Goal: Task Accomplishment & Management: Complete application form

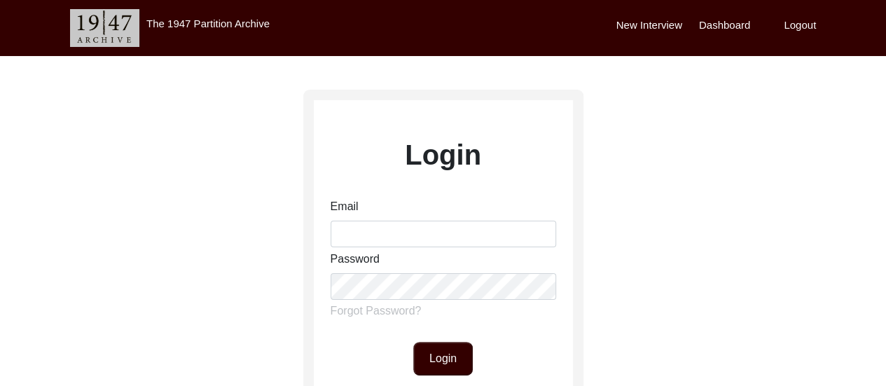
click at [440, 233] on input "Email" at bounding box center [444, 234] width 226 height 27
type input "[EMAIL_ADDRESS][DOMAIN_NAME]"
click at [431, 363] on button "Login" at bounding box center [443, 359] width 60 height 34
click at [430, 348] on button "Login" at bounding box center [443, 359] width 60 height 34
click at [460, 364] on button "Login" at bounding box center [443, 359] width 60 height 34
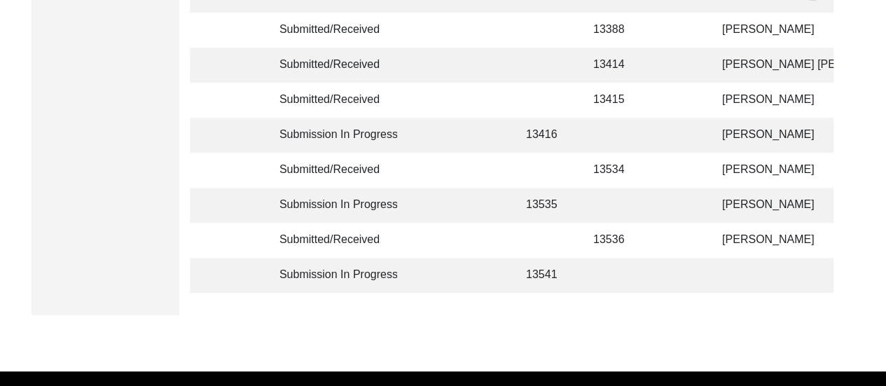
scroll to position [476, 0]
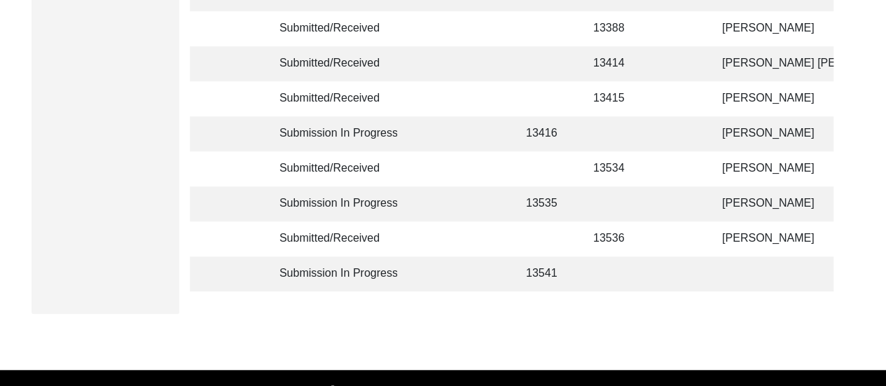
click at [740, 286] on td at bounding box center [784, 273] width 140 height 35
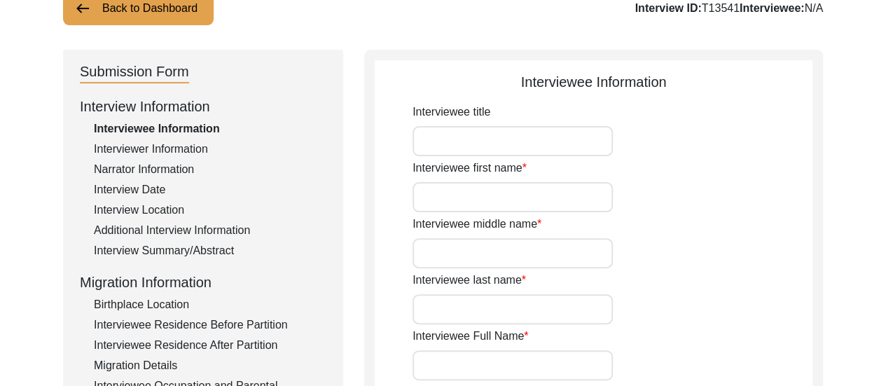
scroll to position [77, 0]
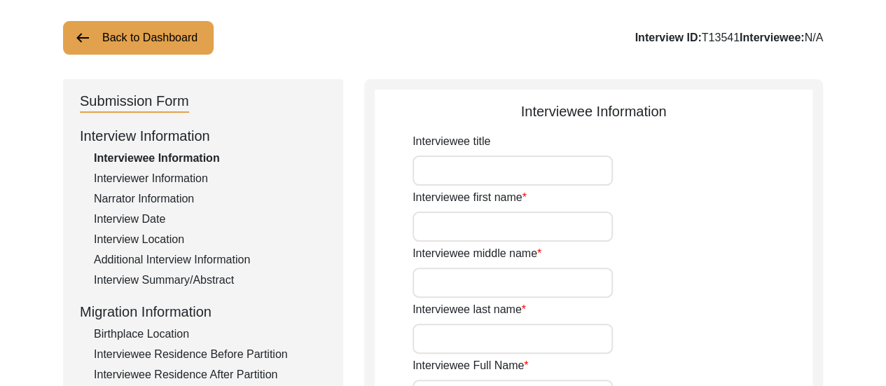
click at [529, 227] on input "Interviewee first name" at bounding box center [513, 227] width 200 height 30
type input "Anarjan"
click at [521, 278] on input "Interviewee middle name" at bounding box center [513, 283] width 200 height 30
type input "n/a"
click at [497, 345] on input "Interviewee last name" at bounding box center [513, 339] width 200 height 30
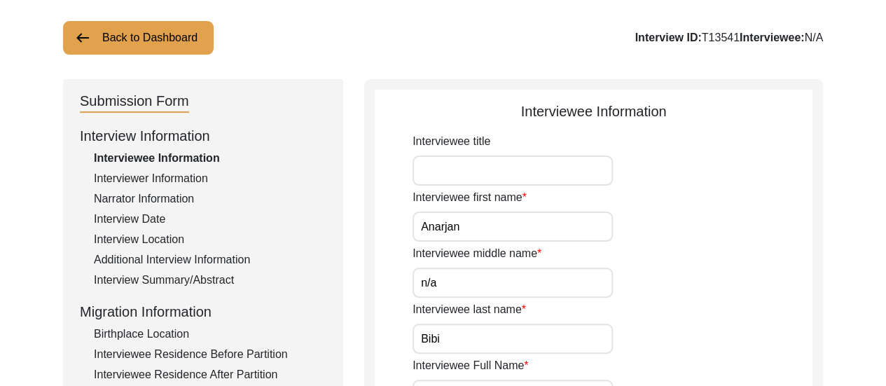
type input "Bibi"
click at [719, 321] on div "Interviewee last name [PERSON_NAME]" at bounding box center [613, 327] width 400 height 53
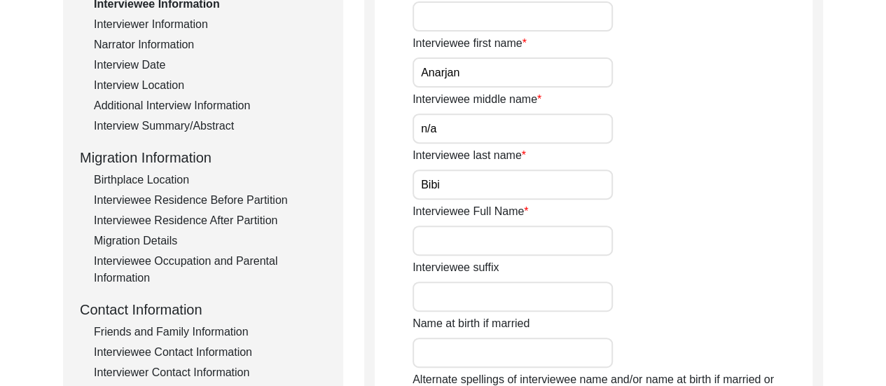
scroll to position [273, 0]
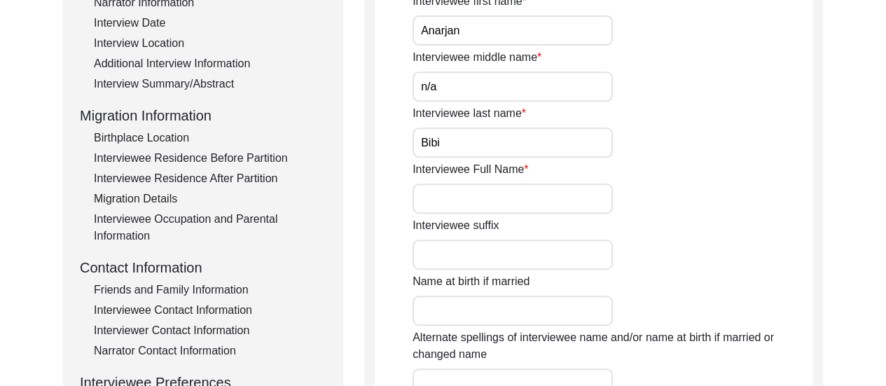
click at [494, 203] on input "Interviewee Full Name" at bounding box center [513, 199] width 200 height 30
type input "[PERSON_NAME]"
click at [698, 204] on div "Interviewee Full Name [PERSON_NAME]" at bounding box center [613, 187] width 400 height 53
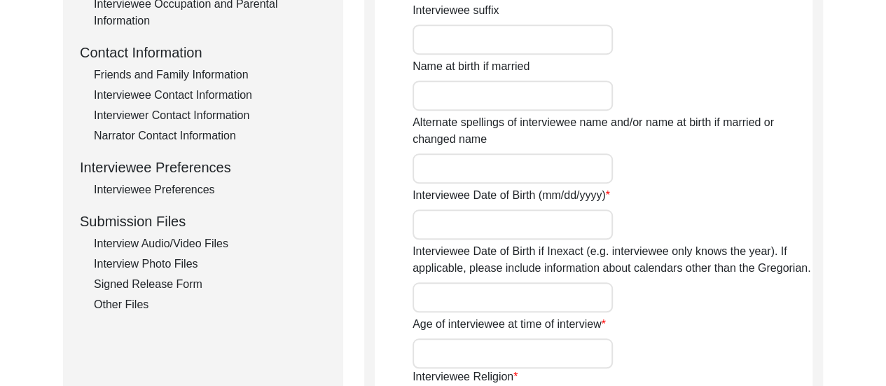
scroll to position [497, 0]
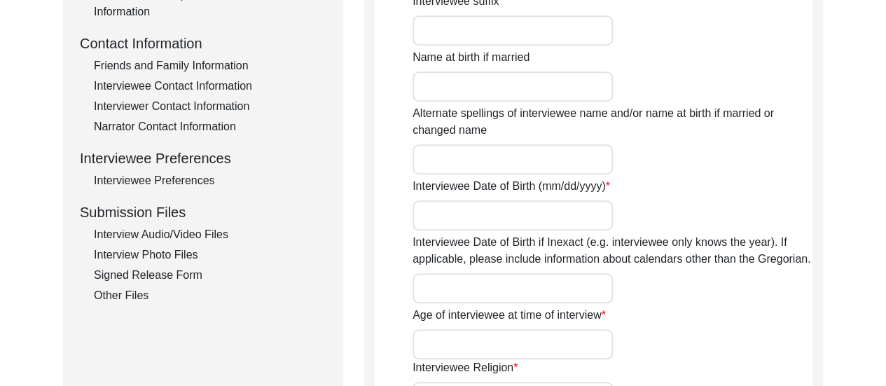
click at [530, 172] on input "Alternate spellings of interviewee name and/or name at birth if married or chan…" at bounding box center [513, 159] width 200 height 30
click at [493, 86] on input "Name at birth if married" at bounding box center [513, 86] width 200 height 30
click at [480, 151] on input "Alternate spellings of interviewee name and/or name at birth if married or chan…" at bounding box center [513, 159] width 200 height 30
click at [531, 86] on input "[PERSON_NAME]" at bounding box center [513, 86] width 200 height 30
type input "[PERSON_NAME]"
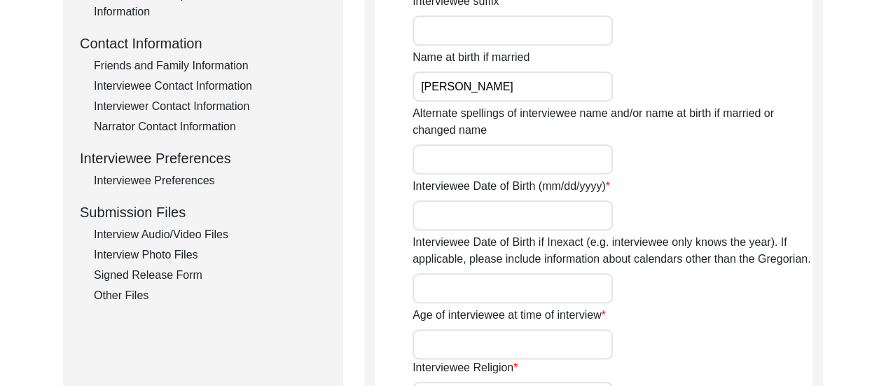
click at [486, 218] on input "Interviewee Date of Birth (mm/dd/yyyy)" at bounding box center [513, 215] width 200 height 30
type input "n/a"
click at [501, 292] on input "Interviewee Date of Birth if Inexact (e.g. interviewee only knows the year). If…" at bounding box center [513, 288] width 200 height 30
type input "1947-48"
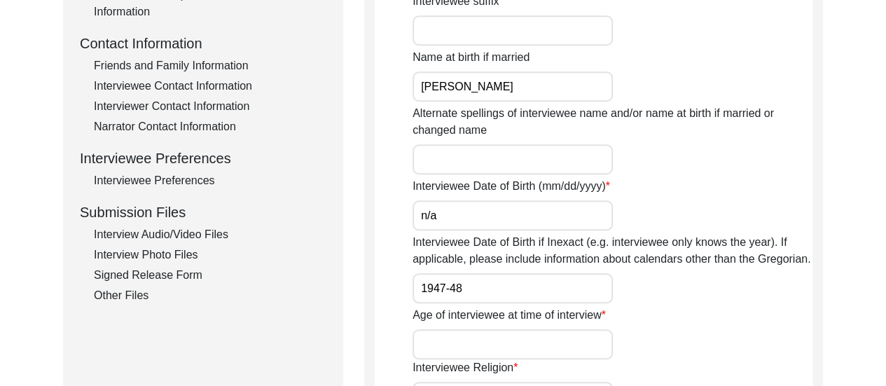
click at [685, 311] on div "Age of interviewee at time of interview" at bounding box center [613, 333] width 400 height 53
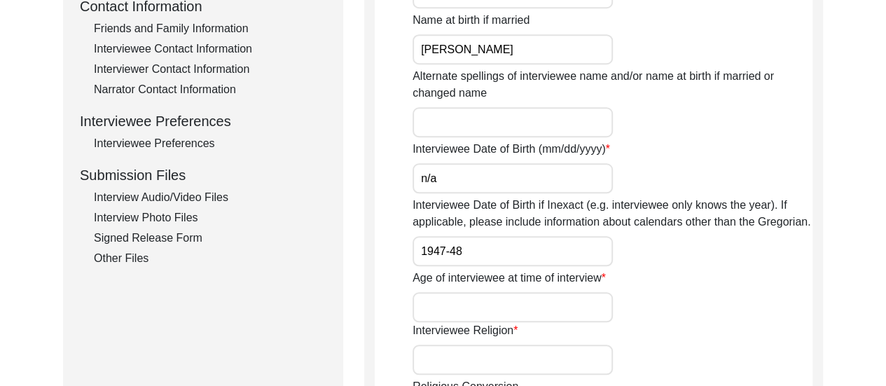
scroll to position [553, 0]
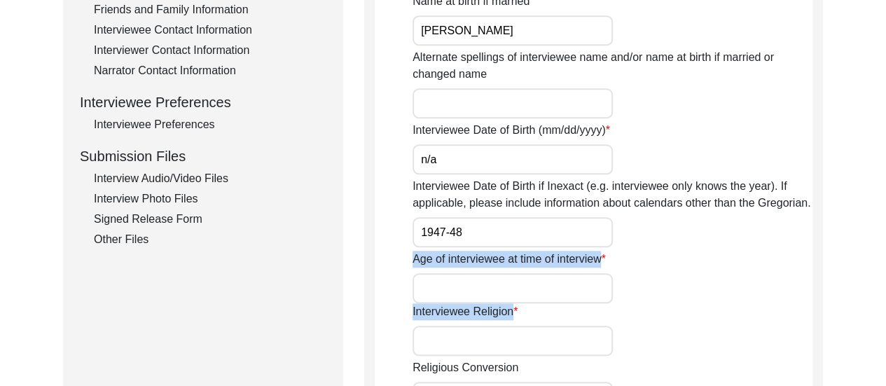
drag, startPoint x: 518, startPoint y: 303, endPoint x: 511, endPoint y: 289, distance: 15.4
click at [511, 289] on div "Interviewee title Interviewee first name [PERSON_NAME] Interviewee middle name …" at bounding box center [613, 204] width 400 height 1094
click at [511, 289] on input "Age of interviewee at time of interview" at bounding box center [513, 288] width 200 height 30
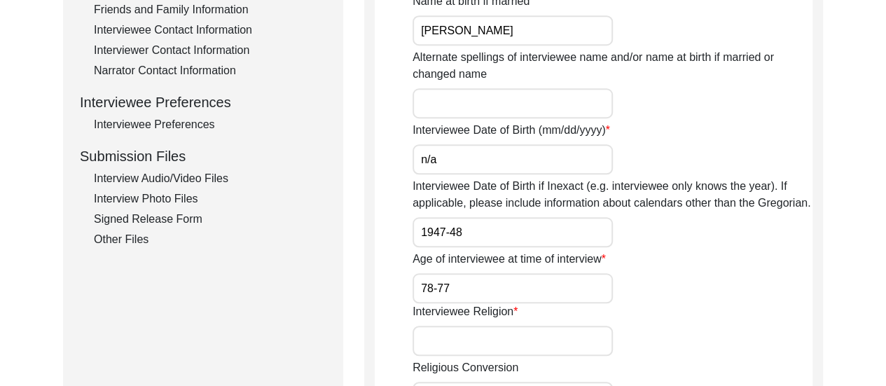
type input "78-77"
click at [710, 267] on div "Age of interviewee at time of interview 78-77" at bounding box center [613, 277] width 400 height 53
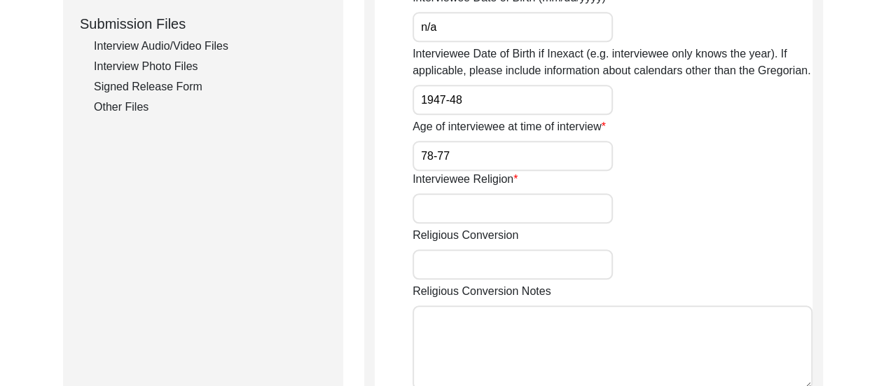
scroll to position [721, 0]
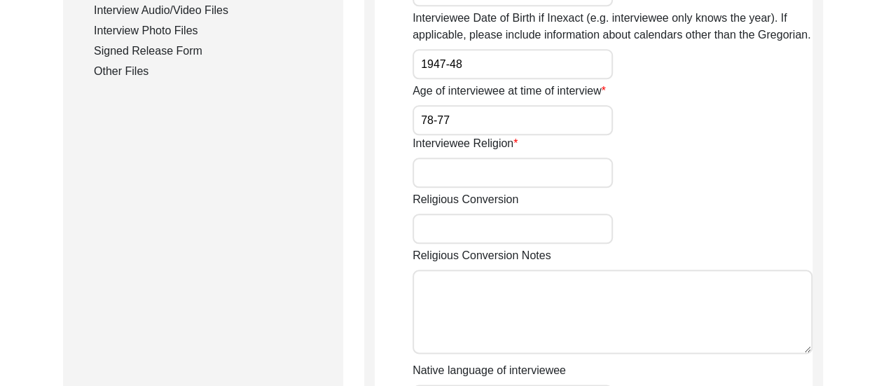
click at [516, 172] on input "Interviewee Religion" at bounding box center [513, 173] width 200 height 30
type input "[DEMOGRAPHIC_DATA]"
click at [710, 231] on div "Religious Conversion" at bounding box center [613, 217] width 400 height 53
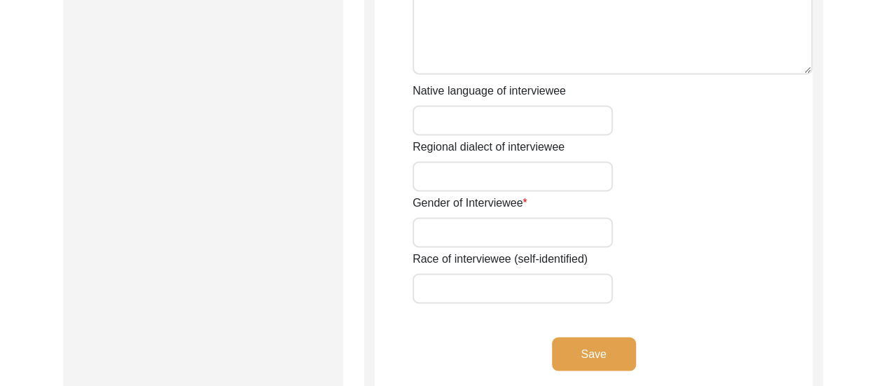
scroll to position [1002, 0]
click at [543, 125] on input "Native language of interviewee" at bounding box center [513, 119] width 200 height 30
type input "Bengali"
click at [499, 240] on input "Gender of Interviewee" at bounding box center [513, 231] width 200 height 30
type input "[DEMOGRAPHIC_DATA]"
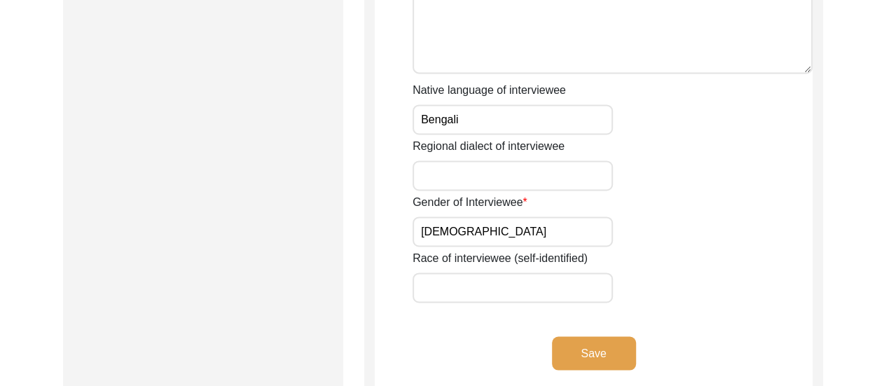
click at [709, 211] on div "Gender of Interviewee [DEMOGRAPHIC_DATA]" at bounding box center [613, 220] width 400 height 53
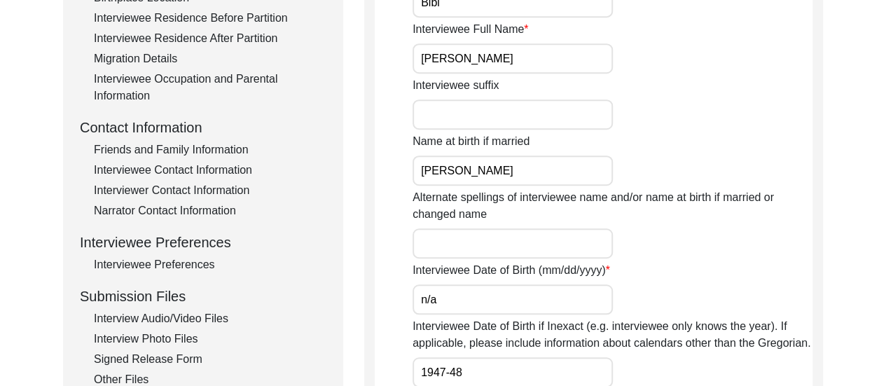
scroll to position [469, 0]
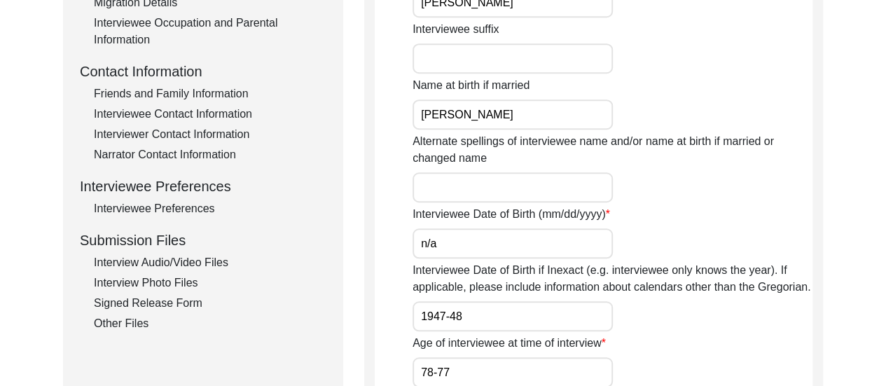
click at [516, 114] on input "[PERSON_NAME]" at bounding box center [513, 114] width 200 height 30
type input "A"
click at [660, 199] on div "Alternate spellings of interviewee name and/or name at birth if married or chan…" at bounding box center [613, 167] width 400 height 69
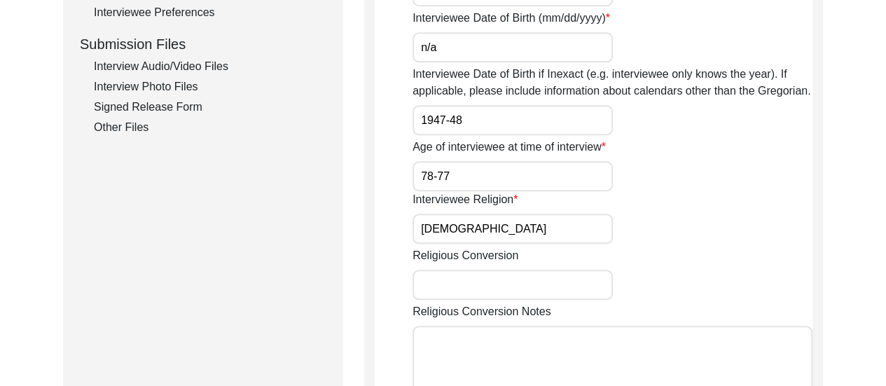
scroll to position [693, 0]
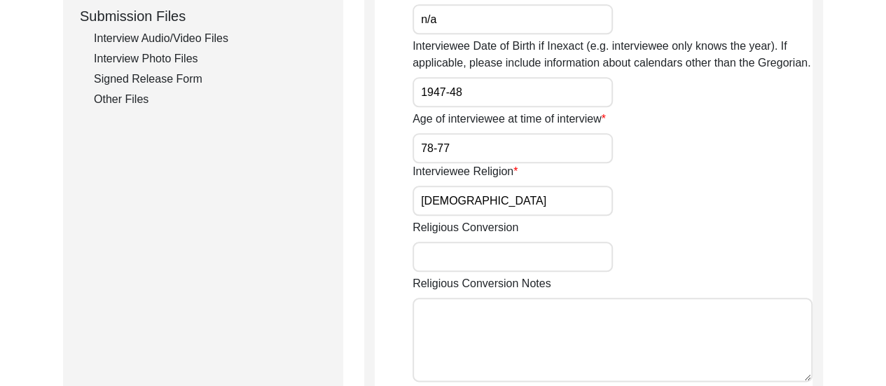
click at [450, 96] on input "1947-48" at bounding box center [513, 92] width 200 height 30
type input "[DATE]-[DATE]"
click at [790, 157] on div "Age of interviewee at time of interview 78-77" at bounding box center [613, 137] width 400 height 53
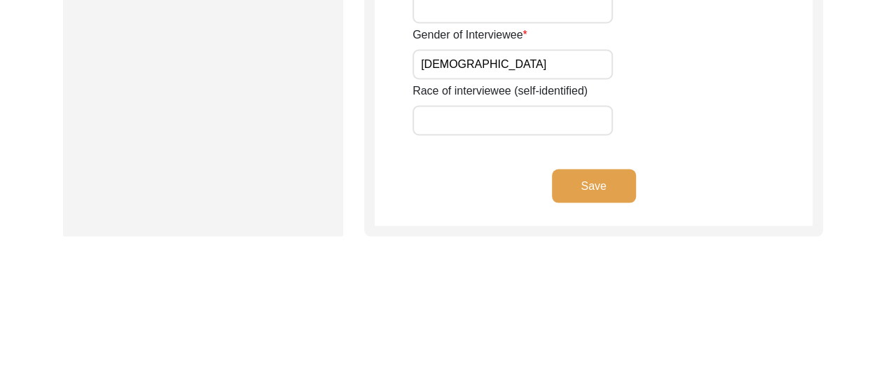
scroll to position [1170, 0]
click at [603, 177] on button "Save" at bounding box center [594, 185] width 84 height 34
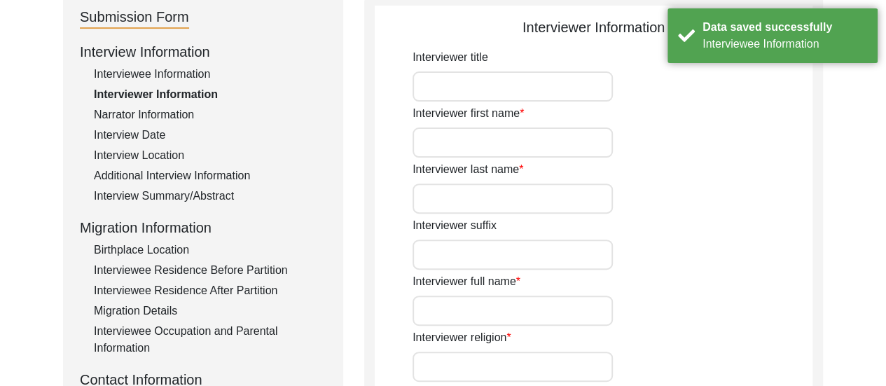
scroll to position [133, 0]
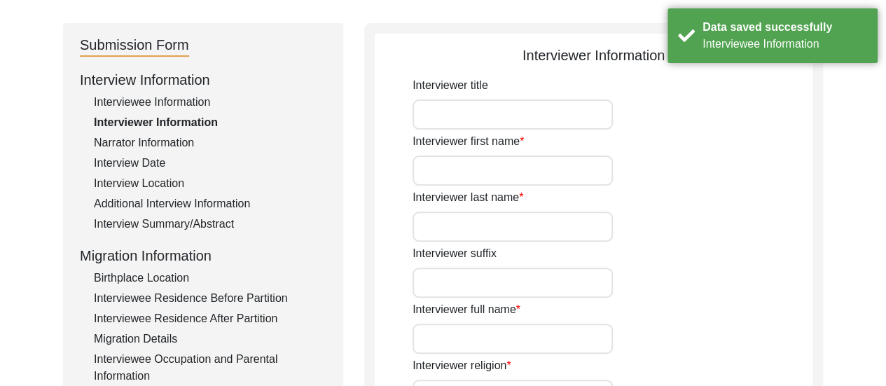
click at [509, 172] on input "Interviewer first name" at bounding box center [513, 171] width 200 height 30
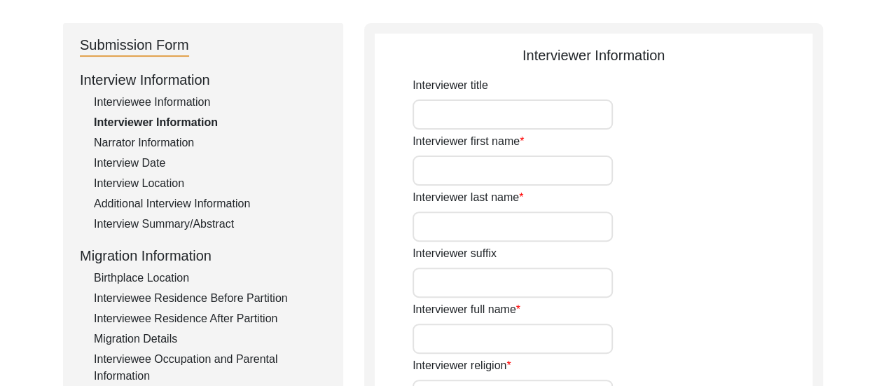
type input "[PERSON_NAME]"
drag, startPoint x: 507, startPoint y: 233, endPoint x: 518, endPoint y: 268, distance: 36.6
type input "[PERSON_NAME]"
click at [516, 329] on input "Interviewer full name" at bounding box center [513, 339] width 200 height 30
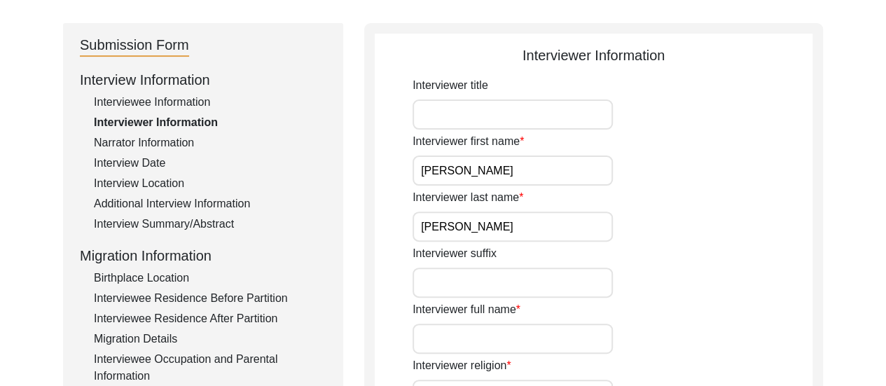
type input "[PERSON_NAME]"
click at [687, 290] on div "Interviewer suffix" at bounding box center [613, 271] width 400 height 53
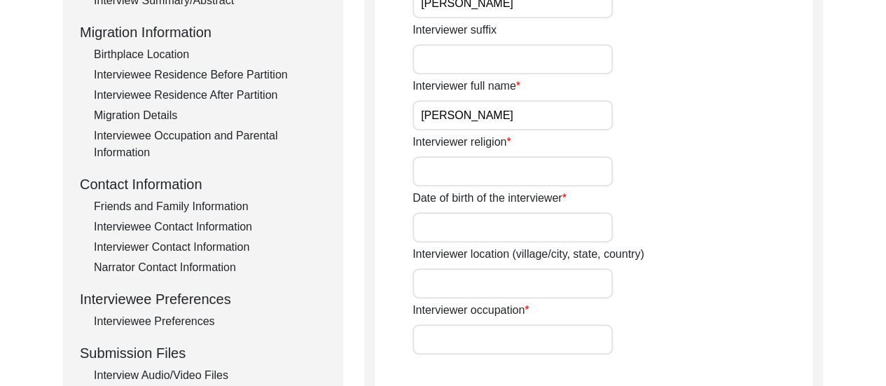
scroll to position [357, 0]
click at [483, 170] on input "Interviewer religion" at bounding box center [513, 171] width 200 height 30
type input "[DEMOGRAPHIC_DATA]"
click at [481, 229] on input "Date of birth of the interviewer" at bounding box center [513, 227] width 200 height 30
type input "[DATE]"
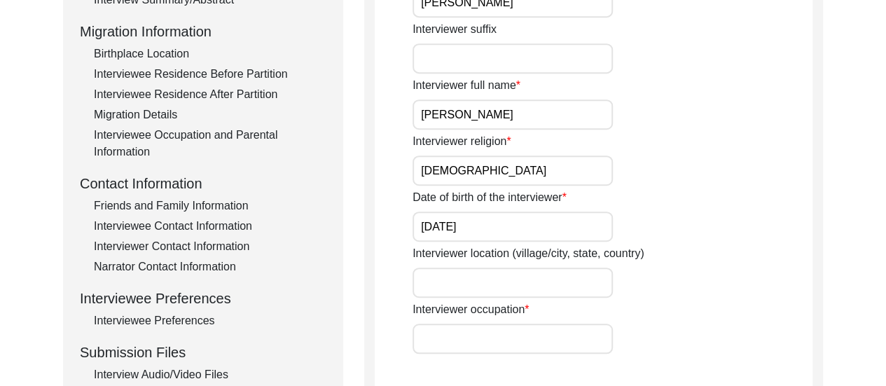
click at [524, 279] on input "Interviewer location (village/city, state, country)" at bounding box center [513, 283] width 200 height 30
type input "Dum Dum, [GEOGRAPHIC_DATA], [GEOGRAPHIC_DATA]"
click at [453, 335] on input "Interviewer occupation" at bounding box center [513, 339] width 200 height 30
type input "Student"
click at [752, 283] on div "Interviewer location (village/city, state, country) [GEOGRAPHIC_DATA], [GEOGRAP…" at bounding box center [613, 271] width 400 height 53
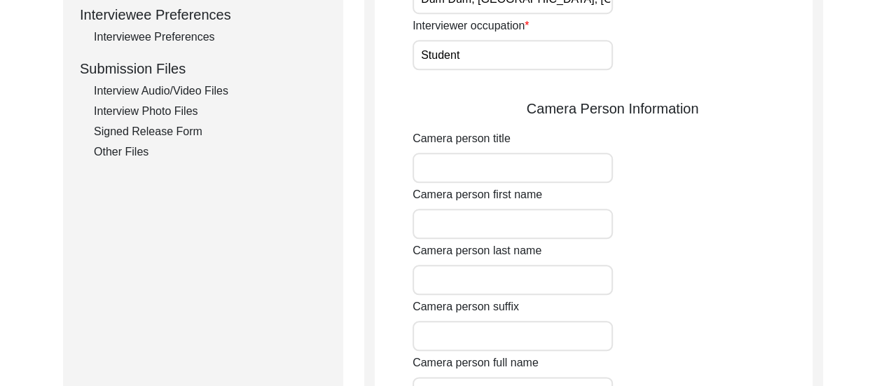
scroll to position [665, 0]
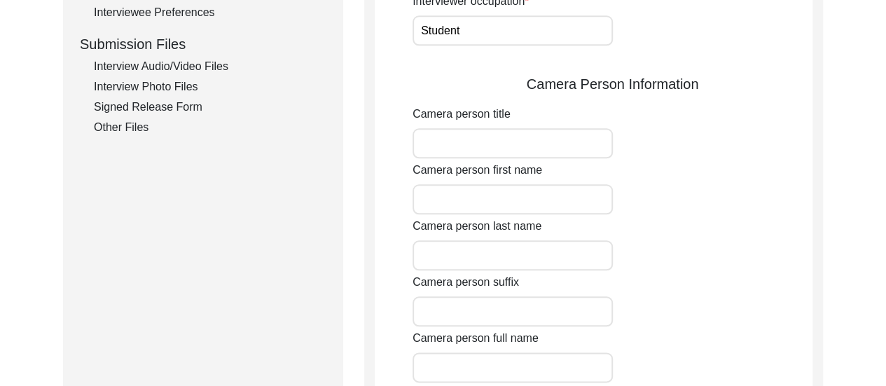
click at [489, 193] on input "Camera person first name" at bounding box center [513, 199] width 200 height 30
type input "[PERSON_NAME]"
click at [518, 256] on input "Camera person last name" at bounding box center [513, 255] width 200 height 30
type input "[PERSON_NAME]"
click at [531, 322] on input "Camera person suffix" at bounding box center [513, 311] width 200 height 30
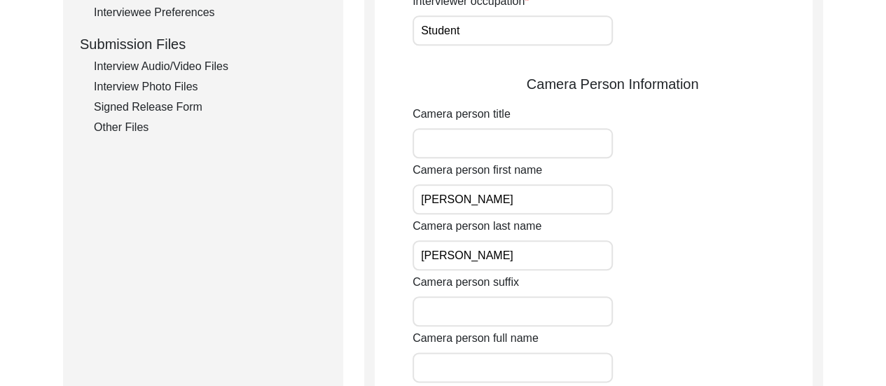
click at [661, 301] on div "Camera person suffix" at bounding box center [613, 300] width 400 height 53
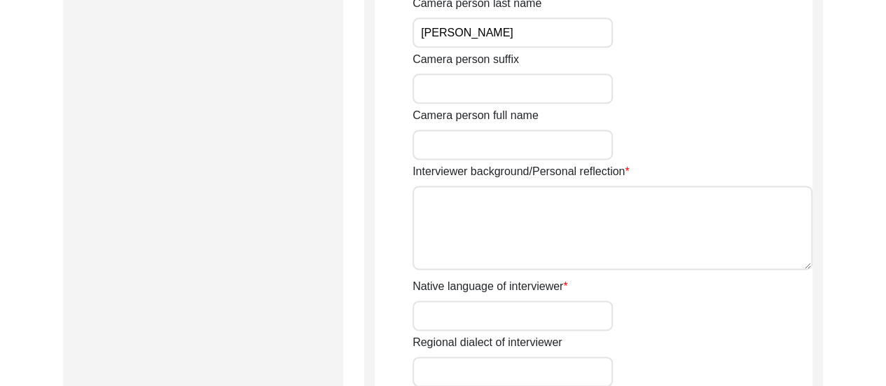
scroll to position [890, 0]
click at [503, 140] on input "Camera person full name" at bounding box center [513, 143] width 200 height 30
type input "[PERSON_NAME]"
drag, startPoint x: 483, startPoint y: 322, endPoint x: 520, endPoint y: 356, distance: 50.1
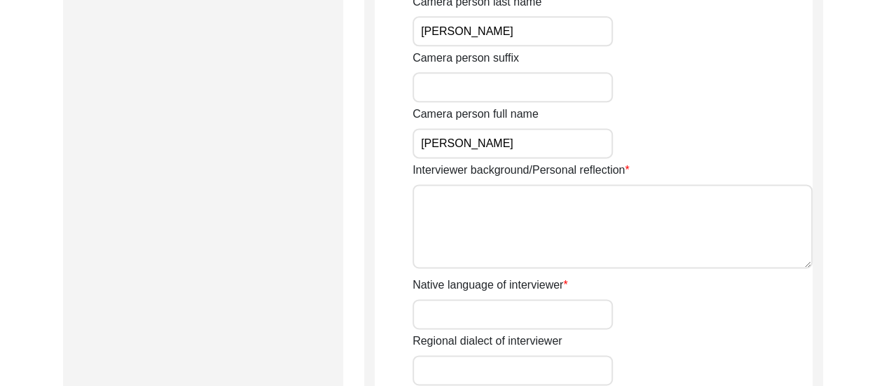
type input "Bengali"
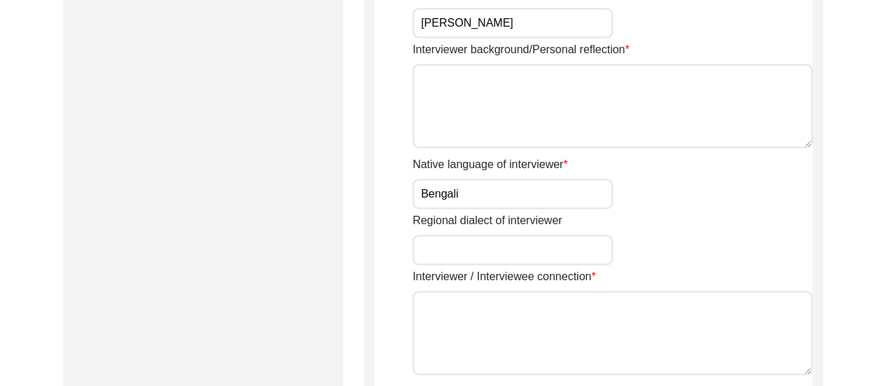
scroll to position [1058, 0]
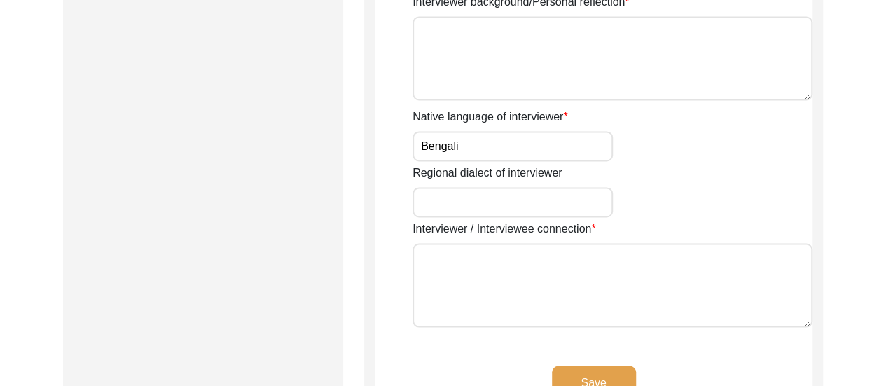
click at [555, 250] on textarea "Interviewer / Interviewee connection" at bounding box center [613, 285] width 400 height 84
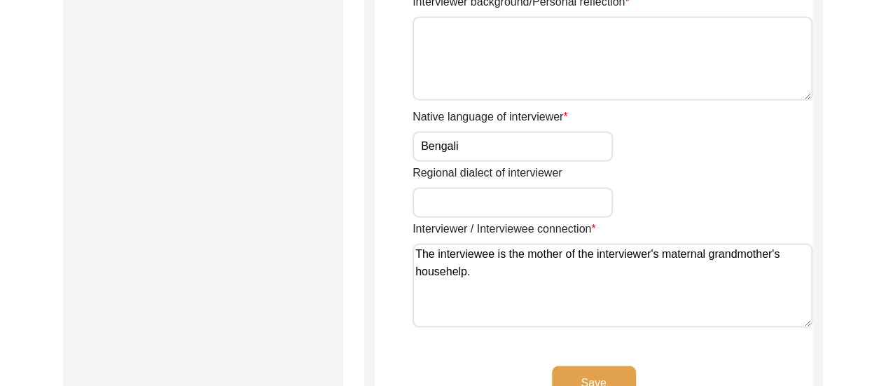
type textarea "The interviewee is the mother of the interviewer's maternal grandmother's house…"
click at [612, 373] on button "Save" at bounding box center [594, 383] width 84 height 34
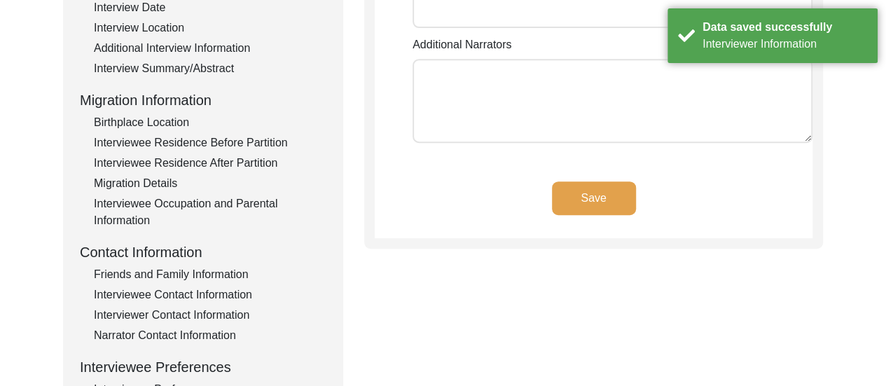
scroll to position [0, 0]
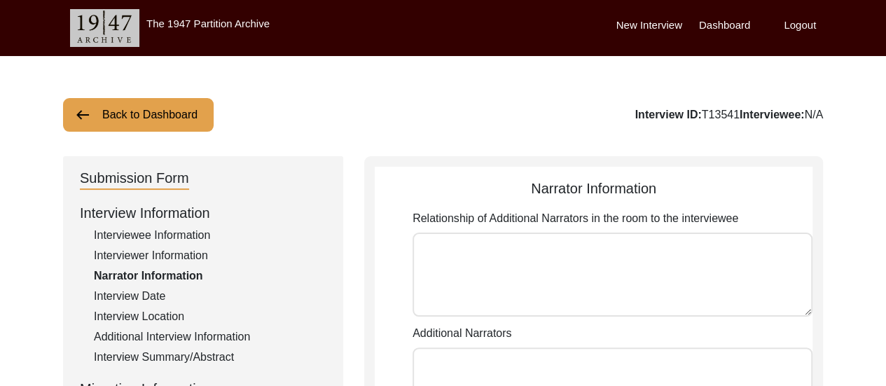
click at [740, 27] on label "Dashboard" at bounding box center [724, 26] width 51 height 16
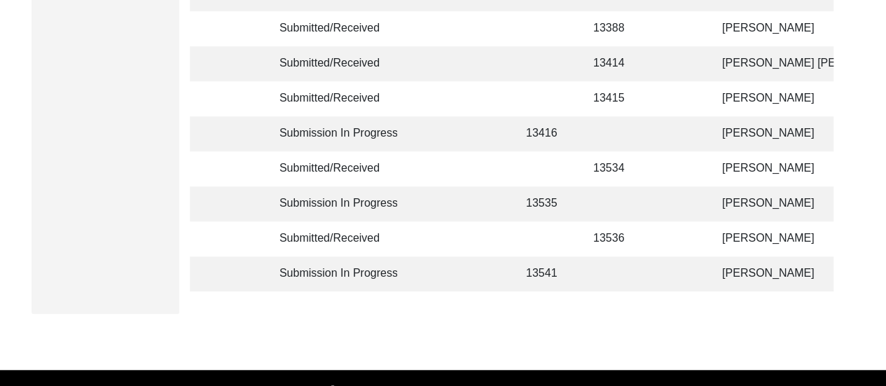
scroll to position [448, 0]
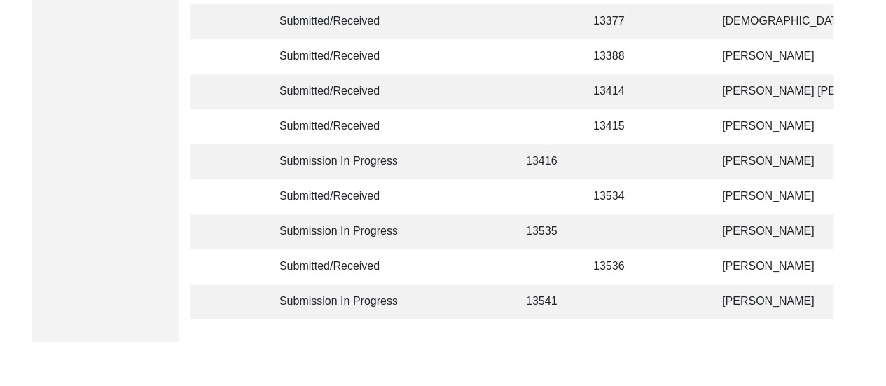
click at [682, 299] on td at bounding box center [680, 301] width 43 height 35
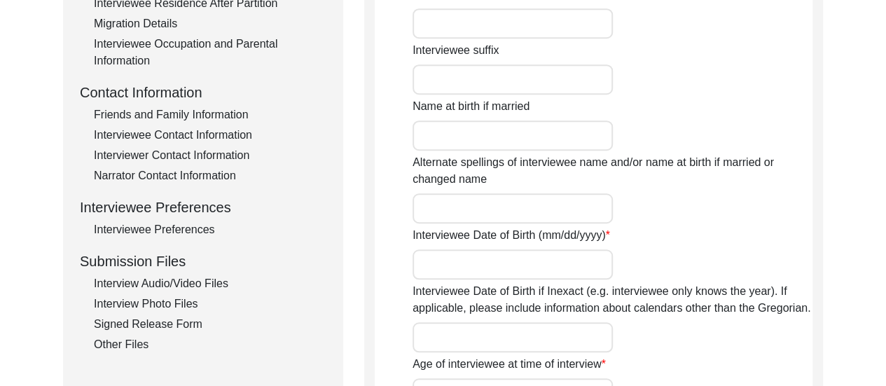
type input "Anarjan"
type input "n/a"
type input "Bibi"
type input "[PERSON_NAME]"
type input "n/a"
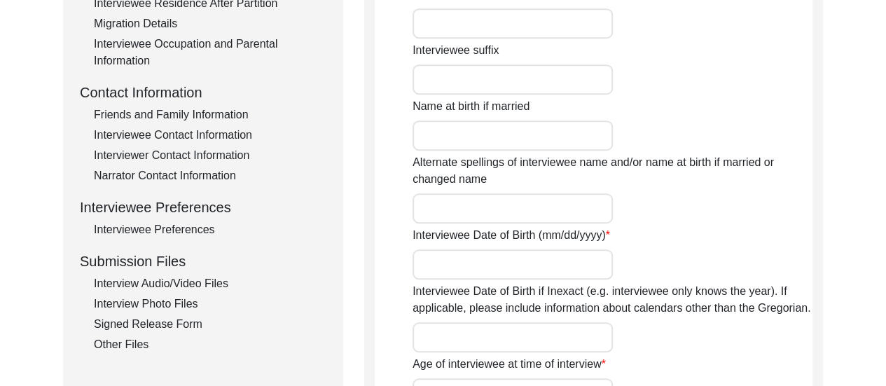
type input "[DATE]-[DATE]"
type input "78-77"
type input "[DEMOGRAPHIC_DATA]"
type input "Bengali"
type input "[DEMOGRAPHIC_DATA]"
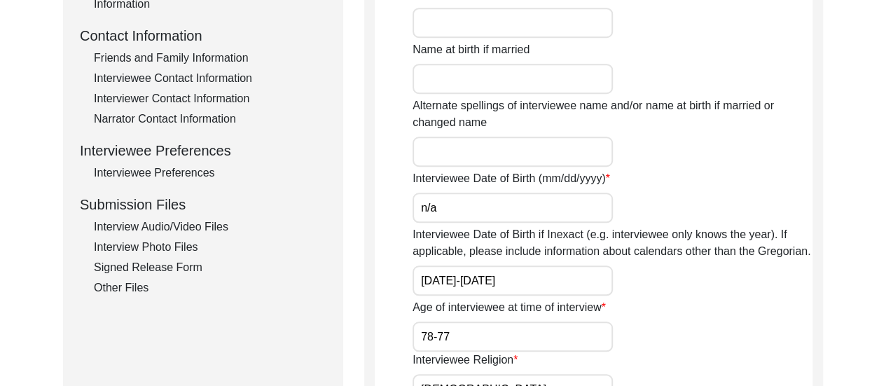
scroll to position [437, 0]
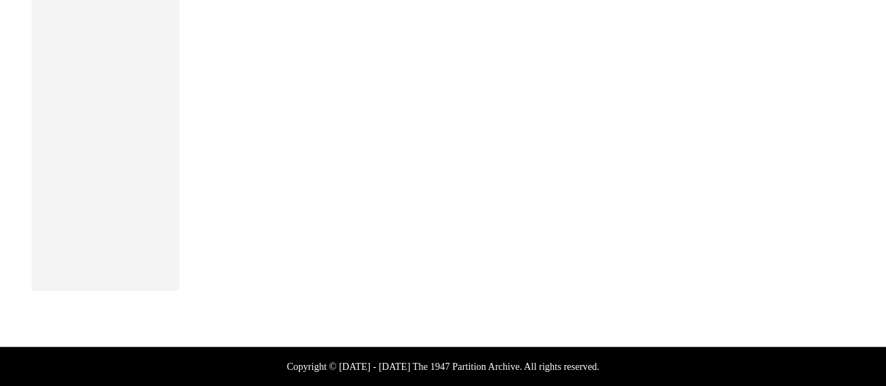
scroll to position [448, 0]
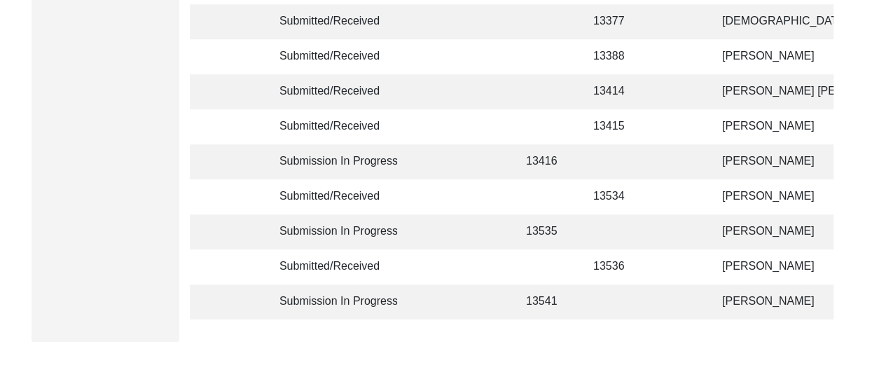
click at [684, 259] on td at bounding box center [680, 266] width 43 height 35
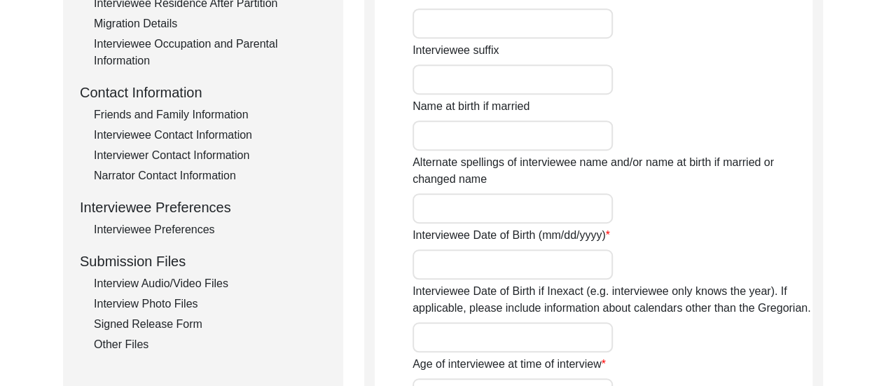
type input "Maya"
type input "n/a"
type input "Acharya"
type input "[PERSON_NAME]"
type input "[DATE]"
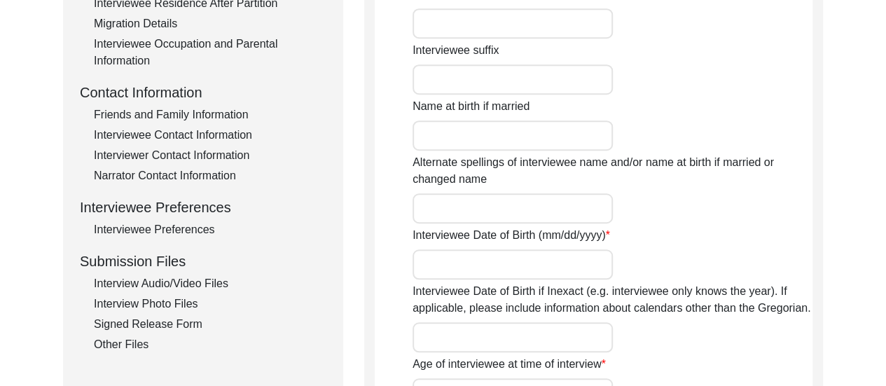
type input "85"
type input "[DEMOGRAPHIC_DATA]"
type input "Bengali"
type input "[DEMOGRAPHIC_DATA]"
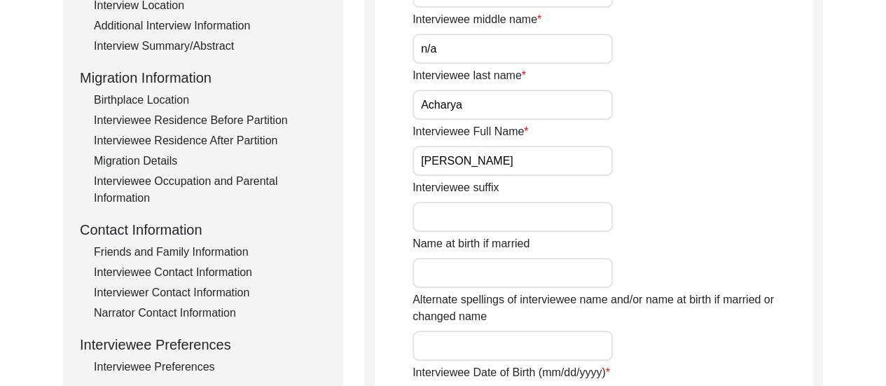
scroll to position [252, 0]
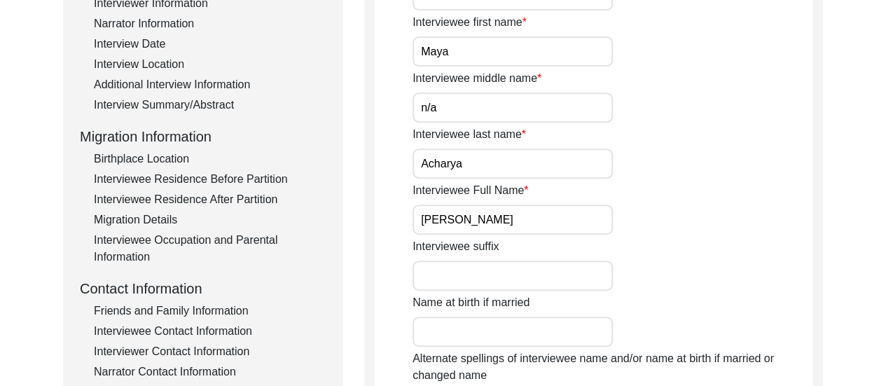
click at [167, 5] on div "Interviewer Information" at bounding box center [210, 3] width 233 height 17
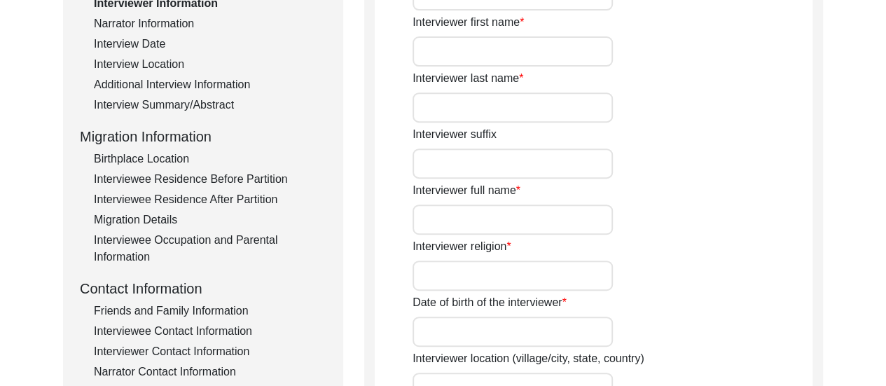
type input "[PERSON_NAME]"
type input "[DEMOGRAPHIC_DATA]"
type input "[DATE]"
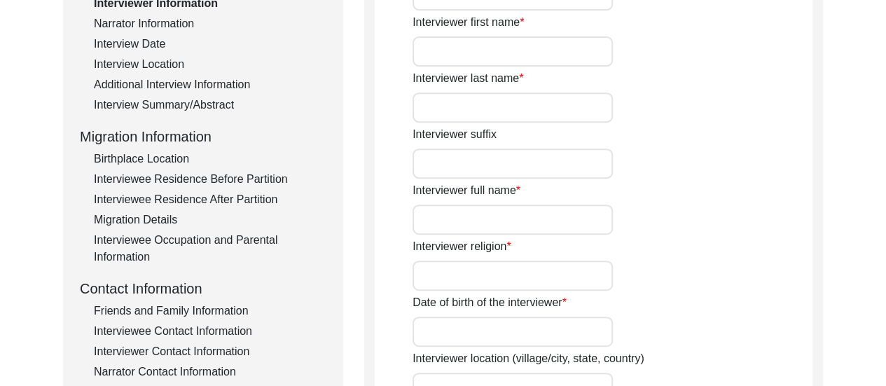
type input "Dum Dum, [GEOGRAPHIC_DATA], [GEOGRAPHIC_DATA]"
type input "Student"
type input "[PERSON_NAME]"
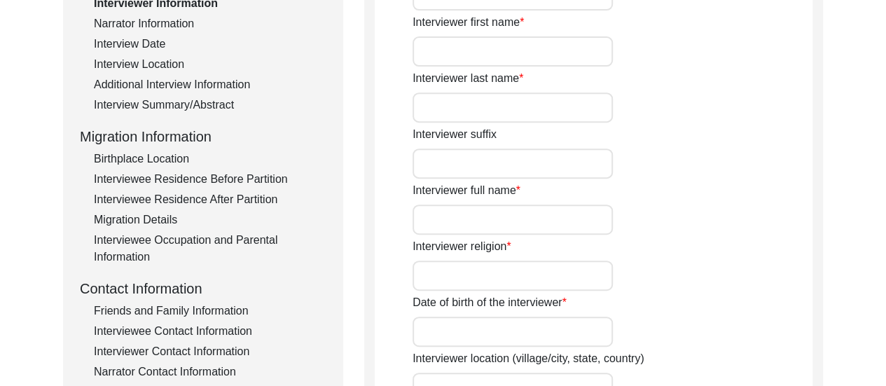
type textarea "The Interviewer is a student currently pursuing Bachelor of Arts in History (Ho…"
type input "Bengali"
type textarea "The interviewee is the mother of the interviewer's maternal uncle's colleague."
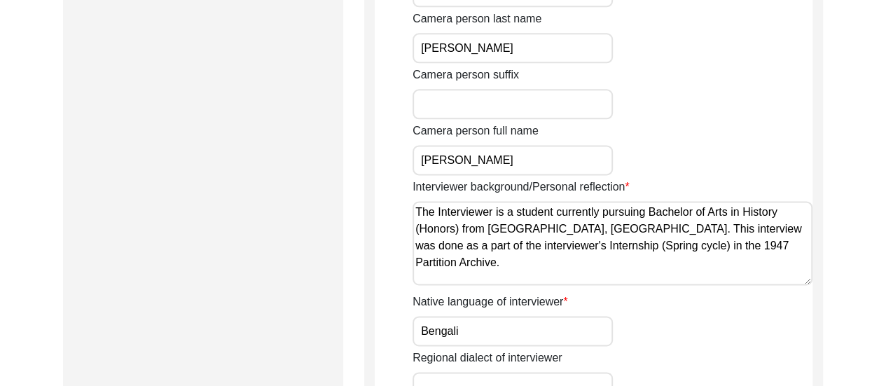
scroll to position [953, 0]
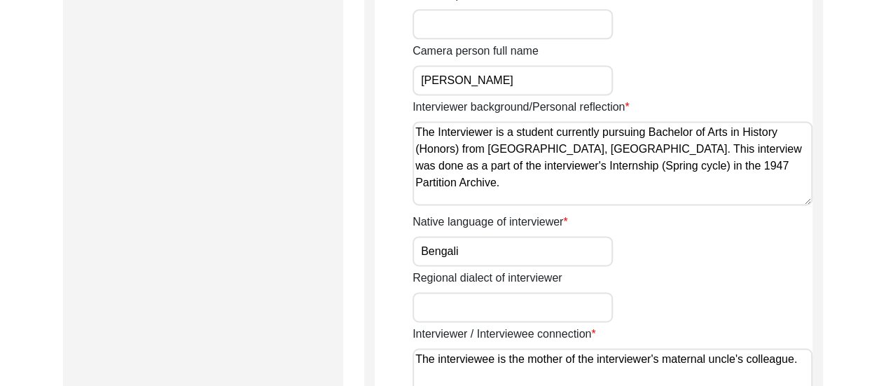
click at [530, 143] on textarea "The Interviewer is a student currently pursuing Bachelor of Arts in History (Ho…" at bounding box center [613, 163] width 400 height 84
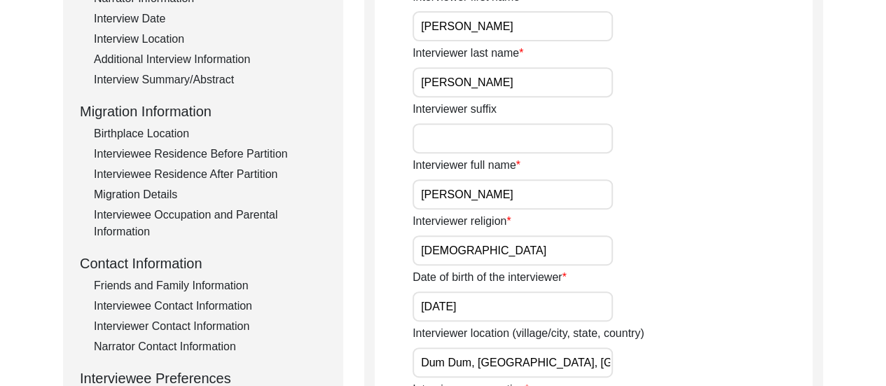
scroll to position [0, 0]
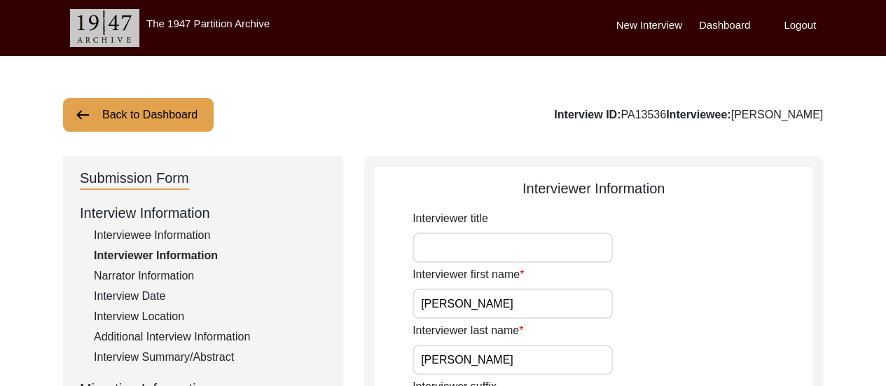
click at [695, 22] on div "New Interview Dashboard Logout" at bounding box center [751, 28] width 270 height 56
click at [714, 23] on label "Dashboard" at bounding box center [724, 26] width 51 height 16
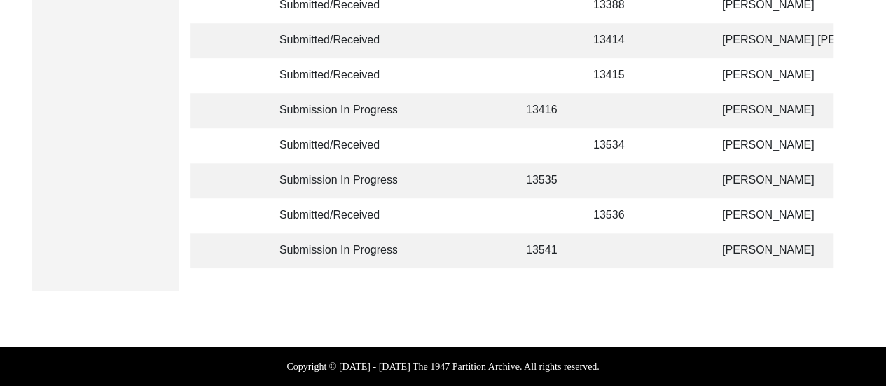
scroll to position [504, 0]
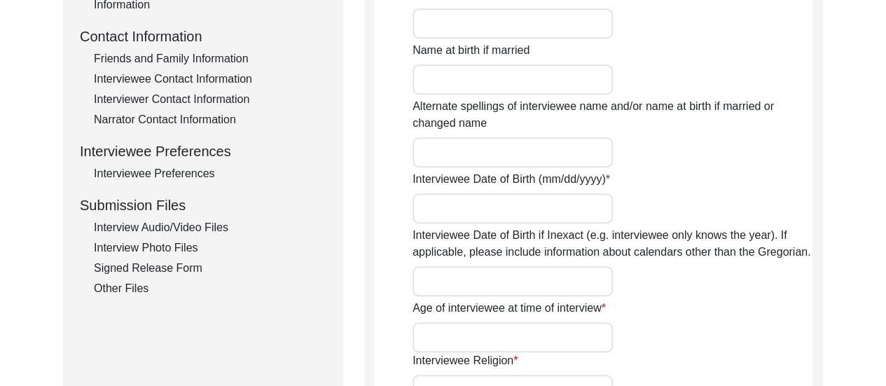
scroll to position [1213, 0]
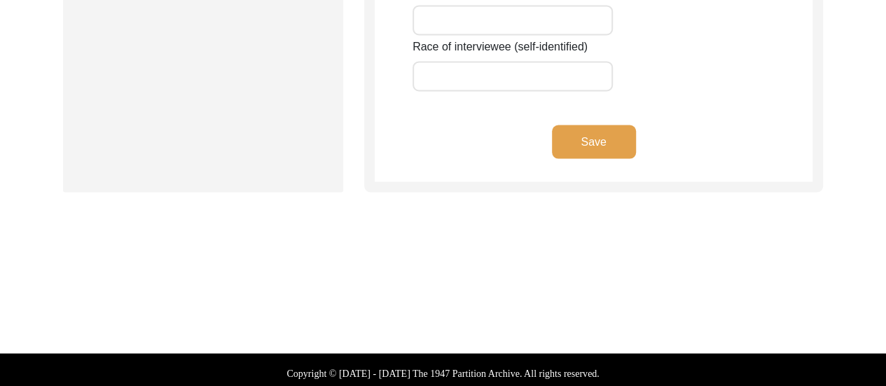
type input "Anarjan"
type input "n/a"
type input "Bibi"
type input "[PERSON_NAME]"
type input "n/a"
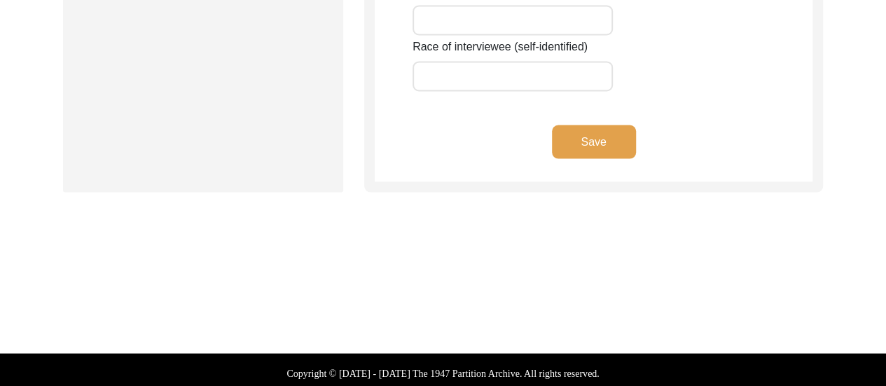
type input "[DATE]-[DATE]"
type input "78-77"
type input "[DEMOGRAPHIC_DATA]"
type input "Bengali"
type input "[DEMOGRAPHIC_DATA]"
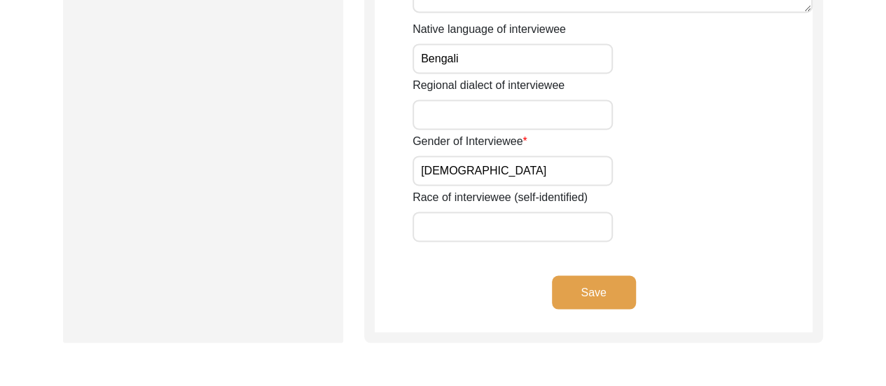
scroll to position [1096, 0]
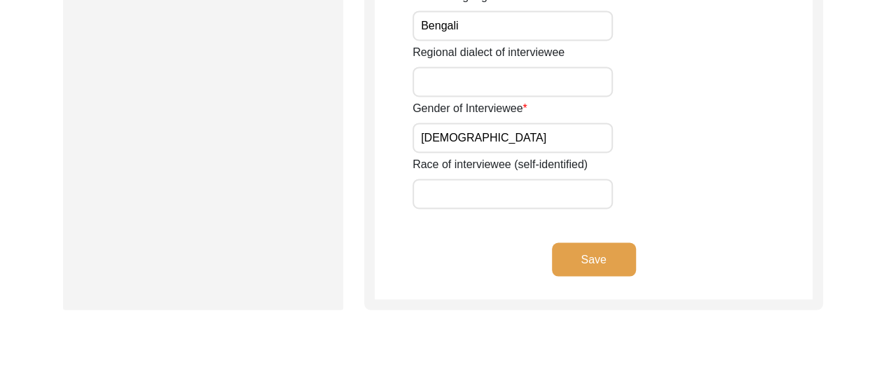
click at [576, 254] on button "Save" at bounding box center [594, 259] width 84 height 34
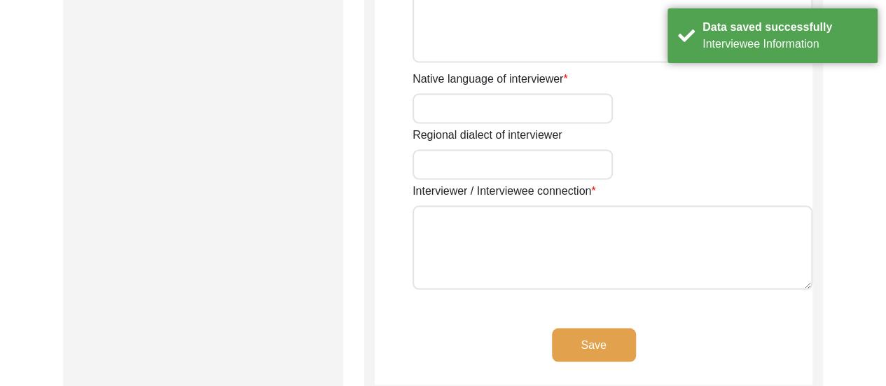
type input "[PERSON_NAME]"
type input "[DEMOGRAPHIC_DATA]"
type input "[DATE]"
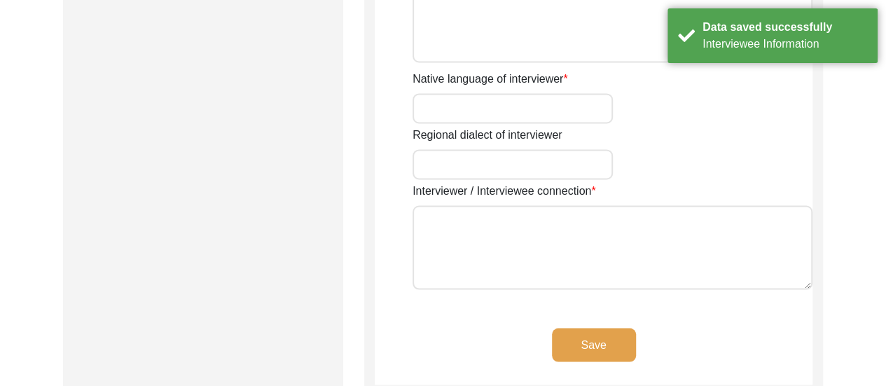
type input "Dum Dum, [GEOGRAPHIC_DATA], [GEOGRAPHIC_DATA]"
type input "Student"
type input "[PERSON_NAME]"
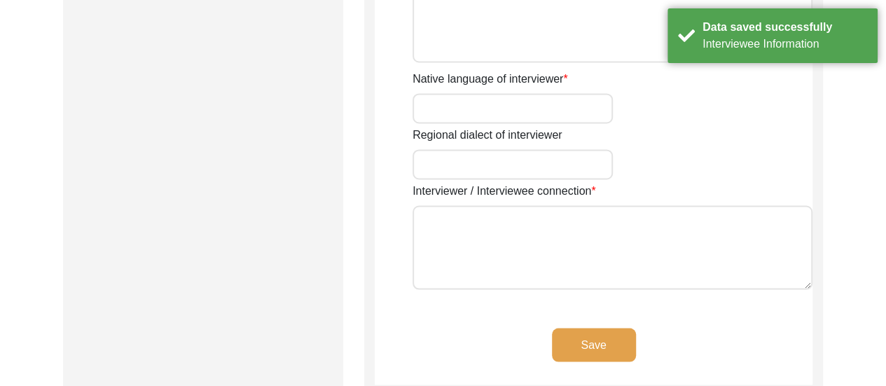
type input "Bengali"
type textarea "The interviewee is the mother of the interviewer's maternal grandmother's house…"
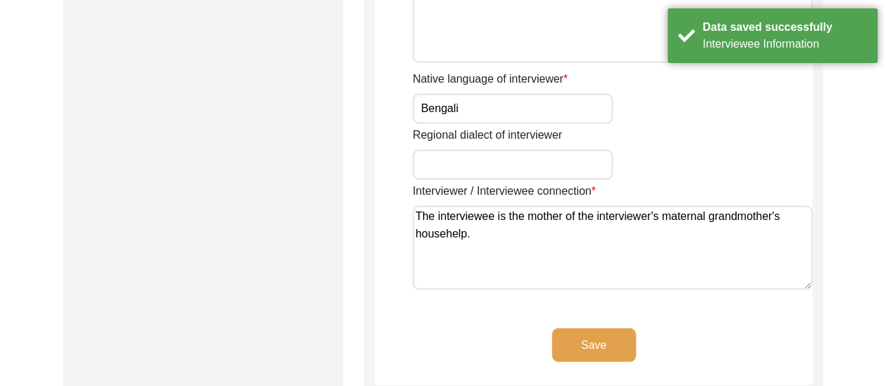
click at [733, 134] on div "Regional dialect of interviewer" at bounding box center [613, 153] width 400 height 53
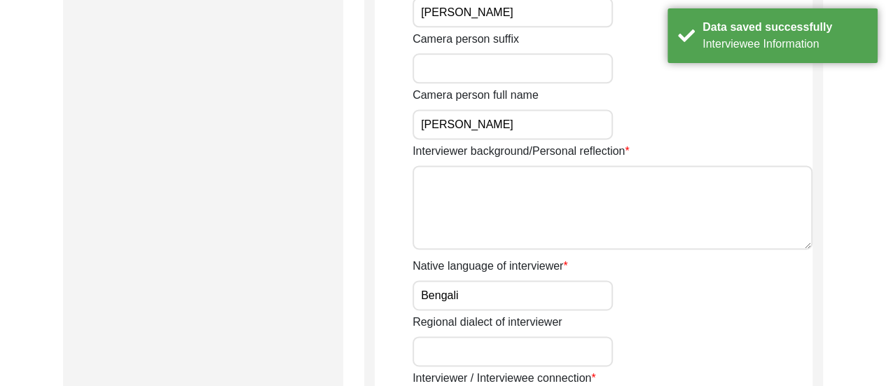
scroll to position [899, 0]
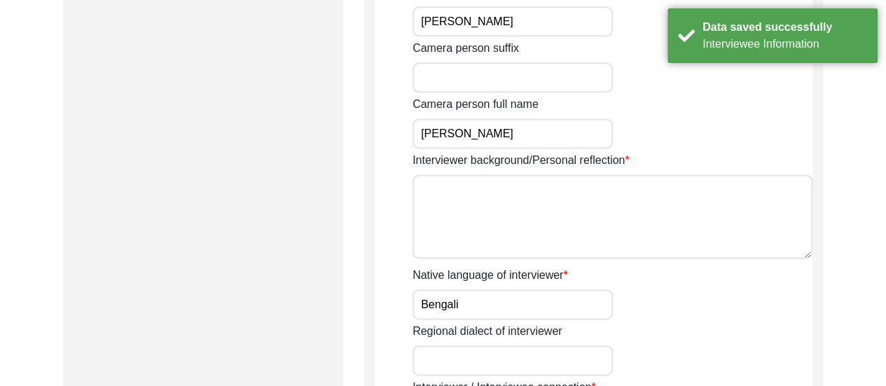
click at [578, 199] on textarea "Interviewer background/Personal reflection" at bounding box center [613, 216] width 400 height 84
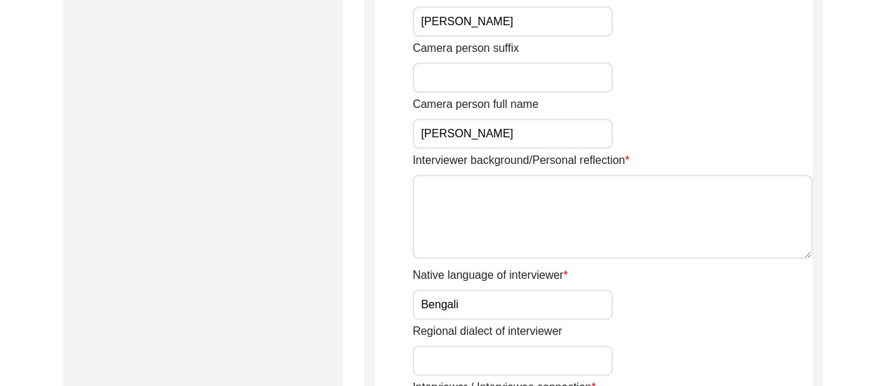
paste textarea "The Interviewer is a student currently pursuing Bachelor of Arts in History (Ho…"
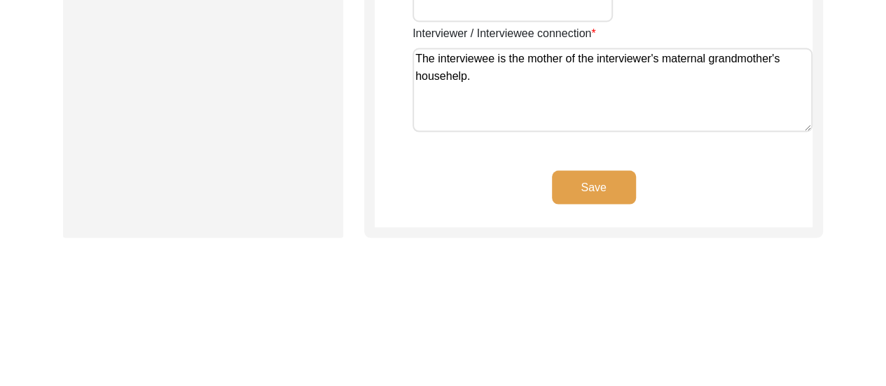
scroll to position [1292, 0]
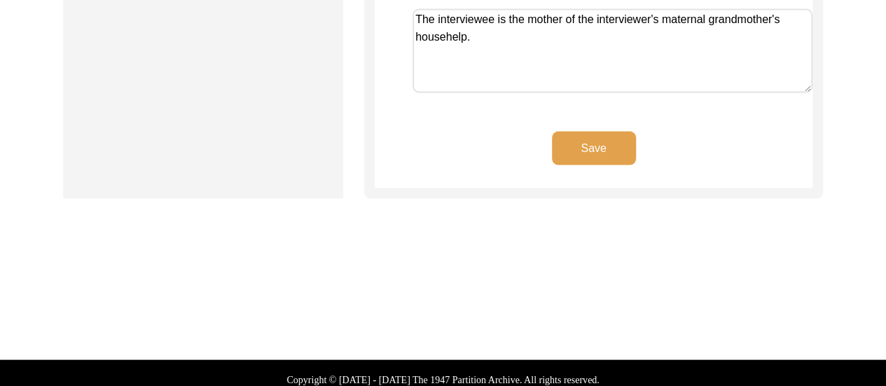
type textarea "The Interviewer is a student currently pursuing Bachelor of Arts in History (Ho…"
click at [587, 160] on button "Save" at bounding box center [594, 148] width 84 height 34
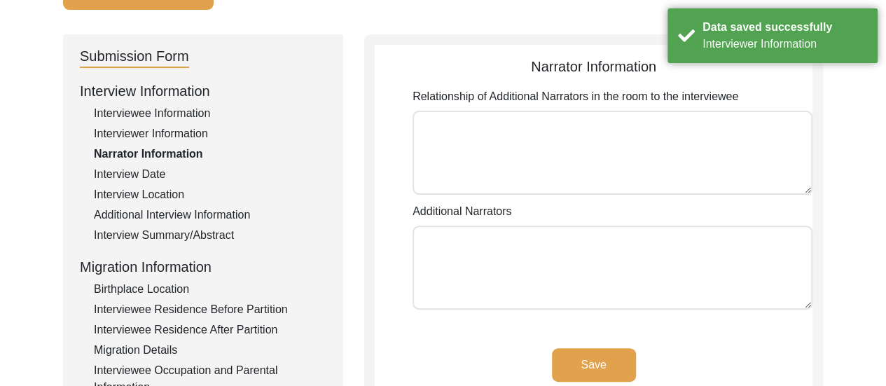
scroll to position [94, 0]
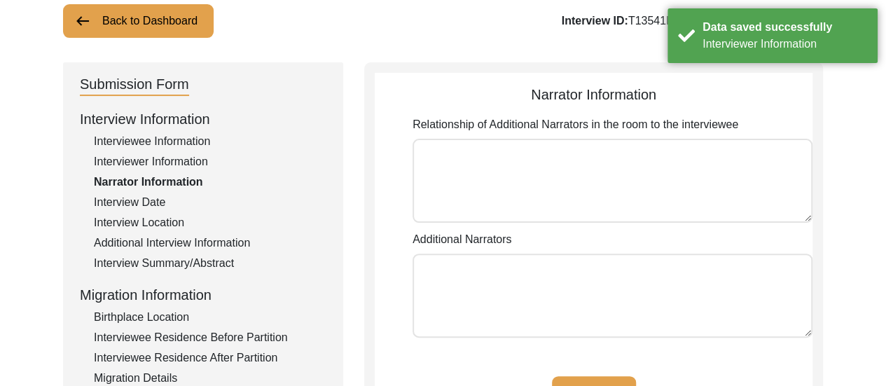
click at [598, 376] on button "Save" at bounding box center [594, 393] width 84 height 34
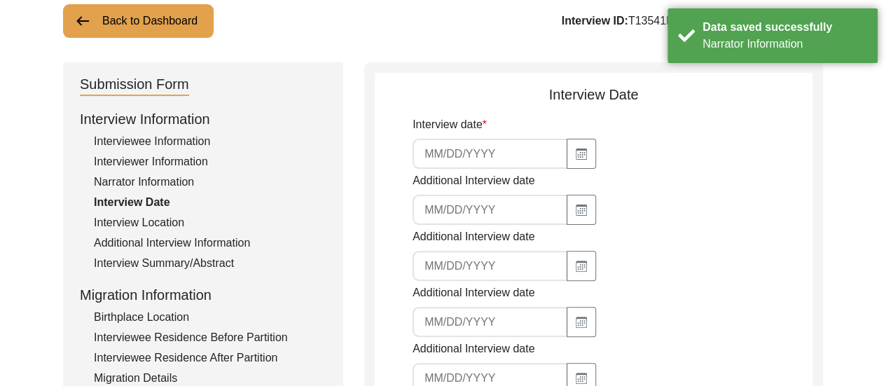
click at [478, 150] on input at bounding box center [490, 154] width 155 height 30
click at [585, 157] on button "button" at bounding box center [581, 154] width 29 height 30
select select "9"
select select "2025"
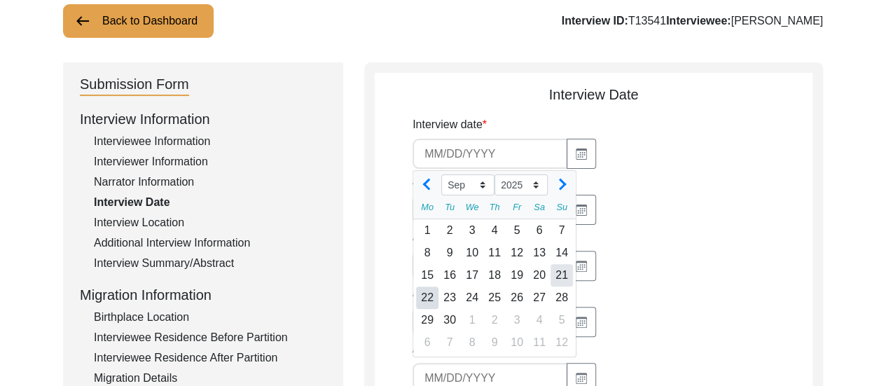
click at [563, 271] on div "21" at bounding box center [562, 275] width 22 height 22
type input "[DATE]"
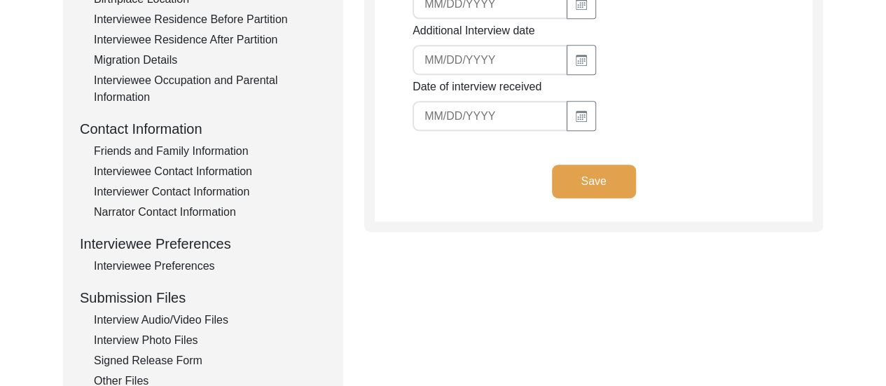
scroll to position [424, 0]
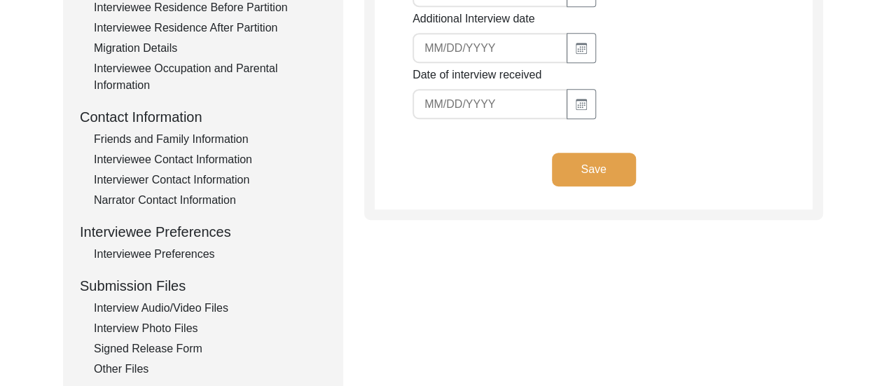
click at [604, 175] on button "Save" at bounding box center [594, 170] width 84 height 34
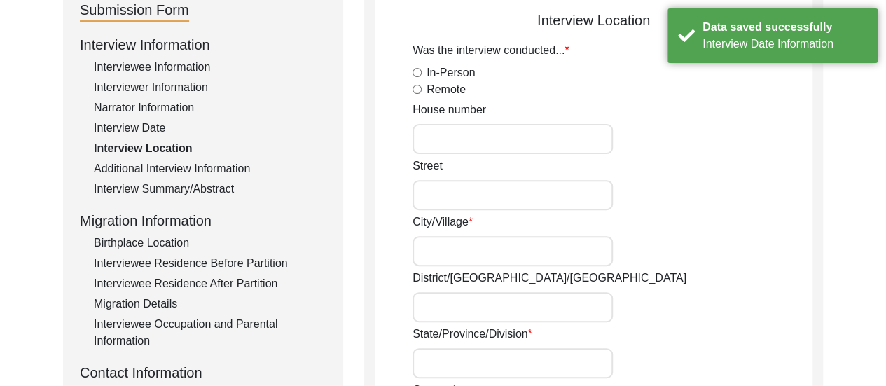
scroll to position [88, 0]
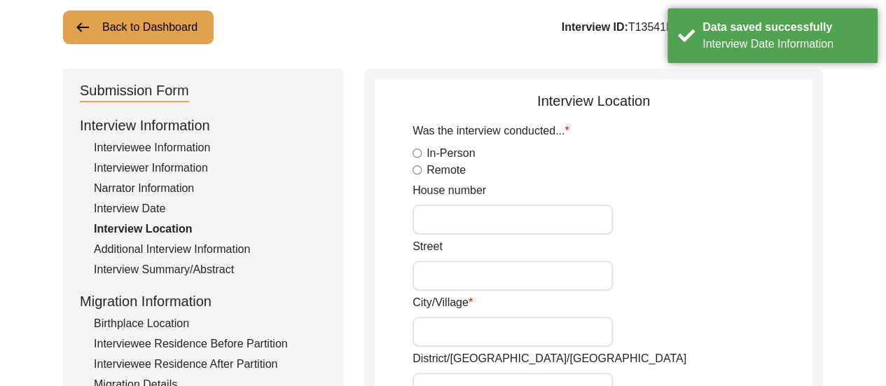
click at [417, 152] on input "In-Person" at bounding box center [417, 153] width 9 height 9
radio input "true"
click at [672, 203] on div "House number" at bounding box center [613, 208] width 400 height 53
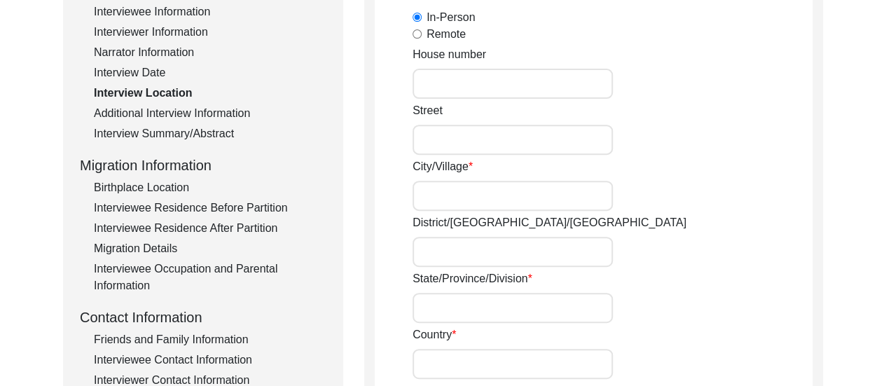
scroll to position [256, 0]
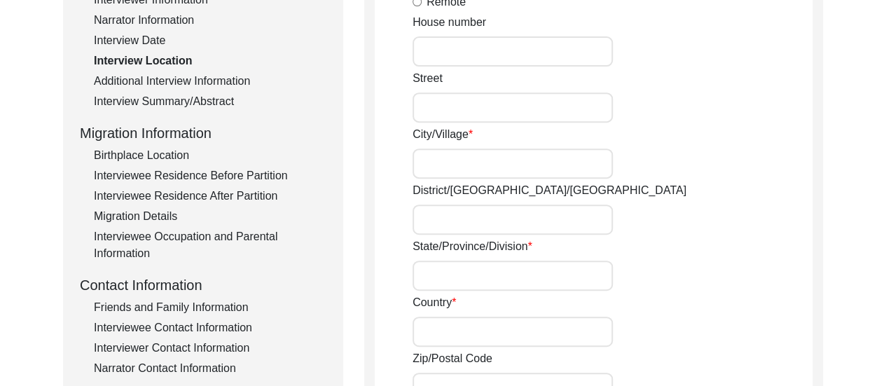
click at [518, 160] on input "City/Village" at bounding box center [513, 164] width 200 height 30
click at [465, 162] on input "Atghara, [GEOGRAPHIC_DATA]," at bounding box center [513, 164] width 200 height 30
click at [505, 166] on input "Gazipara," at bounding box center [513, 164] width 200 height 30
type input "Gazipara, [GEOGRAPHIC_DATA],"
click at [502, 229] on input "District/[GEOGRAPHIC_DATA]/[GEOGRAPHIC_DATA]" at bounding box center [513, 220] width 200 height 30
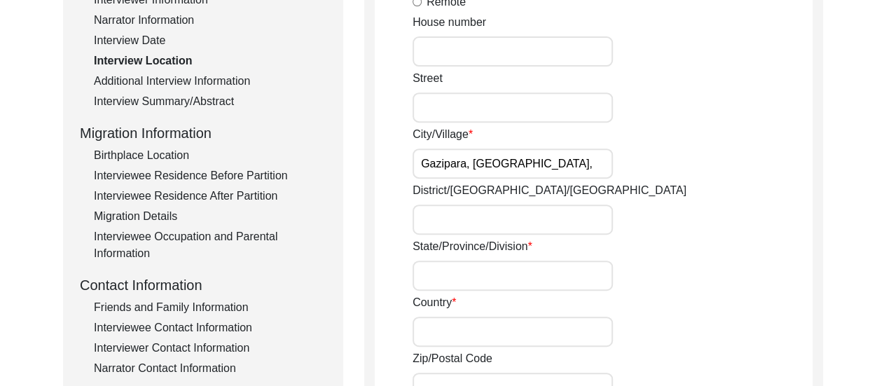
click at [495, 100] on input "Street" at bounding box center [513, 107] width 200 height 30
type input "Gazipara,"
click at [472, 161] on input "Gazipara, [GEOGRAPHIC_DATA]," at bounding box center [513, 164] width 200 height 30
type input "Atghara,"
click at [488, 223] on input "District/[GEOGRAPHIC_DATA]/[GEOGRAPHIC_DATA]" at bounding box center [513, 220] width 200 height 30
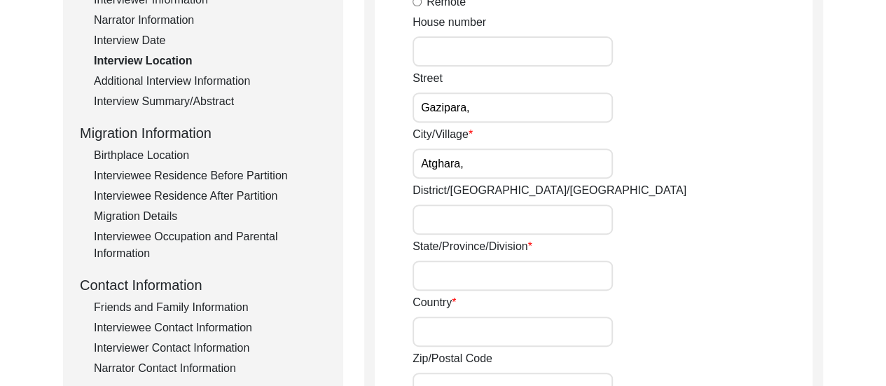
click at [700, 156] on div "City/[GEOGRAPHIC_DATA]," at bounding box center [613, 152] width 400 height 53
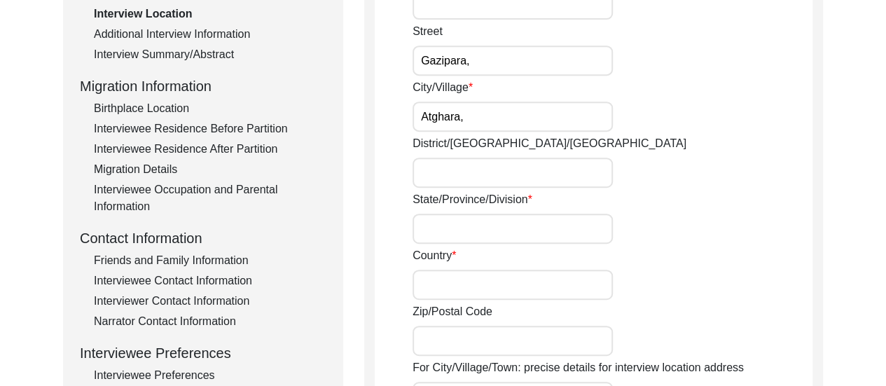
scroll to position [420, 0]
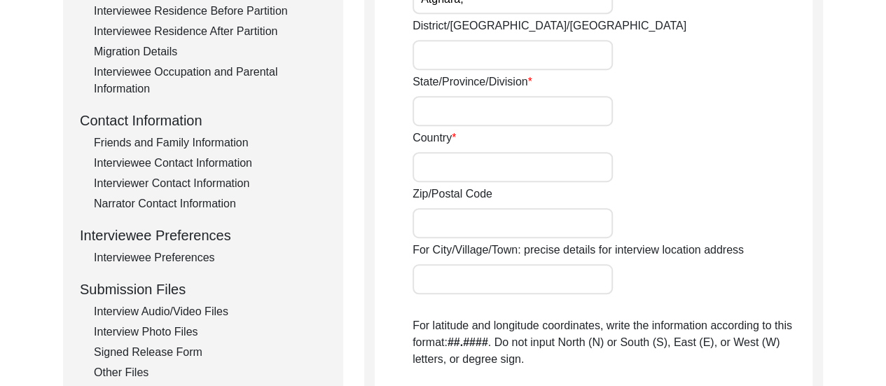
click at [529, 62] on input "District/[GEOGRAPHIC_DATA]/[GEOGRAPHIC_DATA]" at bounding box center [513, 55] width 200 height 30
type input "North 24 Parganas,"
click at [536, 109] on input "State/Province/Division" at bounding box center [513, 111] width 200 height 30
type input "[GEOGRAPHIC_DATA],"
click at [534, 172] on input "Country" at bounding box center [513, 167] width 200 height 30
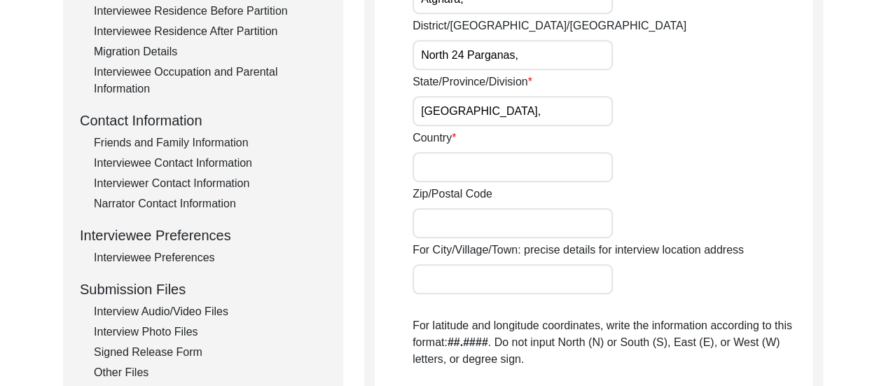
type input "[GEOGRAPHIC_DATA]"
click at [532, 220] on input "Zip/Postal Code" at bounding box center [513, 223] width 200 height 30
type input "700024"
click at [702, 212] on div "Zip/Postal Code 700024" at bounding box center [613, 212] width 400 height 53
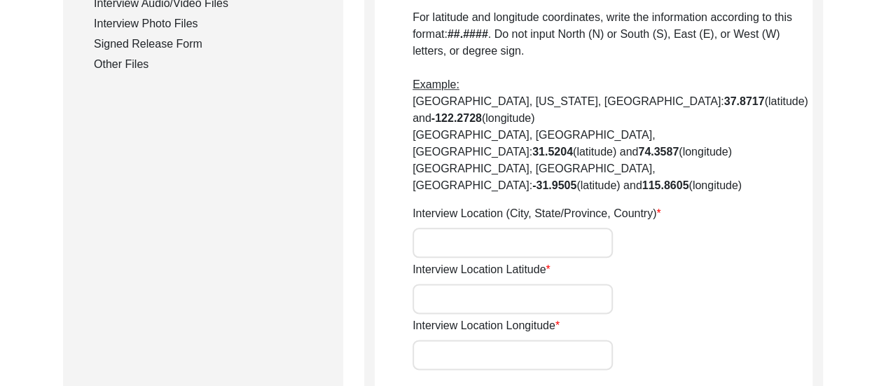
scroll to position [757, 0]
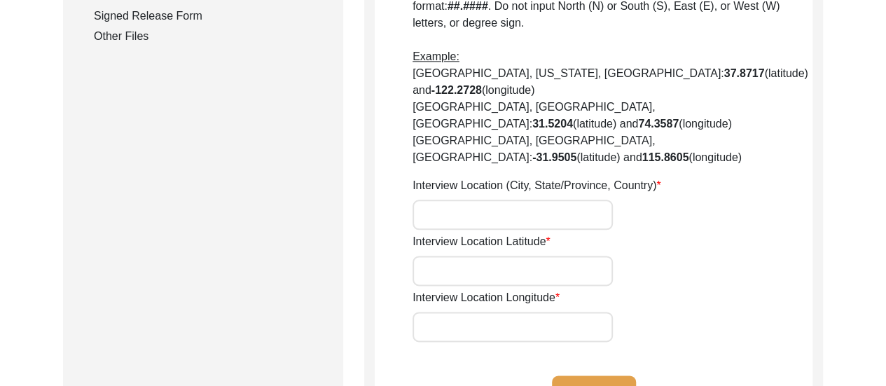
click at [534, 200] on input "Interview Location (City, State/Province, Country)" at bounding box center [513, 215] width 200 height 30
type input "Atghara, [GEOGRAPHIC_DATA], [GEOGRAPHIC_DATA]"
click at [544, 256] on input "Interview Location Latitude" at bounding box center [513, 271] width 200 height 30
click at [682, 233] on div "Interview Location Latitude" at bounding box center [613, 259] width 400 height 53
click at [454, 256] on input "Interview Location Latitude" at bounding box center [513, 271] width 200 height 30
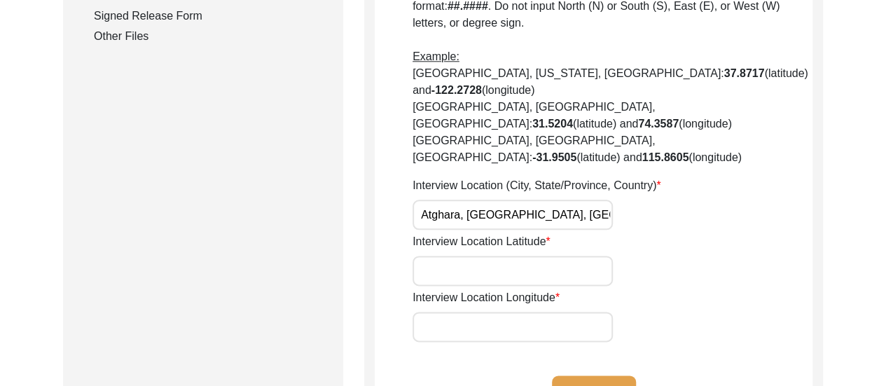
paste input "22.62738452152194, 88.44204734145758"
drag, startPoint x: 506, startPoint y: 220, endPoint x: 611, endPoint y: 223, distance: 105.1
click at [611, 256] on input "22.62738452152194, 88.44204734145758" at bounding box center [513, 271] width 200 height 30
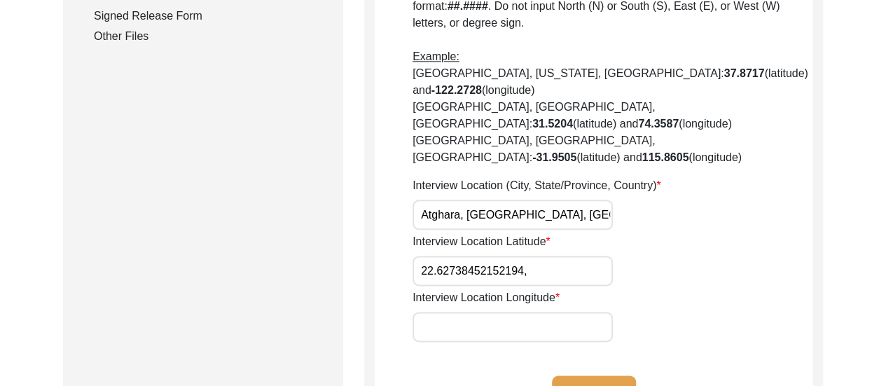
type input "22.62738452152194,"
click at [474, 312] on input "Interview Location Longitude" at bounding box center [513, 327] width 200 height 30
paste input "88.44204734145758"
type input "88.44204734145758"
click at [534, 256] on input "22.62738452152194," at bounding box center [513, 271] width 200 height 30
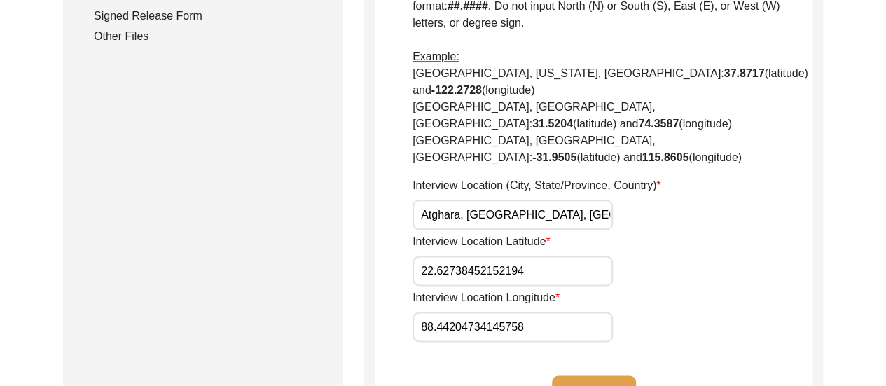
type input "22.62738452152194"
click at [681, 177] on div "Interview Location (City, State/Province, Country) [GEOGRAPHIC_DATA], [GEOGRAPH…" at bounding box center [613, 203] width 400 height 53
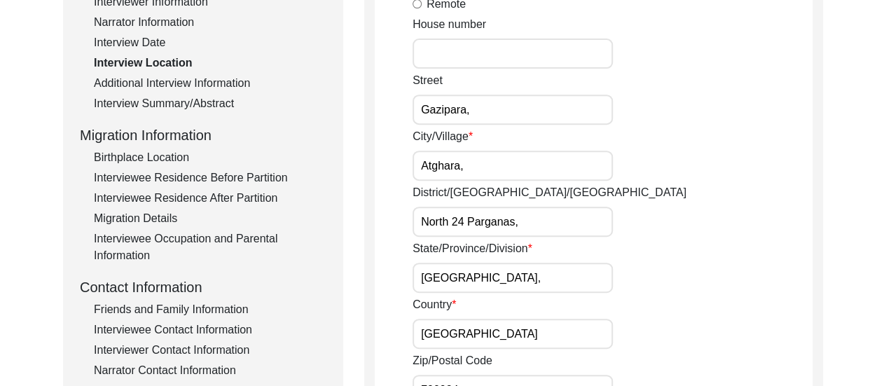
scroll to position [252, 0]
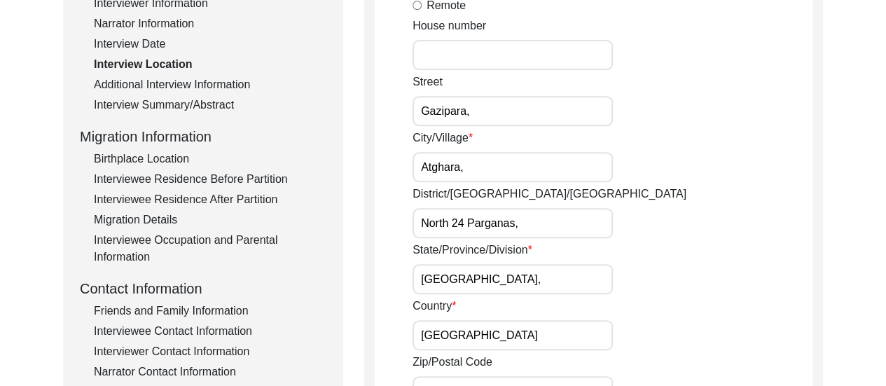
click at [451, 111] on input "Gazipara," at bounding box center [513, 111] width 200 height 30
type input "Gazi Para,"
click at [681, 163] on div "City/[GEOGRAPHIC_DATA]," at bounding box center [613, 156] width 400 height 53
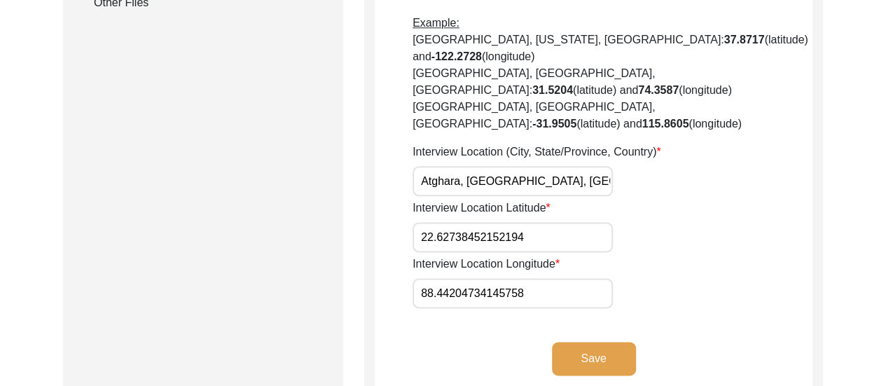
scroll to position [869, 0]
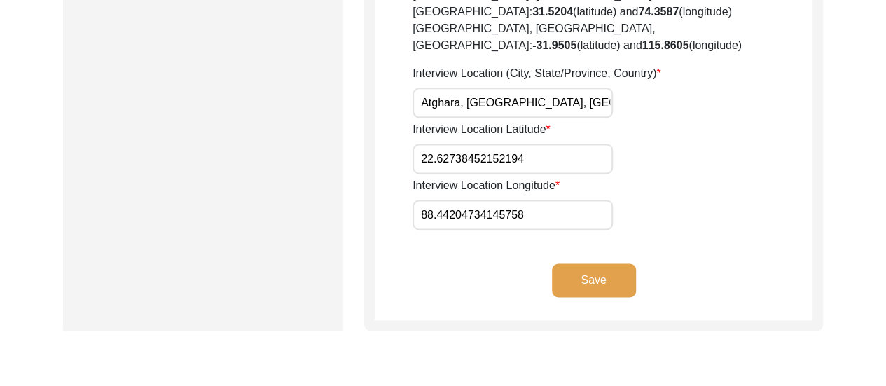
click at [595, 263] on button "Save" at bounding box center [594, 280] width 84 height 34
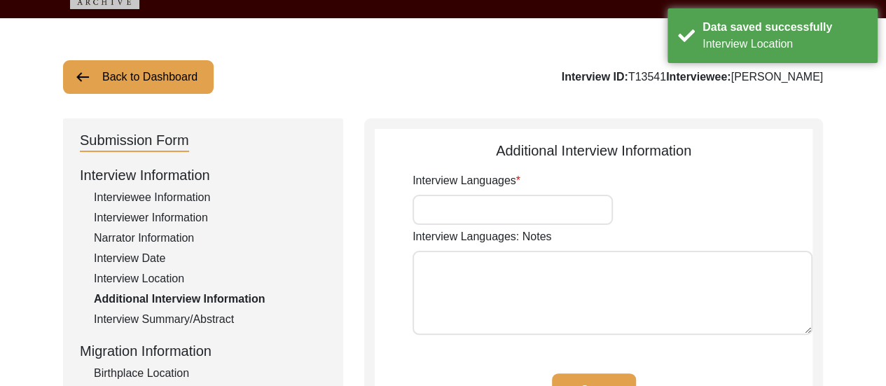
scroll to position [66, 0]
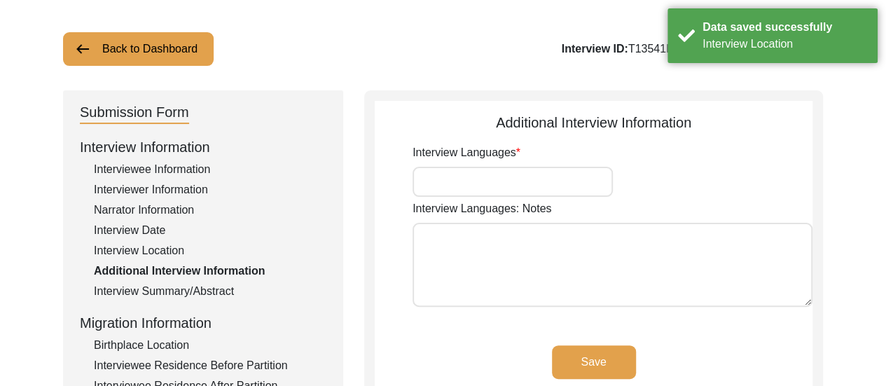
click at [527, 181] on input "Interview Languages" at bounding box center [513, 182] width 200 height 30
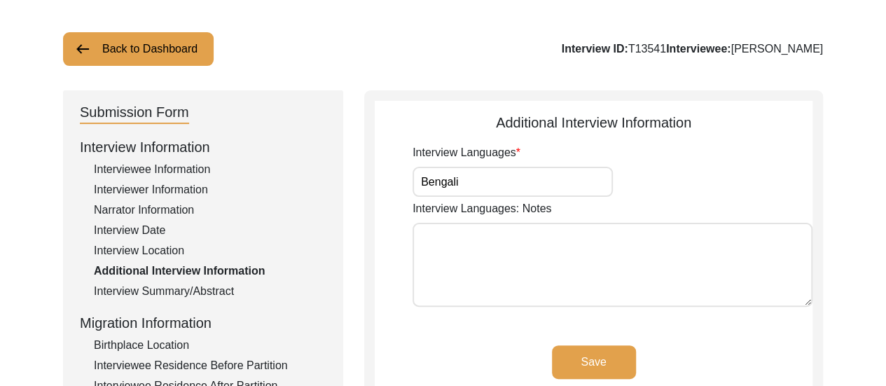
type input "Bengali"
click at [583, 359] on button "Save" at bounding box center [594, 362] width 84 height 34
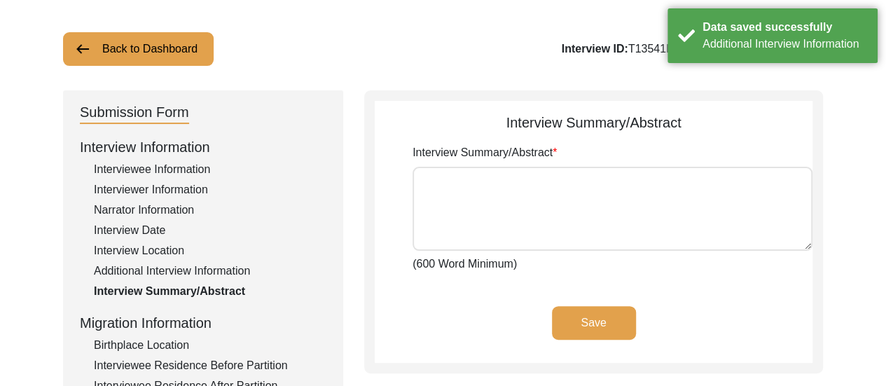
scroll to position [94, 0]
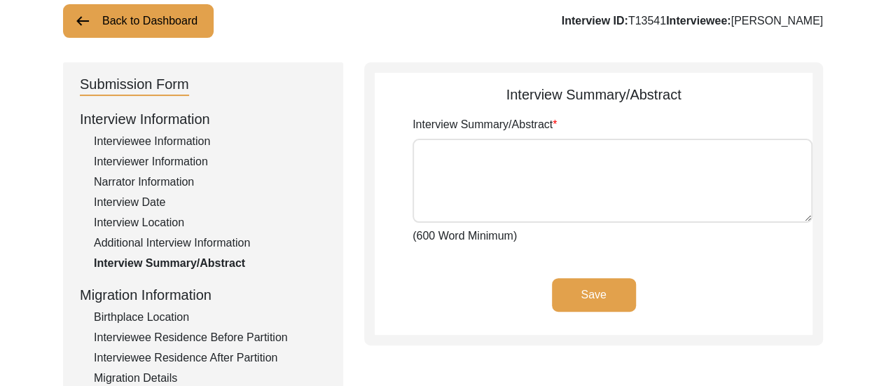
click at [535, 158] on textarea "Interview Summary/Abstract" at bounding box center [613, 181] width 400 height 84
paste textarea "Born in [GEOGRAPHIC_DATA] in [DATE], [PERSON_NAME] was the second child of [PER…"
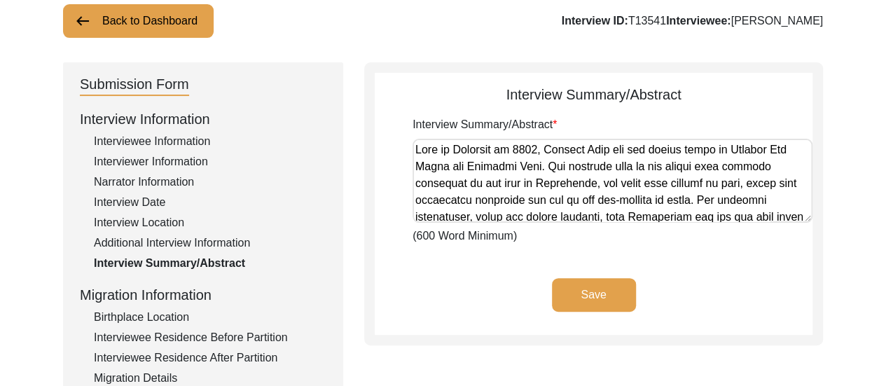
scroll to position [775, 0]
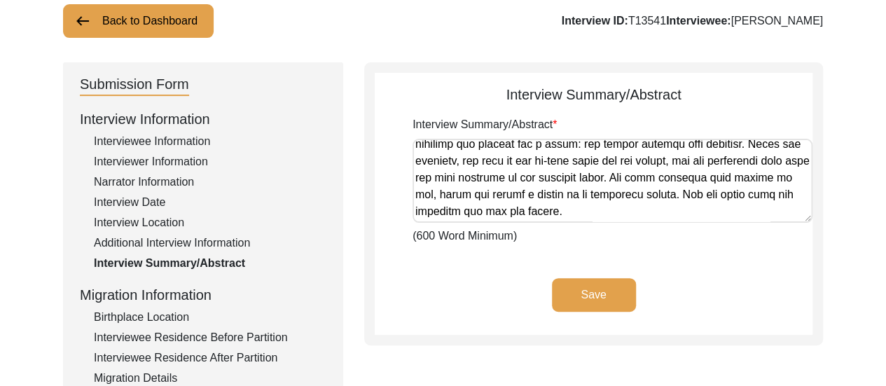
click at [723, 187] on textarea "Interview Summary/Abstract" at bounding box center [613, 181] width 400 height 84
type textarea "Born in [GEOGRAPHIC_DATA] in [DATE], [PERSON_NAME] was the second child of [PER…"
click at [607, 286] on button "Save" at bounding box center [594, 295] width 84 height 34
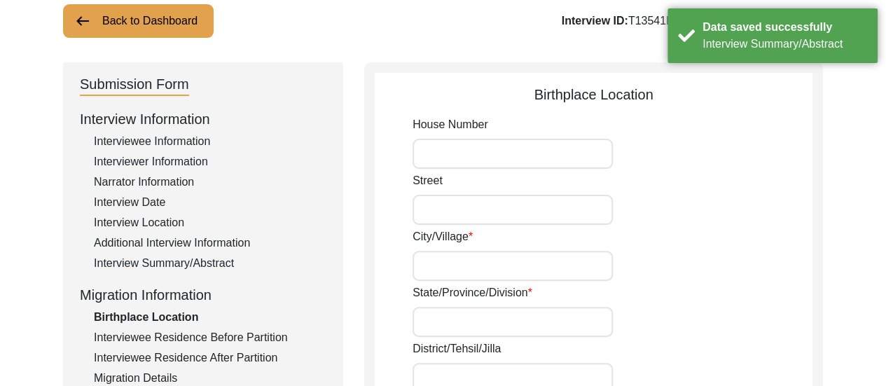
click at [707, 195] on div "Street" at bounding box center [613, 198] width 400 height 53
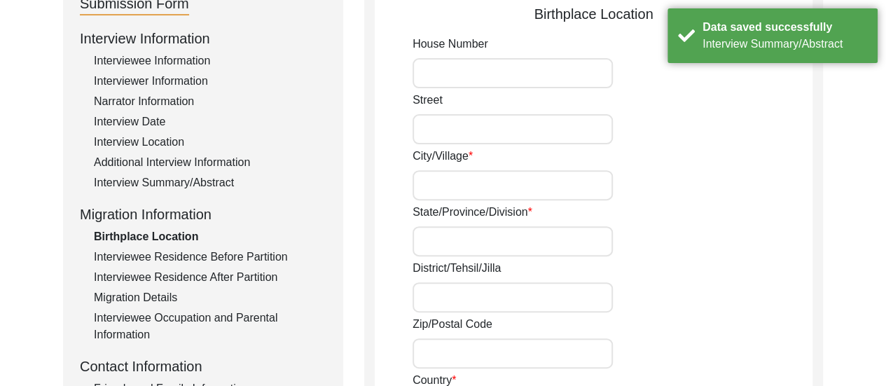
scroll to position [178, 0]
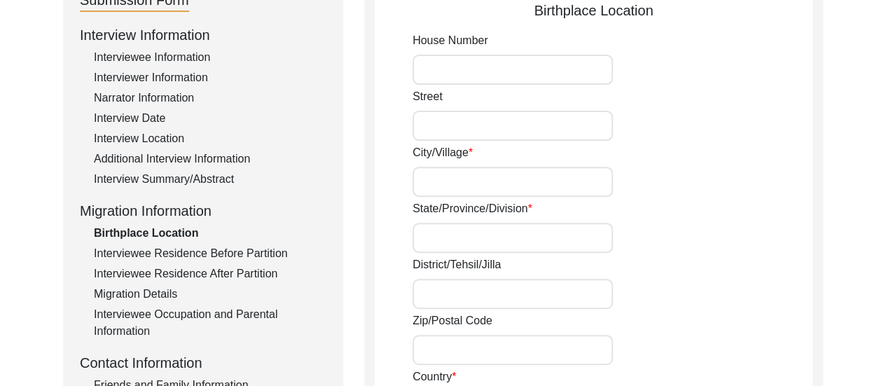
click at [472, 125] on input "Street" at bounding box center [513, 126] width 200 height 30
type input "Italgacha,"
click at [473, 179] on input "City/Village" at bounding box center [513, 182] width 200 height 30
type input "M"
click at [505, 128] on input "Italgacha," at bounding box center [513, 126] width 200 height 30
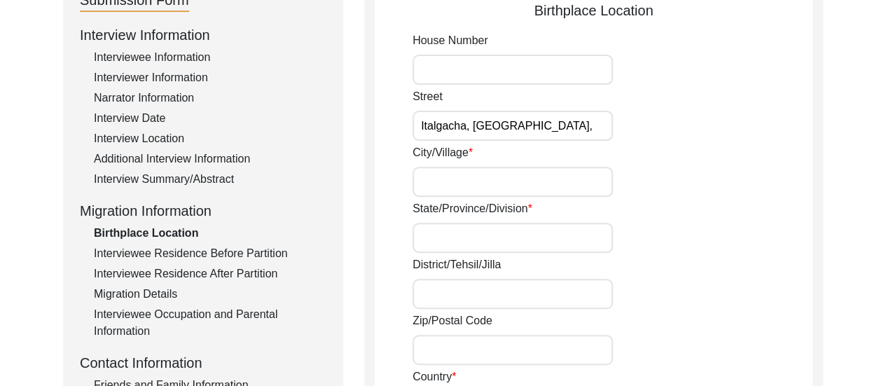
type input "Italgacha, [GEOGRAPHIC_DATA],"
click at [510, 186] on input "City/Village" at bounding box center [513, 182] width 200 height 30
type input "Dum Dum"
click at [464, 230] on input "State/Province/Division" at bounding box center [513, 238] width 200 height 30
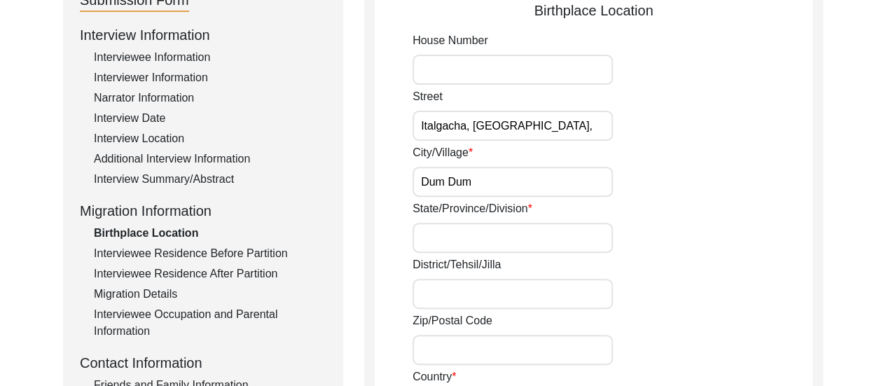
click at [504, 239] on input "State/Province/Division" at bounding box center [513, 238] width 200 height 30
type input "[GEOGRAPHIC_DATA],"
click at [478, 298] on input "District/Tehsil/Jilla" at bounding box center [513, 294] width 200 height 30
type input "24 Parganas,"
click at [671, 302] on div "District/Tehsil/Jilla 24 Parganas," at bounding box center [613, 282] width 400 height 53
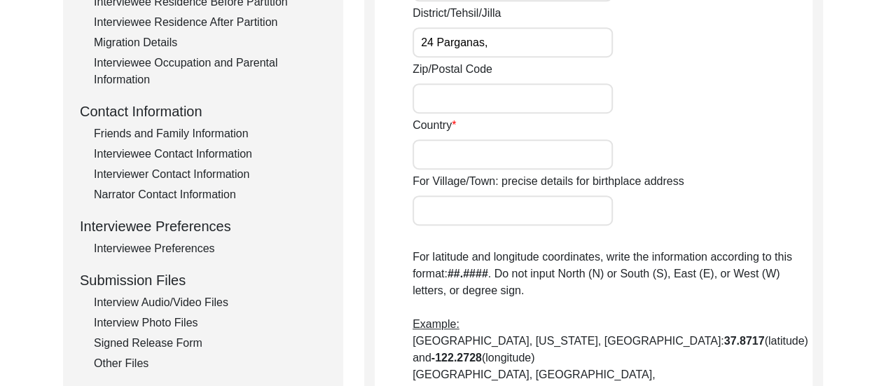
scroll to position [430, 0]
click at [497, 158] on input "Country" at bounding box center [513, 154] width 200 height 30
type input "[GEOGRAPHIC_DATA]"
click at [698, 158] on div "Country [GEOGRAPHIC_DATA]" at bounding box center [613, 142] width 400 height 53
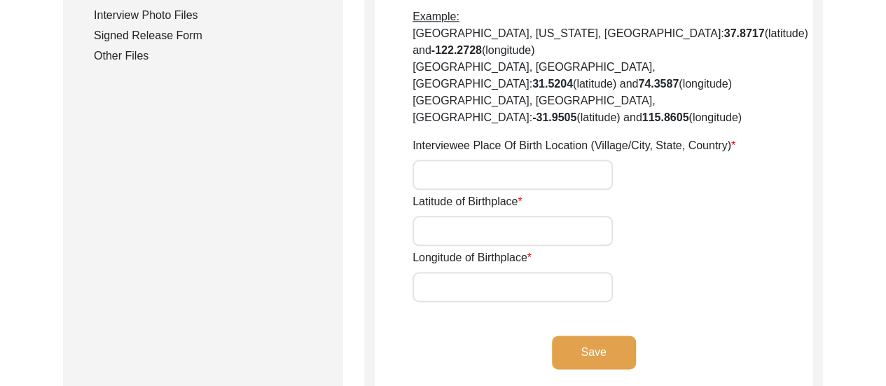
scroll to position [738, 0]
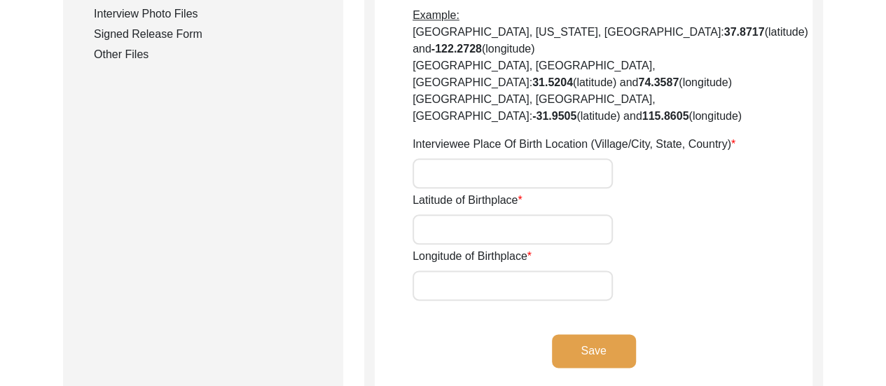
click at [534, 158] on input "Interviewee Place Of Birth Location (Village/City, State, Country)" at bounding box center [513, 173] width 200 height 30
type input "d"
type input "Dum Dum, [GEOGRAPHIC_DATA], [GEOGRAPHIC_DATA]"
click at [536, 214] on input "Latitude of Birthplace" at bounding box center [513, 229] width 200 height 30
paste input "22.65179586632091, 88.43236858357584"
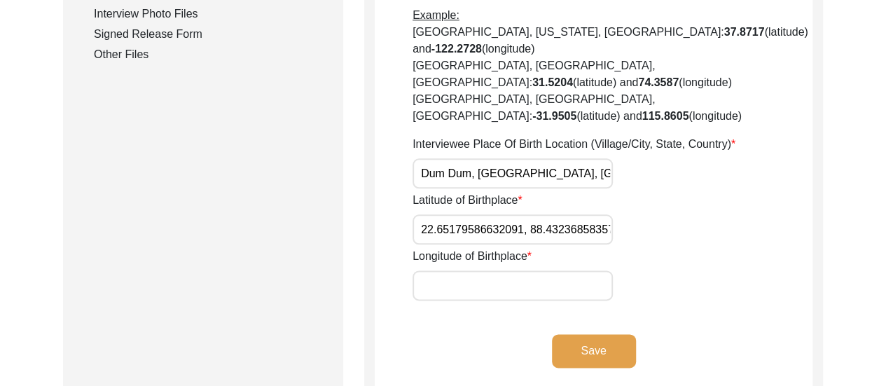
scroll to position [0, 22]
drag, startPoint x: 508, startPoint y: 174, endPoint x: 632, endPoint y: 189, distance: 124.9
click at [632, 192] on div "Latitude of Birthplace [GEOGRAPHIC_DATA]" at bounding box center [613, 218] width 400 height 53
type input "22.65179586632091,"
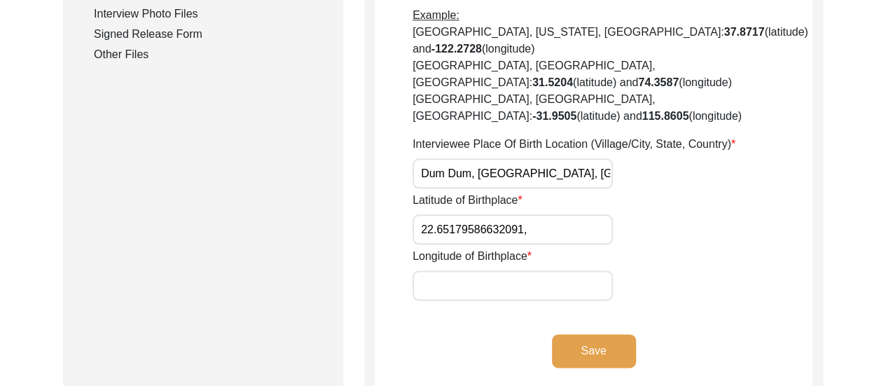
click at [499, 270] on input "Longitude of Birthplace" at bounding box center [513, 285] width 200 height 30
paste input "88.43236858357584"
type input "88.43236858357584"
click at [537, 214] on input "22.65179586632091," at bounding box center [513, 229] width 200 height 30
type input "22.65179586632091"
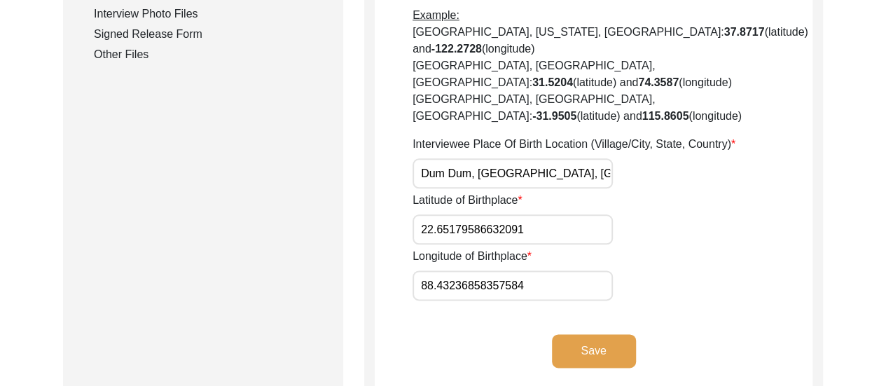
click at [593, 334] on button "Save" at bounding box center [594, 351] width 84 height 34
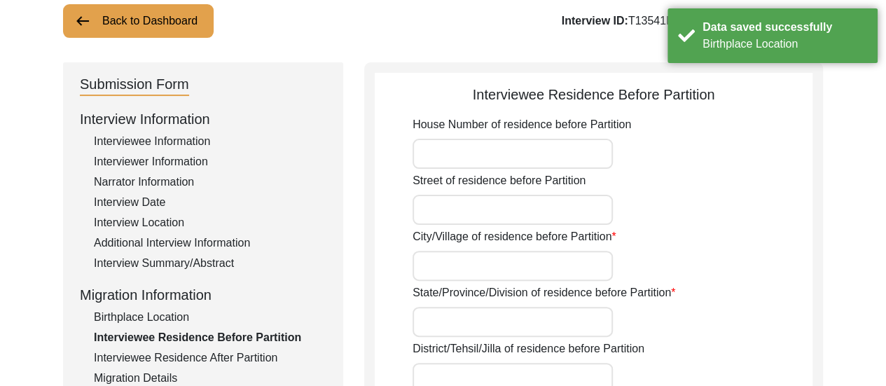
scroll to position [122, 0]
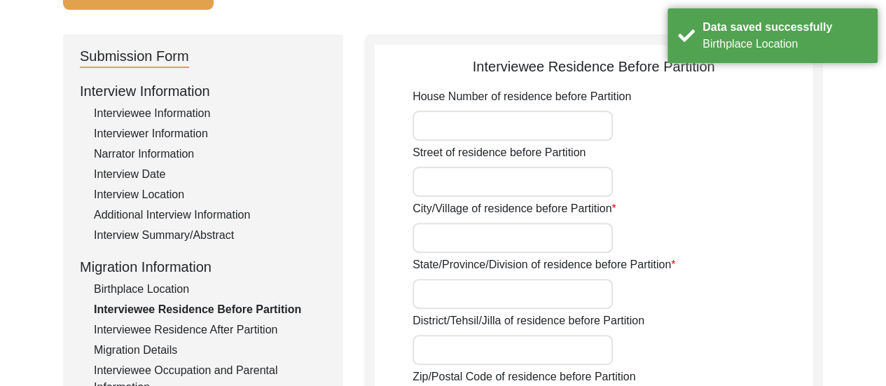
click at [527, 233] on input "City/Village of residence before Partition" at bounding box center [513, 238] width 200 height 30
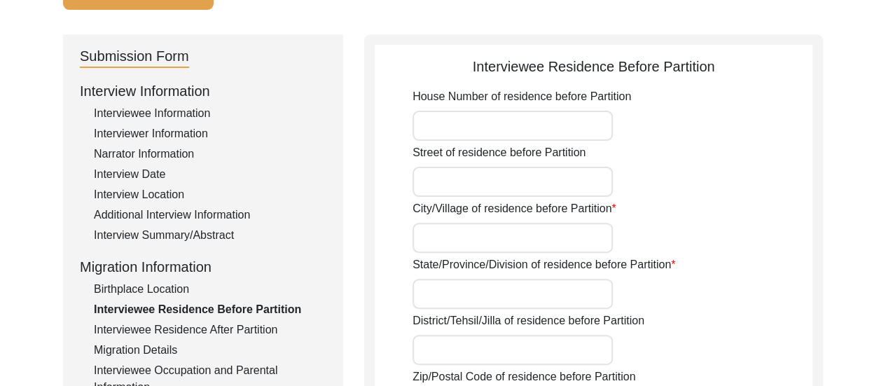
click at [490, 249] on input "City/Village of residence before Partition" at bounding box center [513, 238] width 200 height 30
click at [667, 208] on div "City/Village of residence before Partition" at bounding box center [613, 226] width 400 height 53
click at [503, 244] on input "City/Village of residence before Partition" at bounding box center [513, 238] width 200 height 30
type input "Italgacha, [GEOGRAPHIC_DATA],"
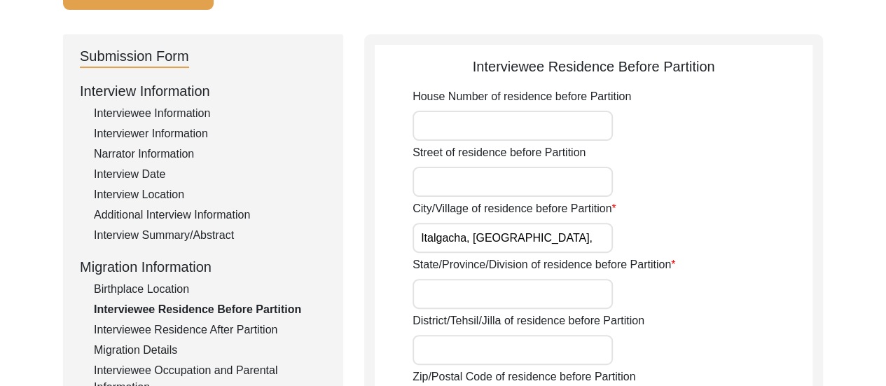
click at [541, 293] on input "State/Province/Division of residence before Partition" at bounding box center [513, 294] width 200 height 30
type input "W"
type input "Province of [GEOGRAPHIC_DATA],"
click at [658, 298] on div "State/Province/Division of residence before Partition Province of [GEOGRAPHIC_D…" at bounding box center [613, 282] width 400 height 53
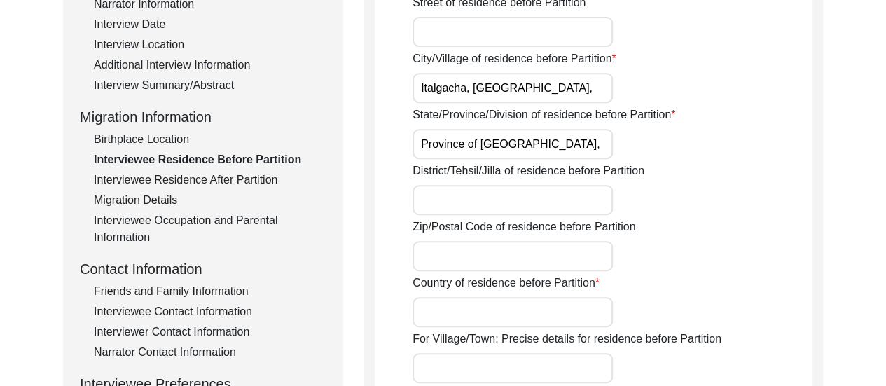
scroll to position [290, 0]
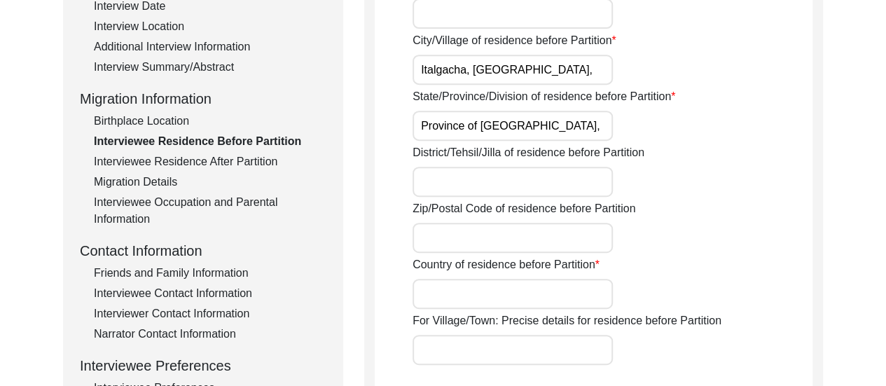
click at [520, 185] on input "District/Tehsil/Jilla of residence before Partition" at bounding box center [513, 182] width 200 height 30
type input "24 Parganas,"
click at [494, 244] on input "Zip/Postal Code of residence before Partition" at bounding box center [513, 238] width 200 height 30
click at [451, 293] on input "Country of residence before Partition" at bounding box center [513, 294] width 200 height 30
type input "[GEOGRAPHIC_DATA]"
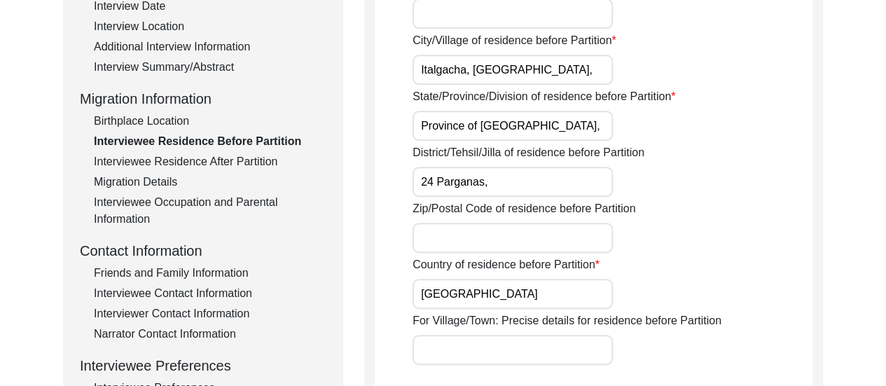
click at [642, 277] on div "Country of residence before Partition [GEOGRAPHIC_DATA][DEMOGRAPHIC_DATA]" at bounding box center [613, 282] width 400 height 53
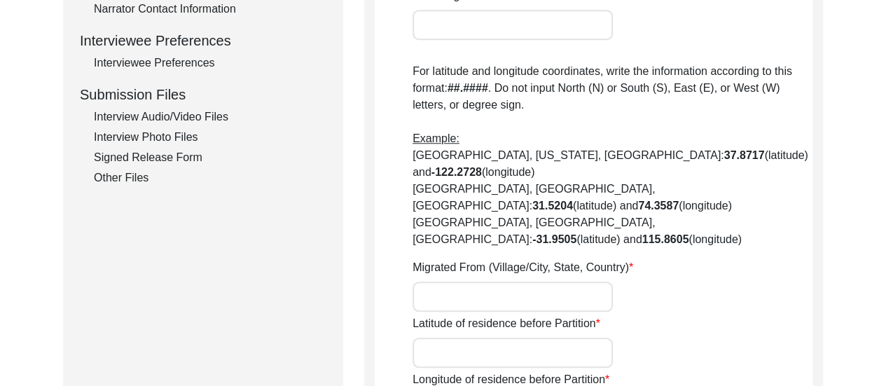
scroll to position [626, 0]
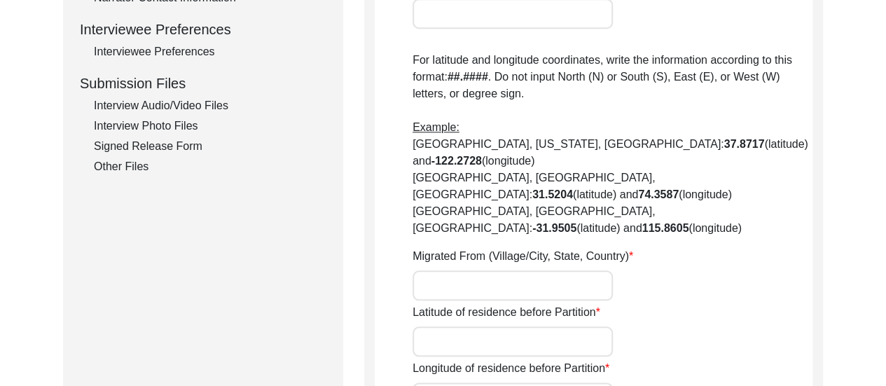
click at [555, 270] on input "Migrated From (Village/City, State, Country)" at bounding box center [513, 285] width 200 height 30
type input "d"
type input "Dum Dum, [GEOGRAPHIC_DATA], [GEOGRAPHIC_DATA]"
click at [473, 326] on input "Latitude of residence before Partition" at bounding box center [513, 341] width 200 height 30
paste input "22.65179586632091, 88.43257243145797"
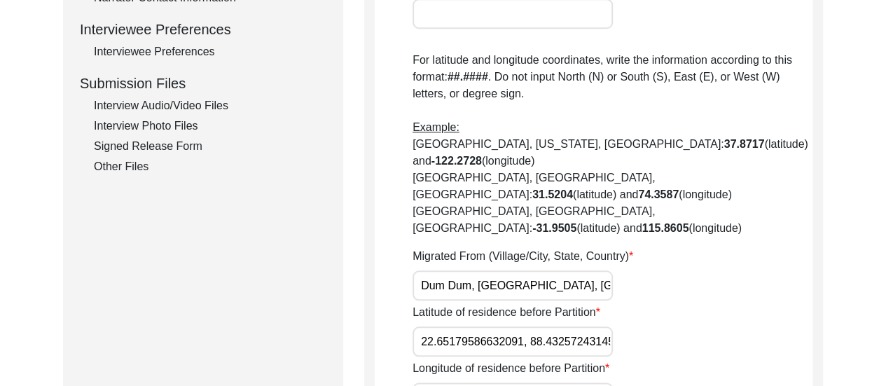
scroll to position [0, 22]
drag, startPoint x: 509, startPoint y: 291, endPoint x: 619, endPoint y: 290, distance: 110.0
click at [619, 304] on div "Latitude of residence before Partition 22.65179586632091, 88.43257243145797" at bounding box center [613, 330] width 400 height 53
drag, startPoint x: 532, startPoint y: 289, endPoint x: 619, endPoint y: 289, distance: 87.6
click at [619, 304] on div "Latitude of residence before Partition 22.65179586632091, 88.43257243145797" at bounding box center [613, 330] width 400 height 53
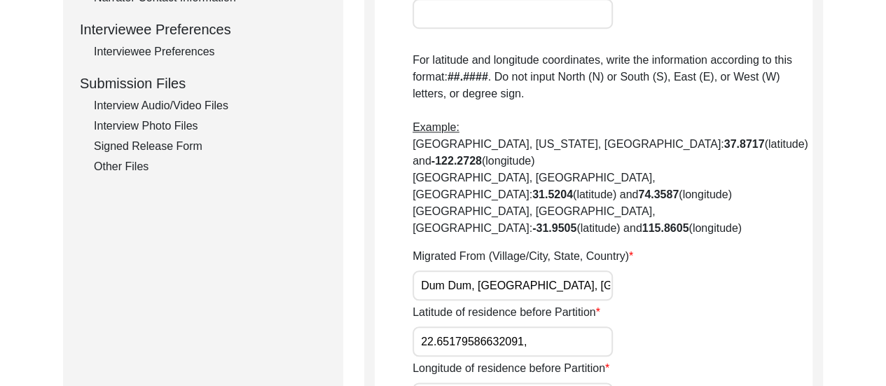
scroll to position [0, 0]
type input "22.65179586632091,"
paste input "88.43257243145797"
type input "88.43257243145797"
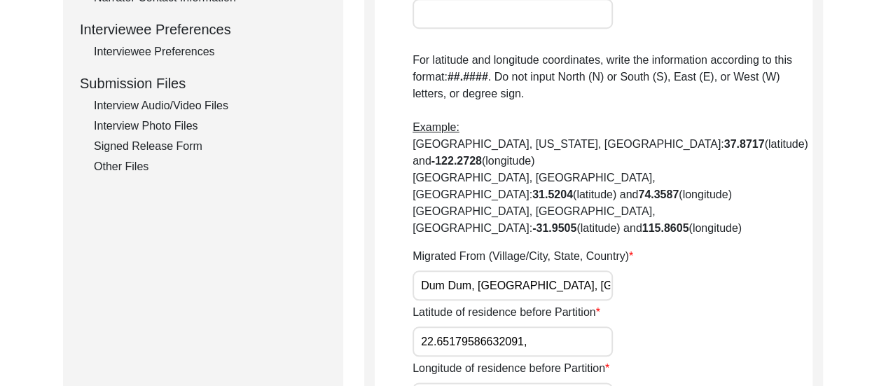
click at [536, 326] on input "22.65179586632091," at bounding box center [513, 341] width 200 height 30
type input "22.65179586632091"
click at [762, 304] on div "Latitude of residence before Partition 22.65179586632091" at bounding box center [613, 330] width 400 height 53
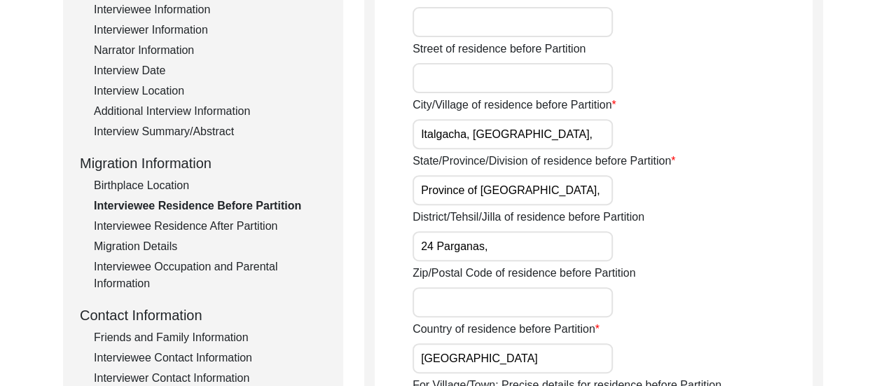
scroll to position [234, 0]
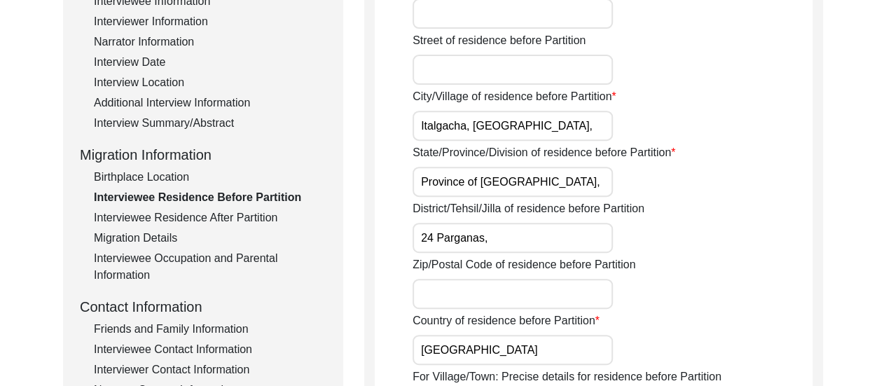
click at [649, 184] on div "State/Province/Division of residence before Partition Province of [GEOGRAPHIC_D…" at bounding box center [613, 170] width 400 height 53
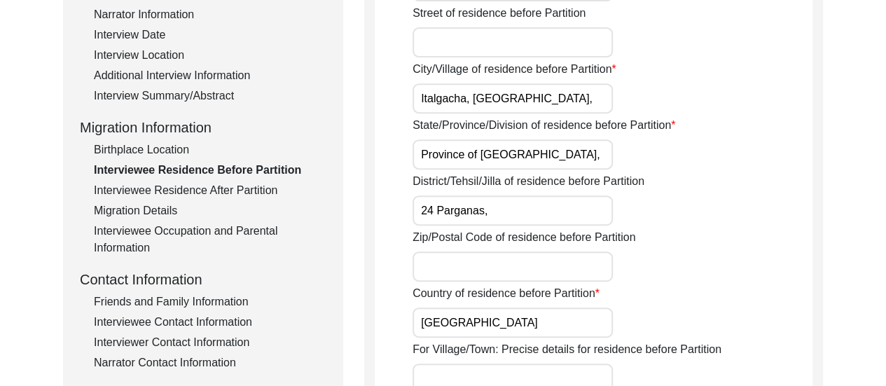
scroll to position [262, 0]
click at [468, 34] on input "Street of residence before Partition" at bounding box center [513, 42] width 200 height 30
type input "i"
type input "Italgacha, [GEOGRAPHIC_DATA]"
click at [544, 83] on input "Italgacha, [GEOGRAPHIC_DATA]," at bounding box center [513, 98] width 200 height 30
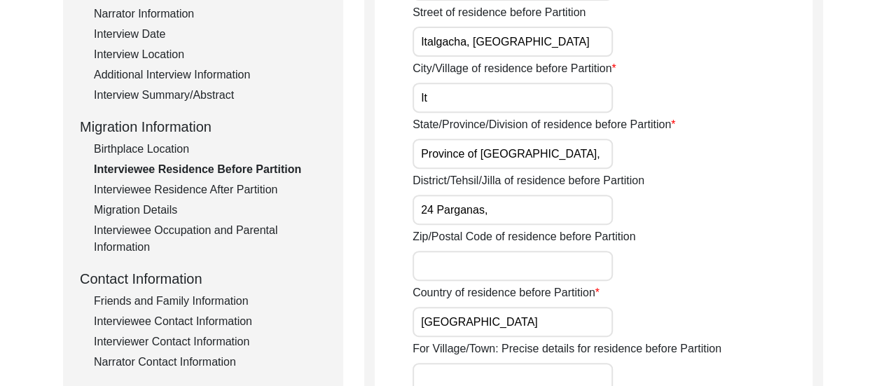
type input "I"
type input "Dum Dum,"
click at [563, 47] on input "Italgacha, [GEOGRAPHIC_DATA]" at bounding box center [513, 42] width 200 height 30
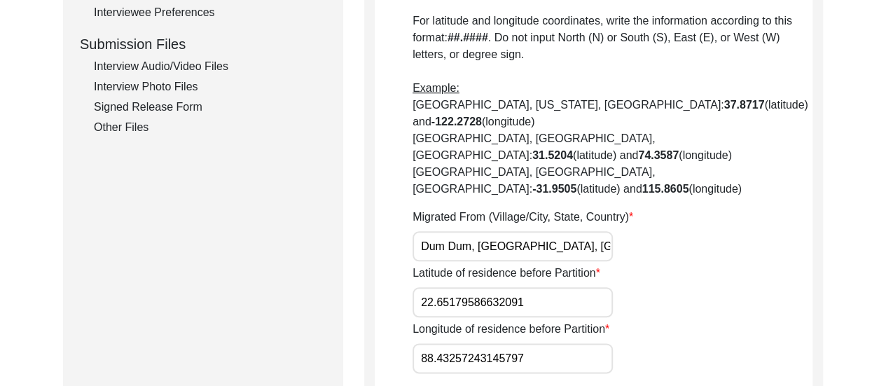
scroll to position [677, 0]
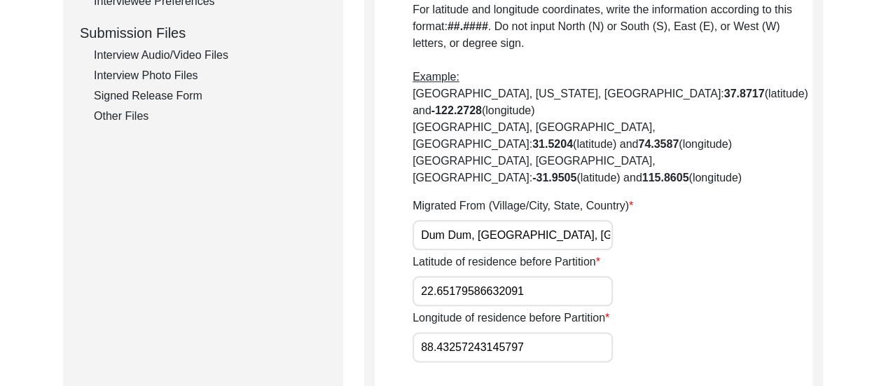
type input "Italgacha, [GEOGRAPHIC_DATA],"
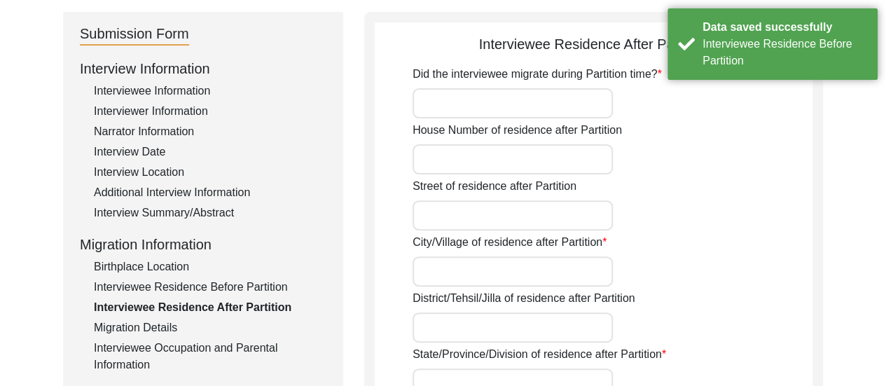
scroll to position [116, 0]
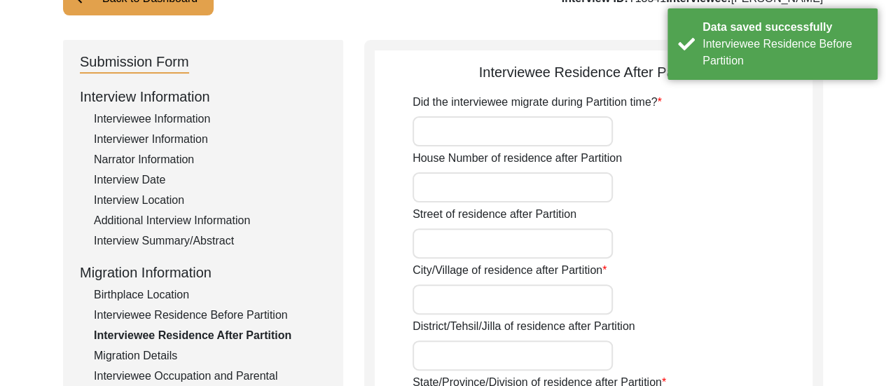
click at [497, 118] on input "Did the interviewee migrate during Partition time?" at bounding box center [513, 131] width 200 height 30
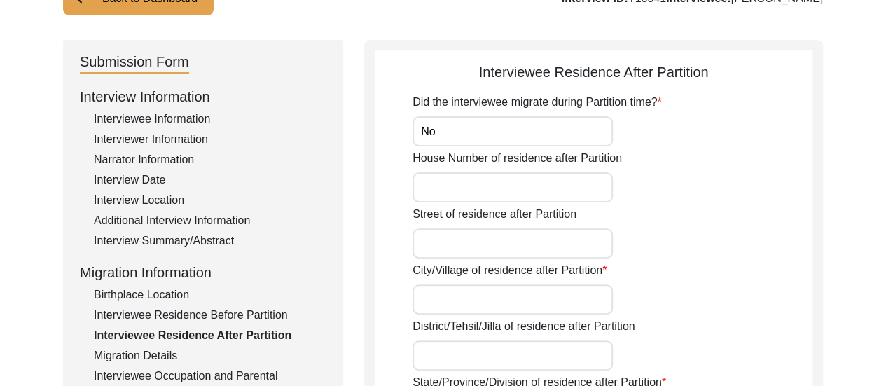
type input "No"
click at [472, 244] on input "Street of residence after Partition" at bounding box center [513, 243] width 200 height 30
type input "Italgacha, [GEOGRAPHIC_DATA],"
click at [486, 303] on input "City/Village of residence after Partition" at bounding box center [513, 299] width 200 height 30
type input "Dum Dum,"
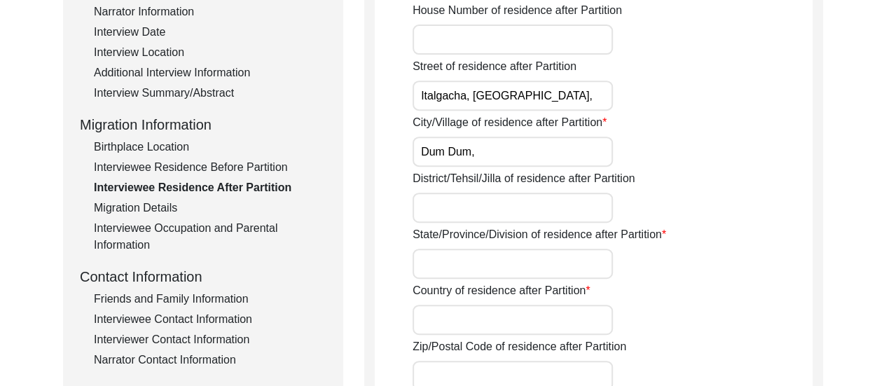
scroll to position [312, 0]
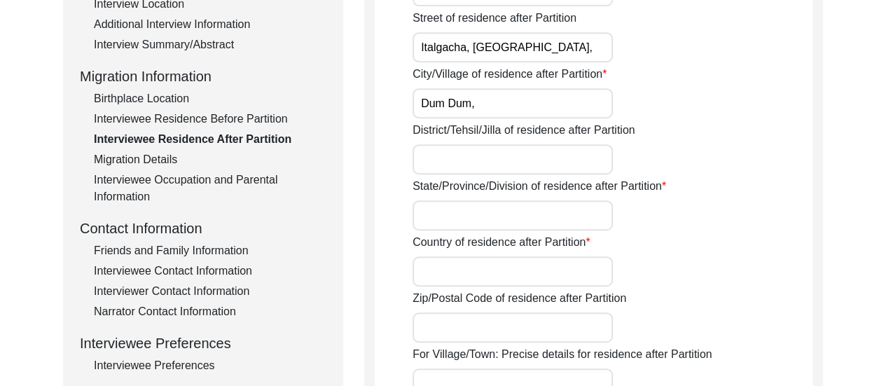
click at [510, 162] on input "District/Tehsil/Jilla of residence after Partition" at bounding box center [513, 159] width 200 height 30
type input "24 Parganas,"
click at [492, 215] on input "State/Province/Division of residence after Partition" at bounding box center [513, 215] width 200 height 30
type input "[GEOGRAPHIC_DATA],"
click at [521, 261] on input "Country of residence after Partition" at bounding box center [513, 271] width 200 height 30
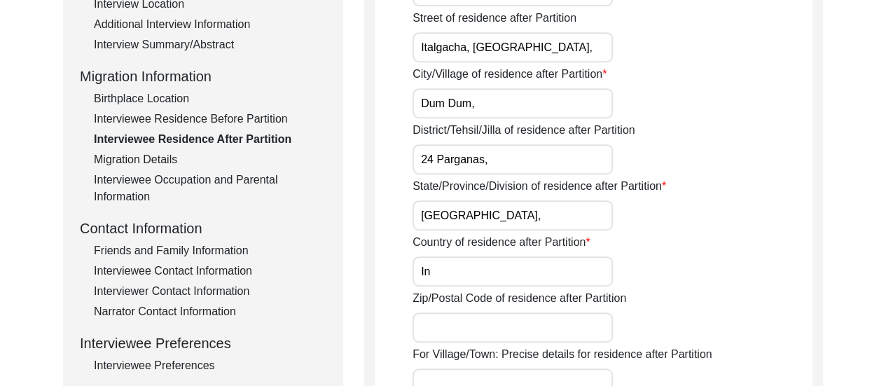
type input "I"
type input "Dominion of [GEOGRAPHIC_DATA]"
click at [737, 272] on div "Country of residence after Partition Dominion of [DEMOGRAPHIC_DATA]" at bounding box center [613, 260] width 400 height 53
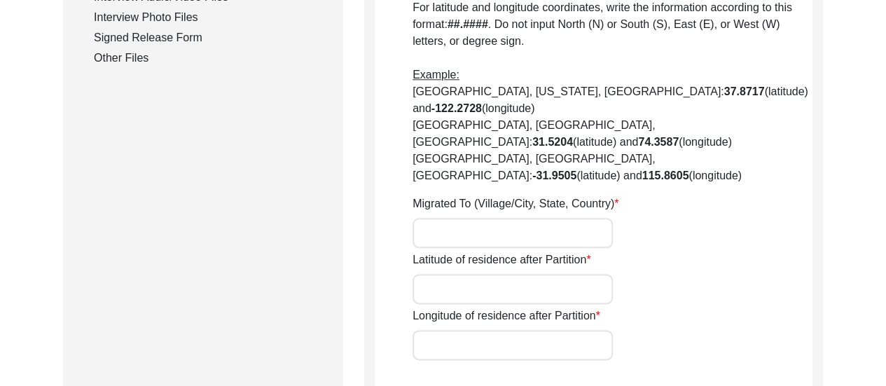
scroll to position [761, 0]
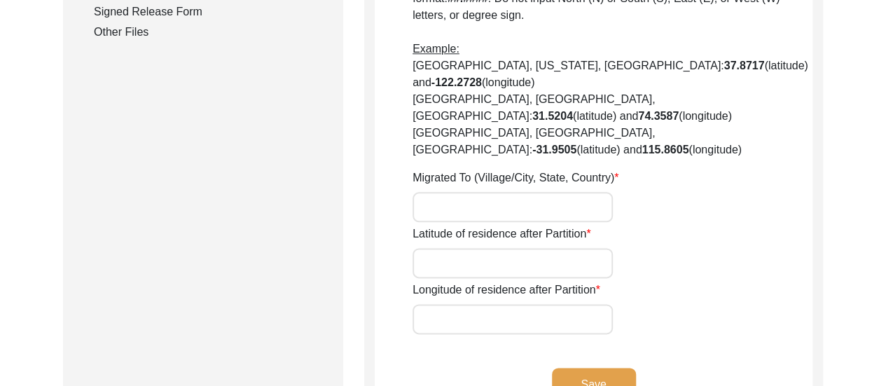
click at [500, 226] on label "Latitude of residence after Partition" at bounding box center [502, 234] width 178 height 17
click at [500, 248] on input "Latitude of residence after Partition" at bounding box center [513, 263] width 200 height 30
click at [478, 192] on input "Migrated To (Village/City, State, Country)" at bounding box center [513, 207] width 200 height 30
type input "d"
type input "Dum Dum, [GEOGRAPHIC_DATA], [GEOGRAPHIC_DATA]"
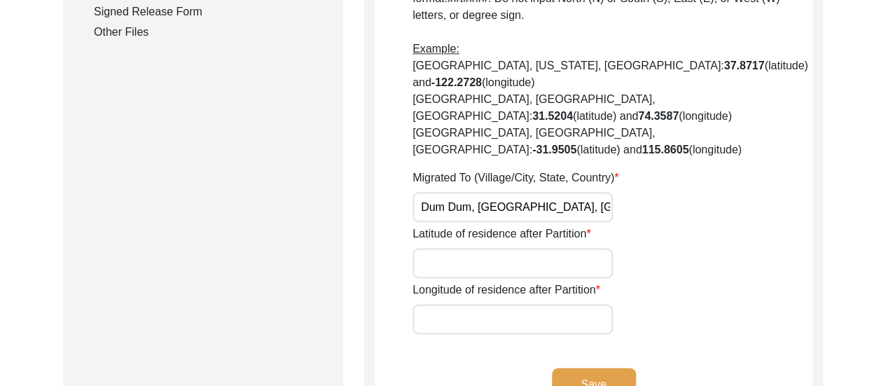
click at [488, 248] on input "Latitude of residence after Partition" at bounding box center [513, 263] width 200 height 30
paste input "22.65180576756011, 88.43256170262205"
click at [559, 248] on input "22.65180576756011, 88.43256170262205" at bounding box center [513, 263] width 200 height 30
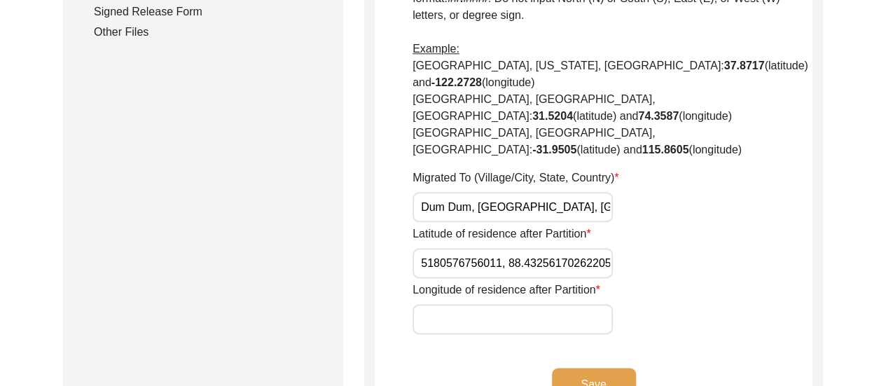
click at [559, 248] on input "22.65180576756011, 88.43256170262205" at bounding box center [513, 263] width 200 height 30
click at [545, 248] on input "22.65180576756011, 88.43256170262205" at bounding box center [513, 263] width 200 height 30
type input "22.65180576756011,"
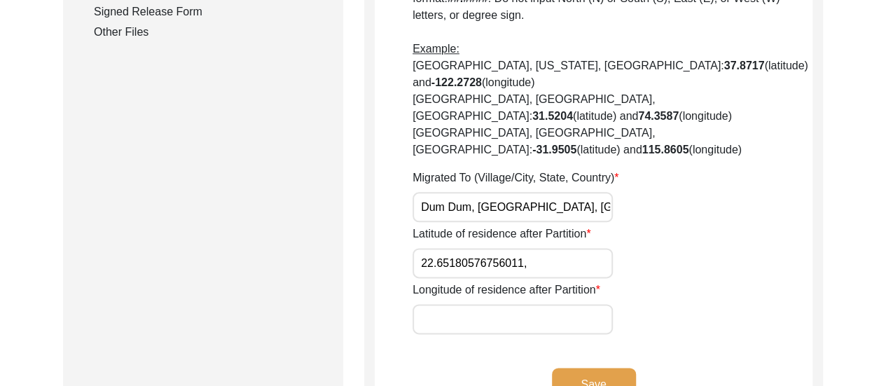
click at [509, 304] on input "Longitude of residence after Partition" at bounding box center [513, 319] width 200 height 30
paste input "88.43256170262205"
type input "88.43256170262205"
click at [530, 248] on input "22.65180576756011," at bounding box center [513, 263] width 200 height 30
type input "22.65180576756011"
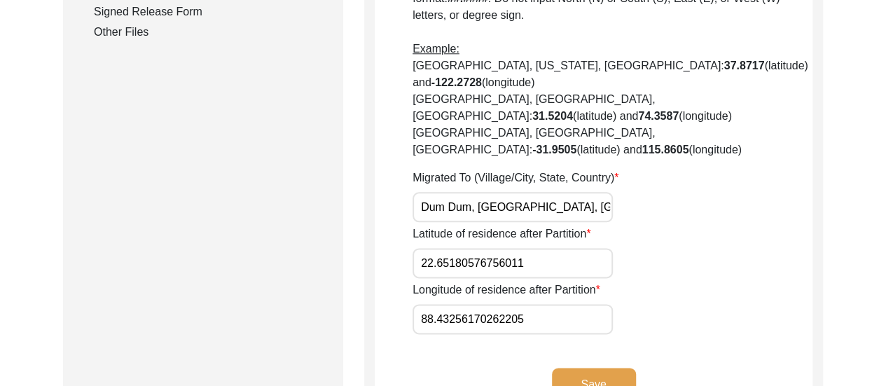
click at [613, 368] on button "Save" at bounding box center [594, 385] width 84 height 34
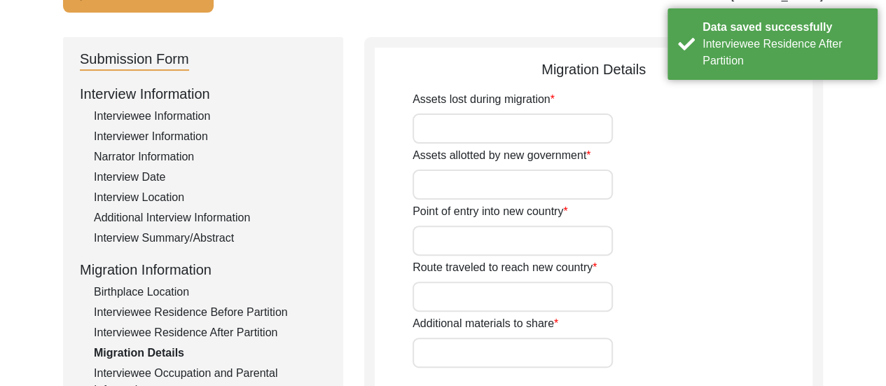
scroll to position [94, 0]
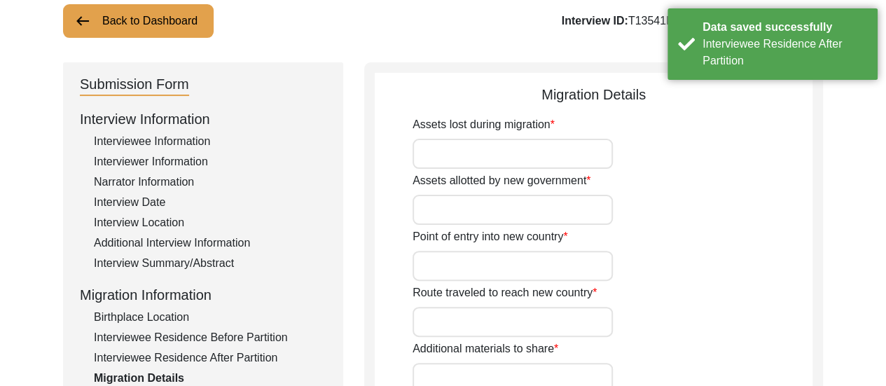
click at [509, 158] on input "Assets lost during migration" at bounding box center [513, 154] width 200 height 30
type input "n/a"
drag, startPoint x: 479, startPoint y: 198, endPoint x: 504, endPoint y: 242, distance: 50.2
click at [504, 242] on div "Assets lost during migration n/a Assets allotted by new government Point of ent…" at bounding box center [613, 254] width 400 height 277
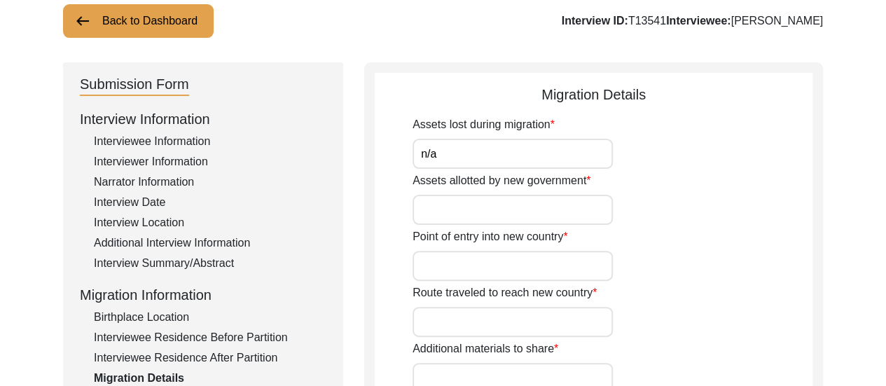
type input "n/a"
click at [457, 270] on input "Point of entry into new country" at bounding box center [513, 266] width 200 height 30
type input "n/a"
drag, startPoint x: 505, startPoint y: 323, endPoint x: 556, endPoint y: 192, distance: 140.6
click at [556, 192] on div "Assets lost during migration n/a Assets allotted by new government n/a Point of…" at bounding box center [613, 254] width 400 height 277
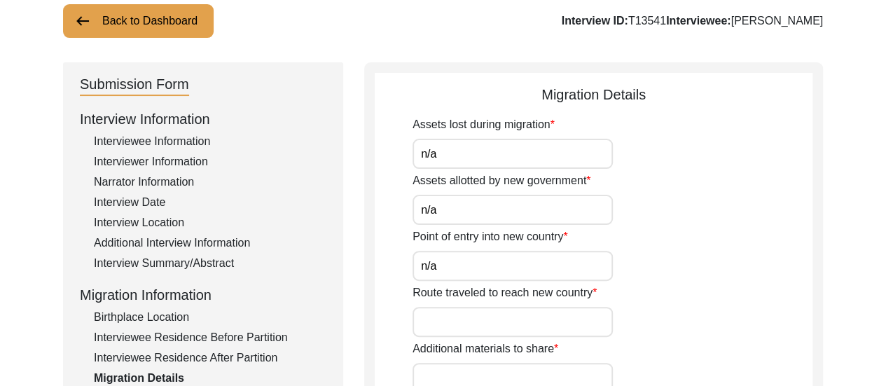
type input "n/a"
drag, startPoint x: 511, startPoint y: 369, endPoint x: 566, endPoint y: 221, distance: 158.2
click at [566, 221] on div "Assets lost during migration n/a Assets allotted by new government n/a Point of…" at bounding box center [613, 254] width 400 height 277
type input "n/a"
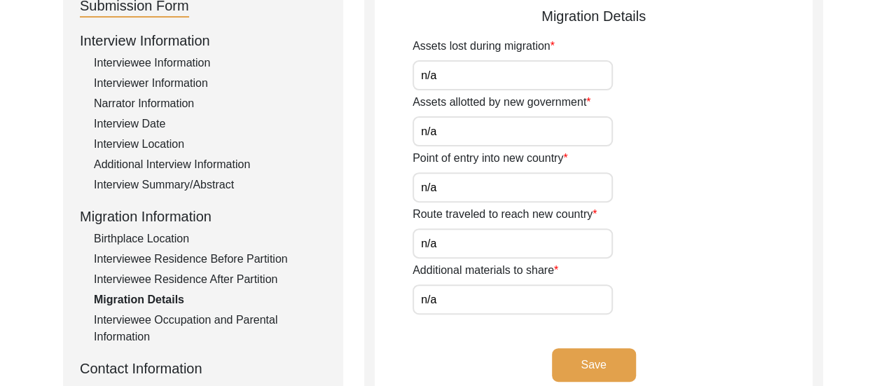
scroll to position [247, 0]
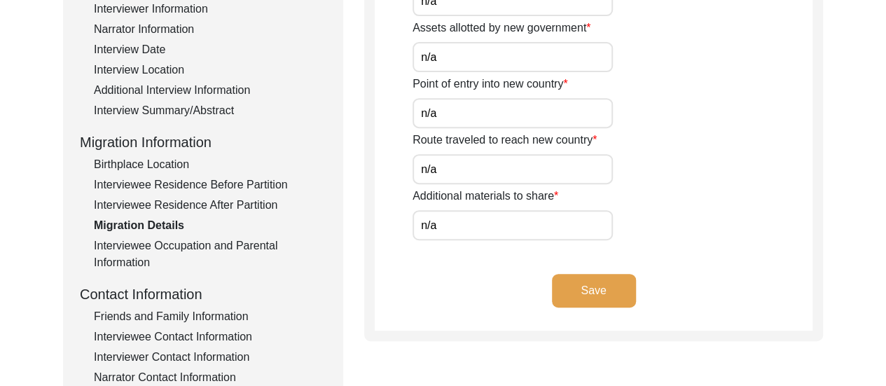
click at [584, 293] on button "Save" at bounding box center [594, 291] width 84 height 34
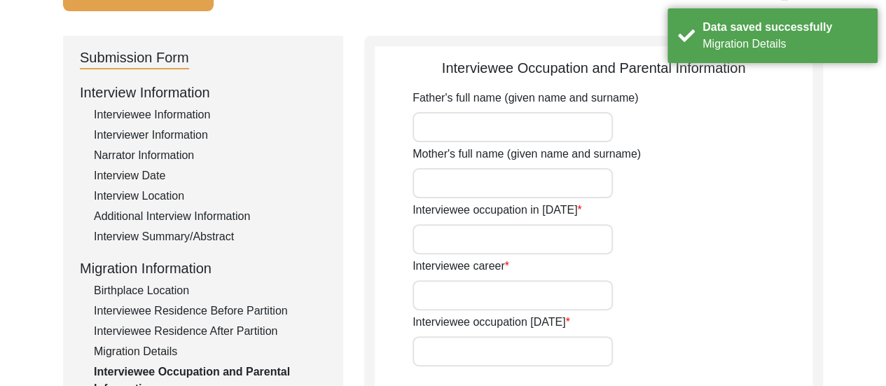
scroll to position [106, 0]
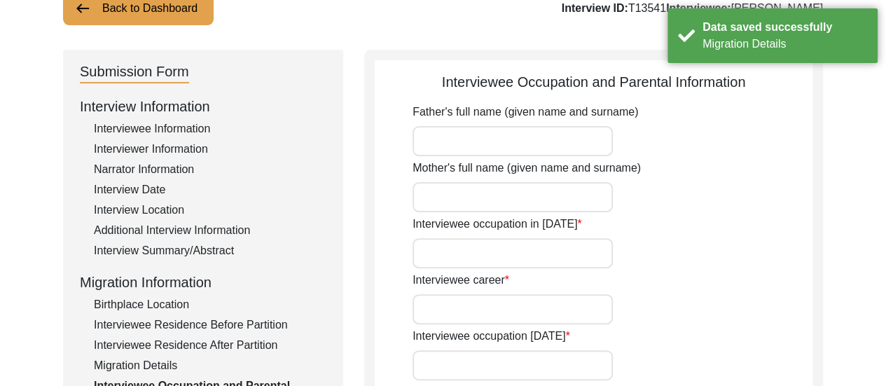
click at [510, 132] on input "Father's full name (given name and surname)" at bounding box center [513, 141] width 200 height 30
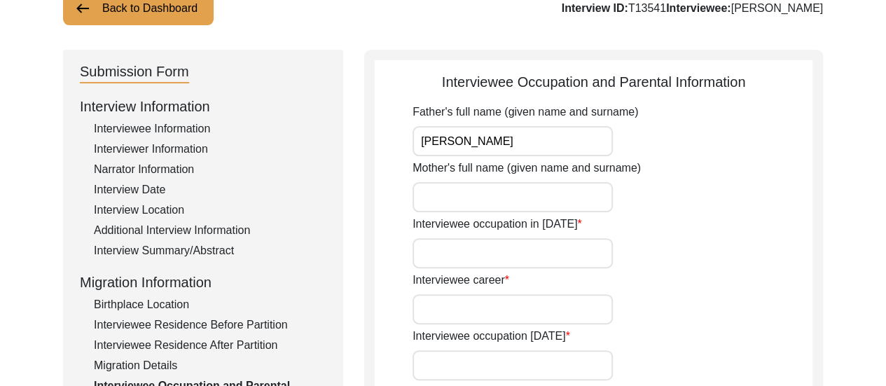
type input "[PERSON_NAME]"
click at [509, 198] on input "Mother's full name (given name and surname)" at bounding box center [513, 197] width 200 height 30
type input "Sobraton Bibi"
click at [505, 249] on input "Interviewee occupation in [DATE]" at bounding box center [513, 253] width 200 height 30
type input "Child"
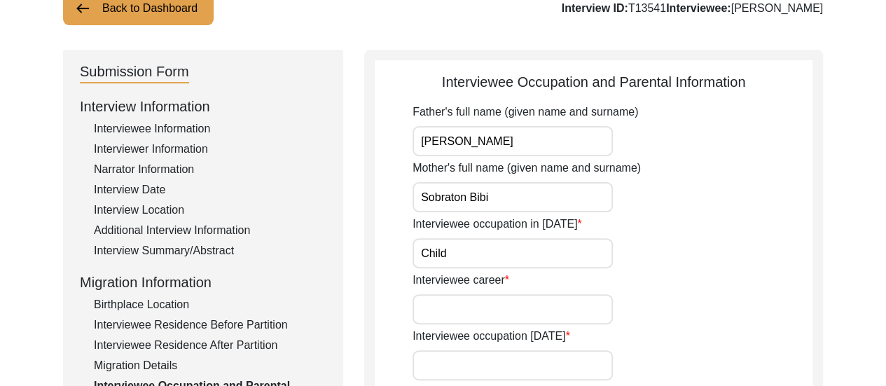
click at [462, 315] on input "Interviewee career" at bounding box center [513, 309] width 200 height 30
type input "I"
type input "Unskilled Worker"
click at [700, 314] on div "Interviewee career Unskilled Worker" at bounding box center [613, 298] width 400 height 53
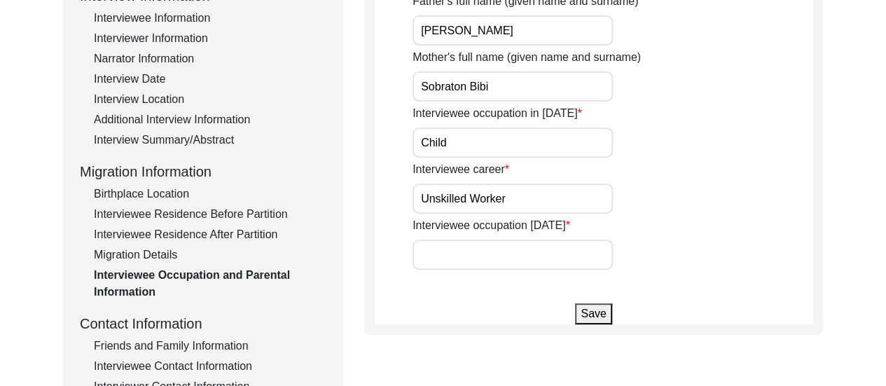
scroll to position [219, 0]
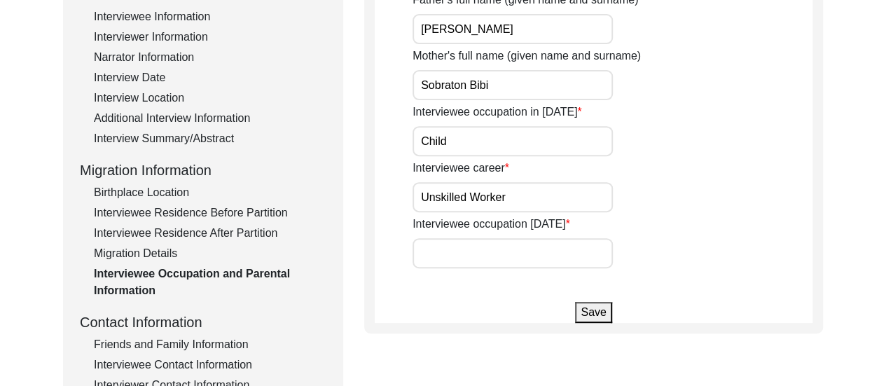
click at [525, 263] on input "Interviewee occupation [DATE]" at bounding box center [513, 253] width 200 height 30
type input "n/a"
click at [597, 306] on button "Save" at bounding box center [593, 312] width 36 height 21
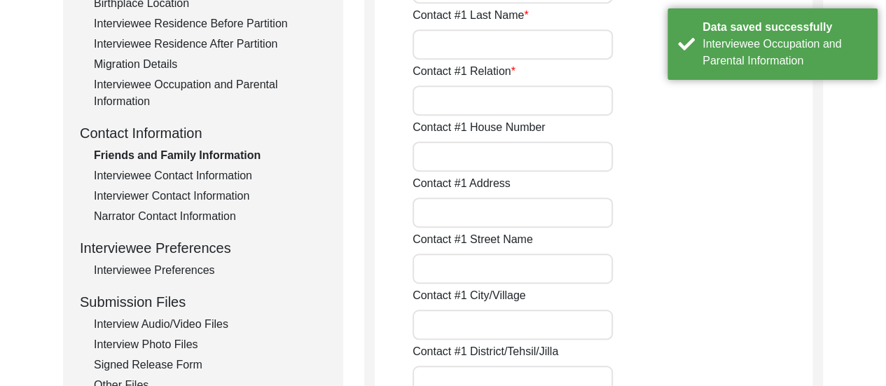
scroll to position [499, 0]
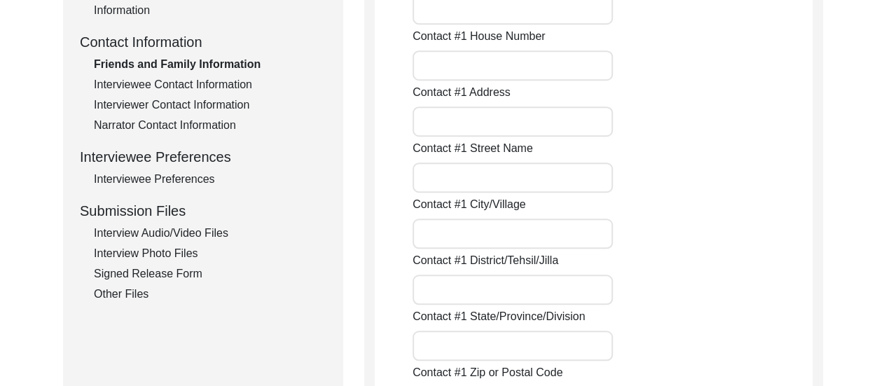
click at [192, 174] on div "Interviewee Preferences" at bounding box center [210, 179] width 233 height 17
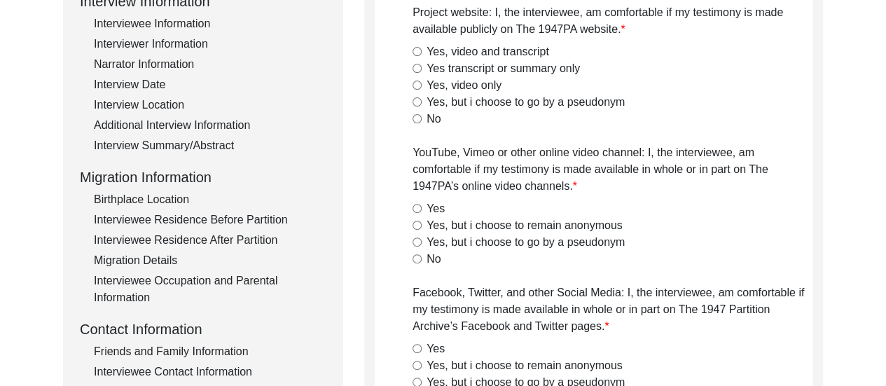
scroll to position [106, 0]
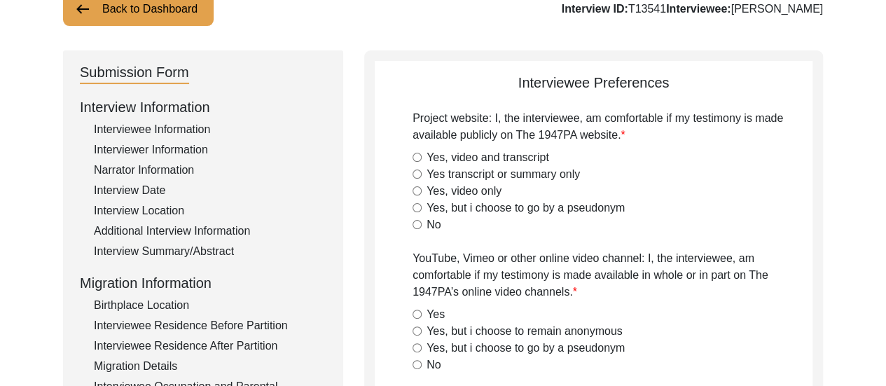
click at [417, 157] on input "Yes, video and transcript" at bounding box center [417, 157] width 9 height 9
radio input "true"
click at [686, 213] on div "Yes, but i choose to go by a pseudonym" at bounding box center [613, 208] width 400 height 17
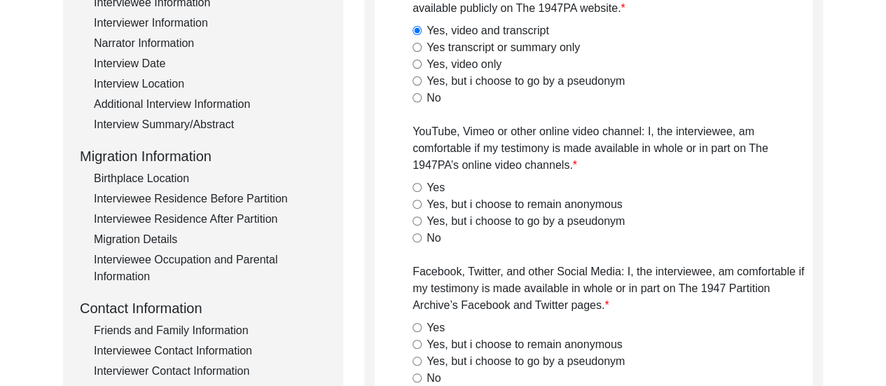
scroll to position [274, 0]
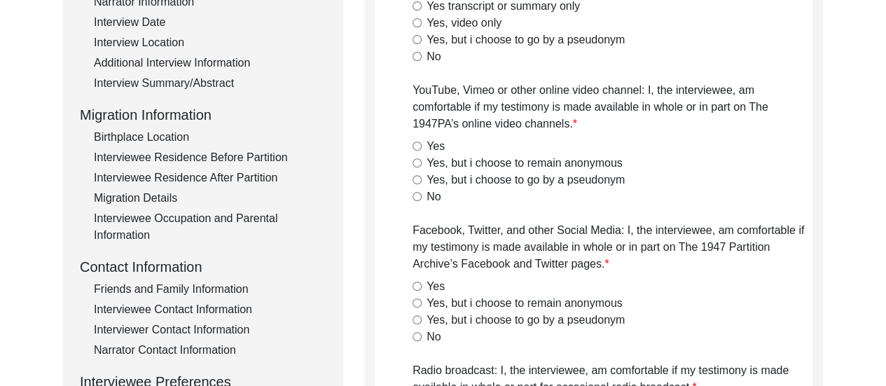
click at [416, 162] on input "Yes, but i choose to remain anonymous" at bounding box center [417, 162] width 9 height 9
radio input "true"
click at [416, 308] on div "Yes, but i choose to remain anonymous" at bounding box center [613, 303] width 400 height 17
click at [418, 299] on input "Yes, but i choose to remain anonymous" at bounding box center [417, 302] width 9 height 9
radio input "true"
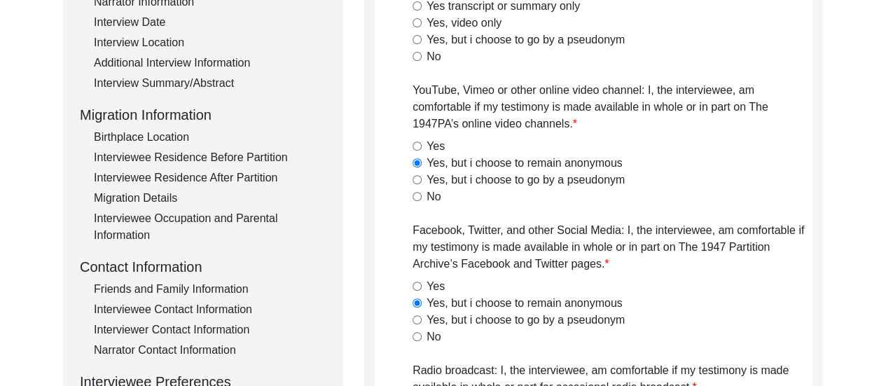
click at [728, 281] on div "Yes" at bounding box center [613, 286] width 400 height 17
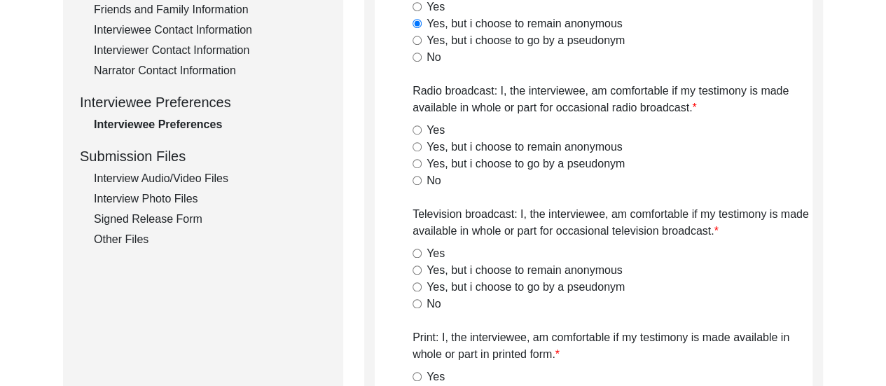
scroll to position [554, 0]
click at [413, 144] on input "Yes, but i choose to remain anonymous" at bounding box center [417, 145] width 9 height 9
radio input "true"
click at [416, 268] on input "Yes, but i choose to remain anonymous" at bounding box center [417, 269] width 9 height 9
radio input "true"
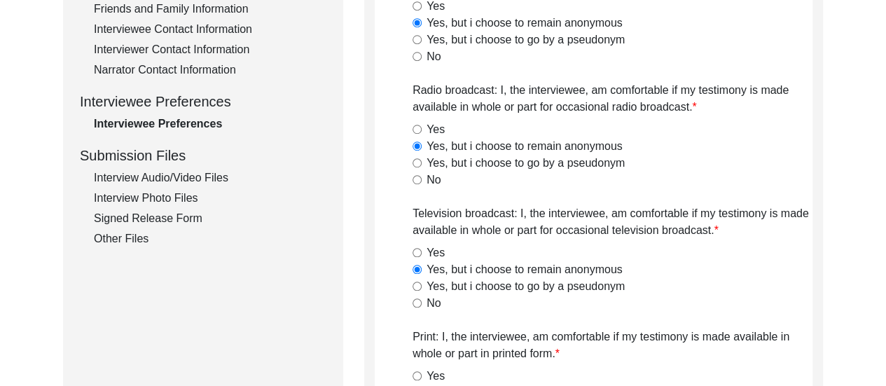
click at [677, 270] on div "Yes, but i choose to remain anonymous" at bounding box center [613, 269] width 400 height 17
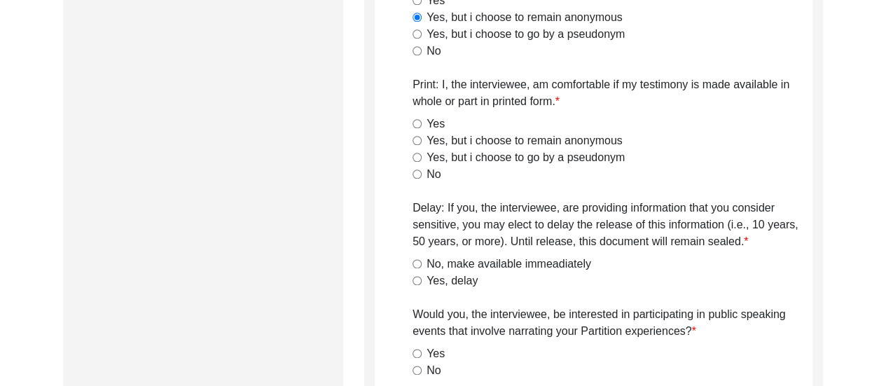
scroll to position [778, 0]
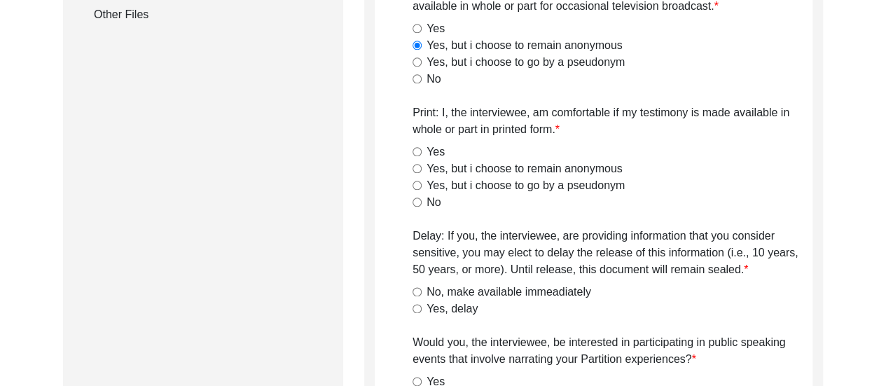
click at [416, 166] on input "Yes, but i choose to remain anonymous" at bounding box center [417, 168] width 9 height 9
radio input "true"
click at [417, 296] on div "No, make available immeadiately" at bounding box center [613, 292] width 400 height 17
click at [417, 293] on input "No, make available immeadiately" at bounding box center [417, 291] width 9 height 9
radio input "true"
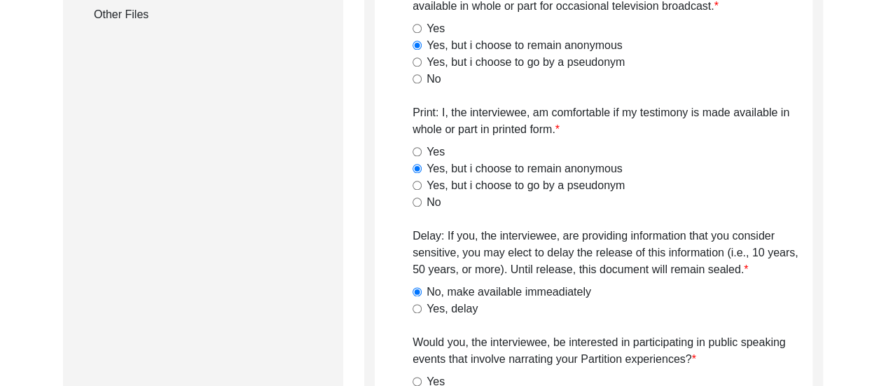
click at [738, 184] on div "Yes, but i choose to go by a pseudonym" at bounding box center [613, 185] width 400 height 17
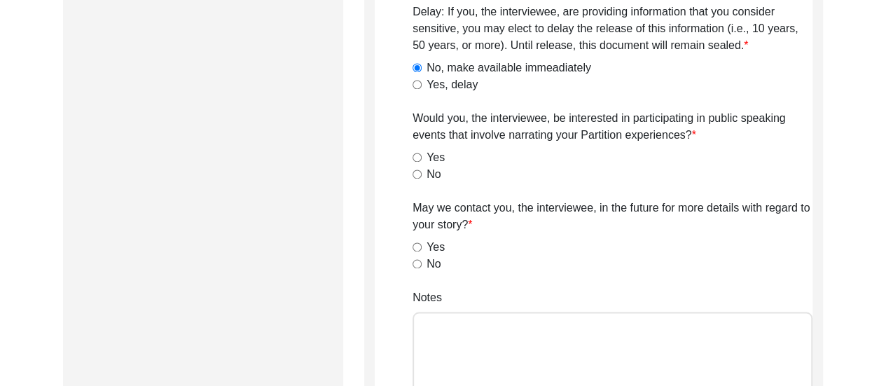
scroll to position [1030, 0]
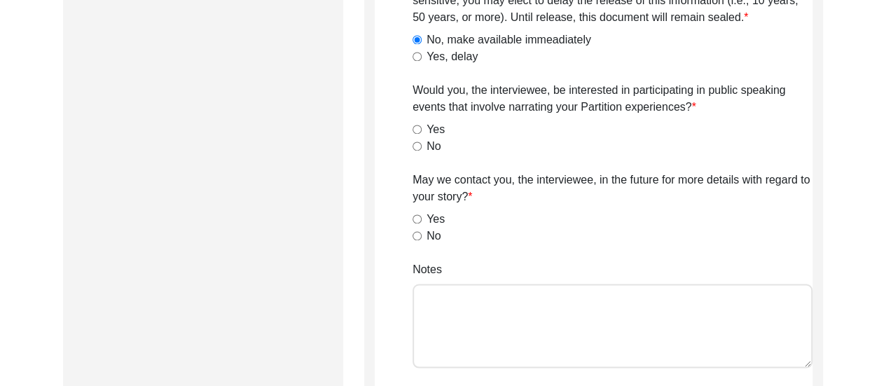
click at [417, 231] on input "No" at bounding box center [417, 235] width 9 height 9
radio input "true"
click at [415, 143] on input "No" at bounding box center [417, 145] width 9 height 9
radio input "true"
click at [413, 125] on input "Yes" at bounding box center [417, 129] width 9 height 9
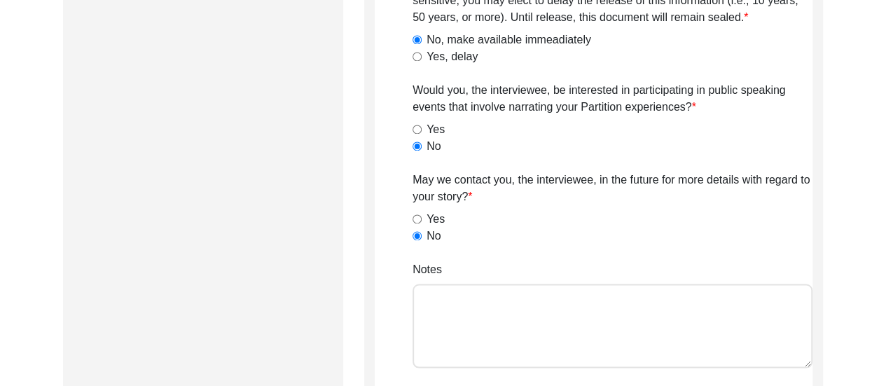
radio input "true"
click at [413, 141] on input "No" at bounding box center [417, 145] width 9 height 9
radio input "true"
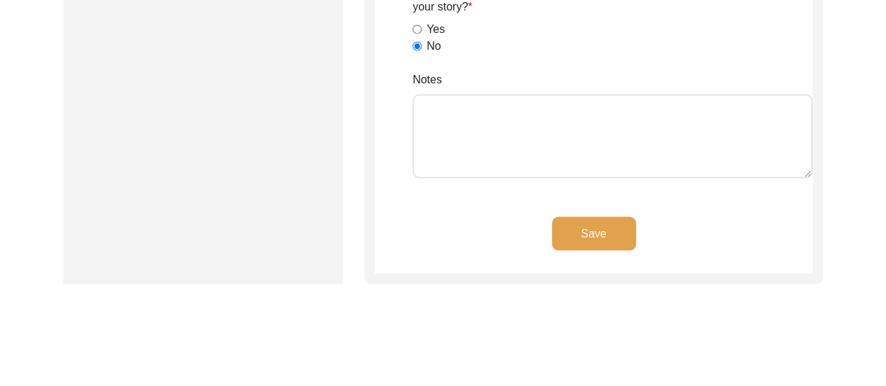
scroll to position [1283, 0]
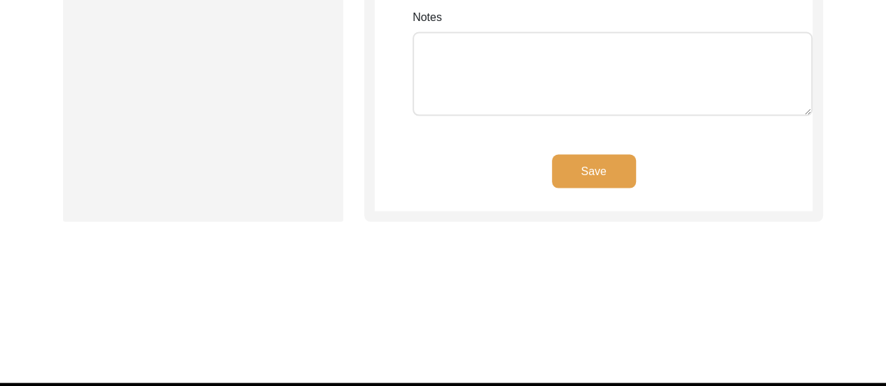
click at [608, 180] on button "Save" at bounding box center [594, 171] width 84 height 34
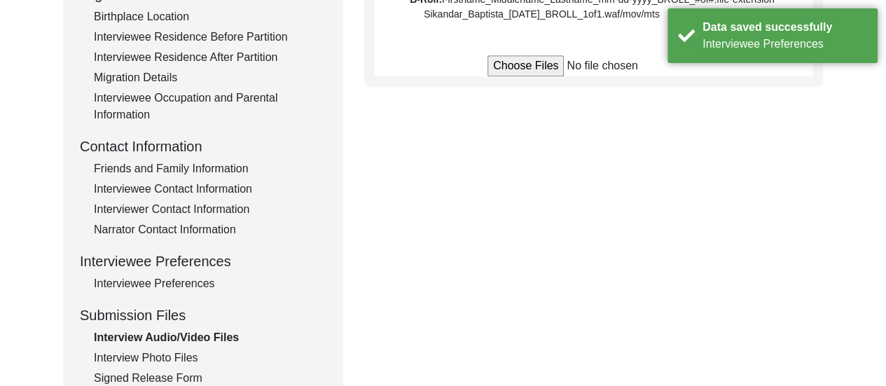
scroll to position [402, 0]
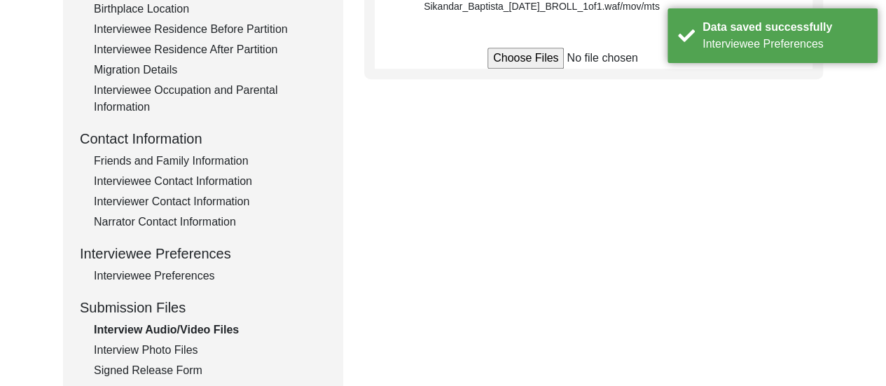
click at [188, 225] on div "Narrator Contact Information" at bounding box center [210, 222] width 233 height 17
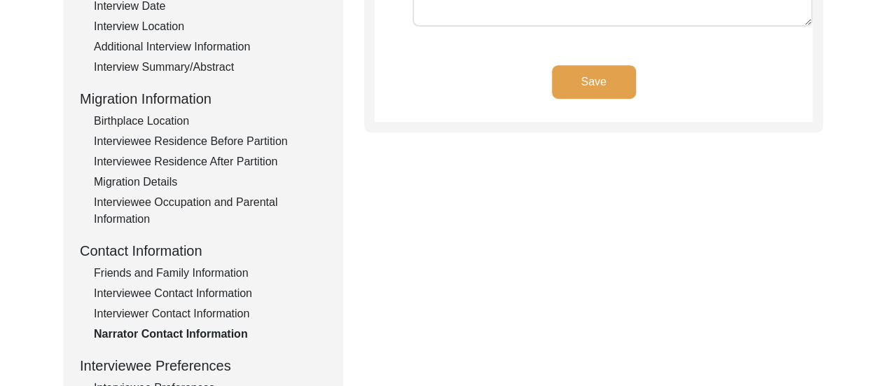
scroll to position [318, 0]
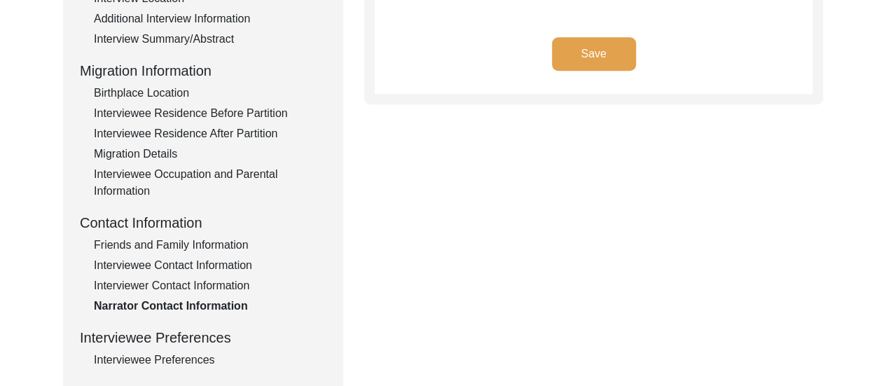
click at [184, 286] on div "Interviewer Contact Information" at bounding box center [210, 285] width 233 height 17
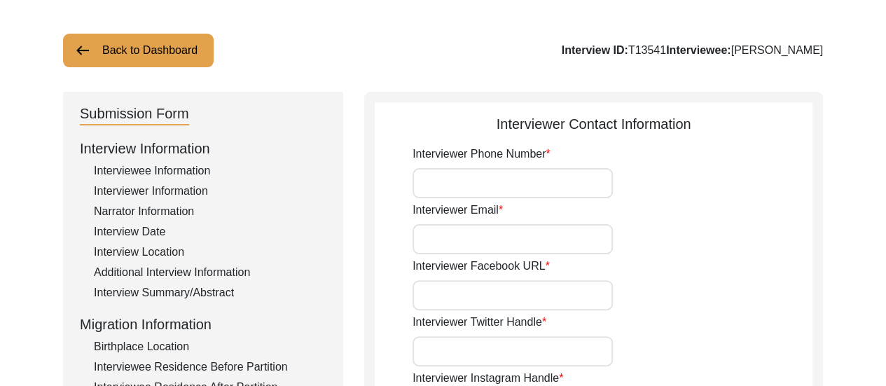
scroll to position [38, 0]
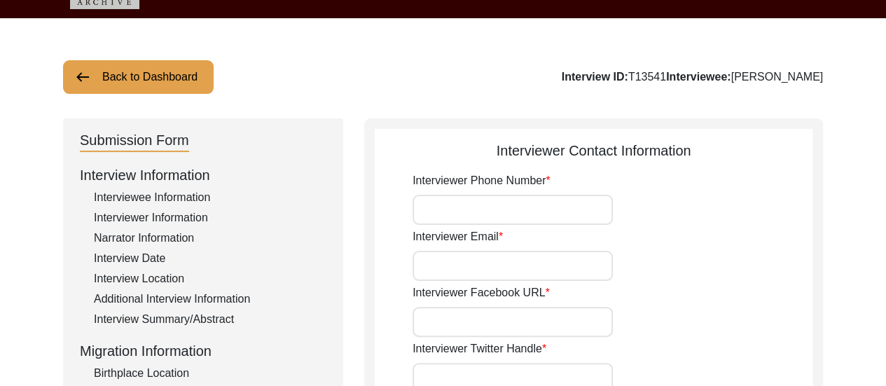
click at [507, 207] on input "Interviewer Phone Number" at bounding box center [513, 210] width 200 height 30
type input "8617280196"
click at [518, 267] on input "Interviewer Email" at bounding box center [513, 266] width 200 height 30
type input "[EMAIL_ADDRESS][DOMAIN_NAME]"
click at [509, 326] on input "Interviewer Facebook URL" at bounding box center [513, 322] width 200 height 30
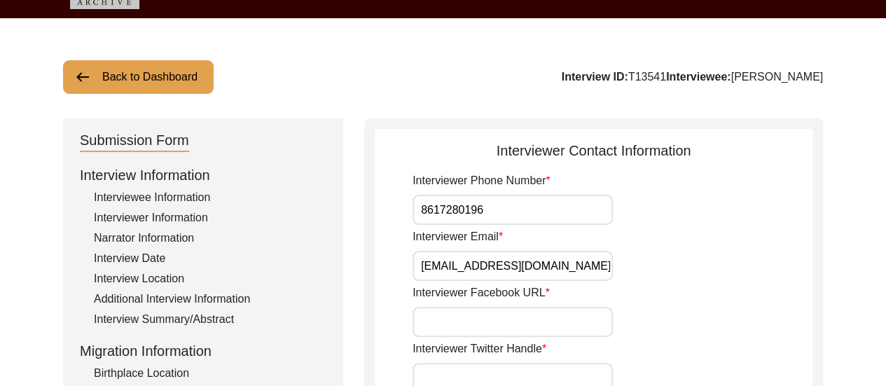
type input "n/a"
click at [741, 289] on div "Interviewer Facebook URL n/a" at bounding box center [613, 310] width 400 height 53
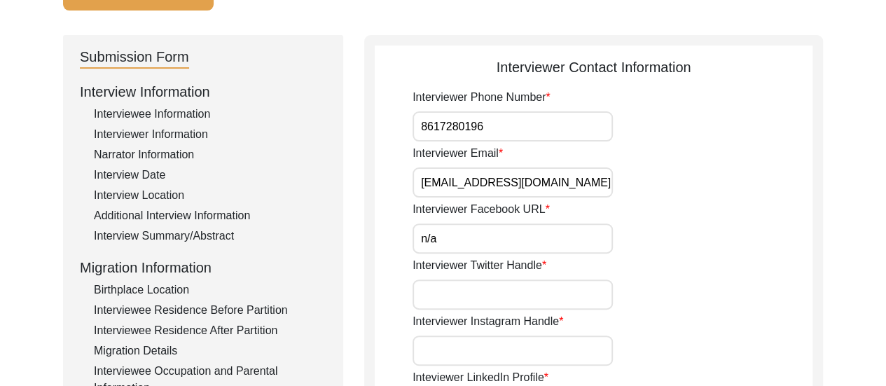
scroll to position [206, 0]
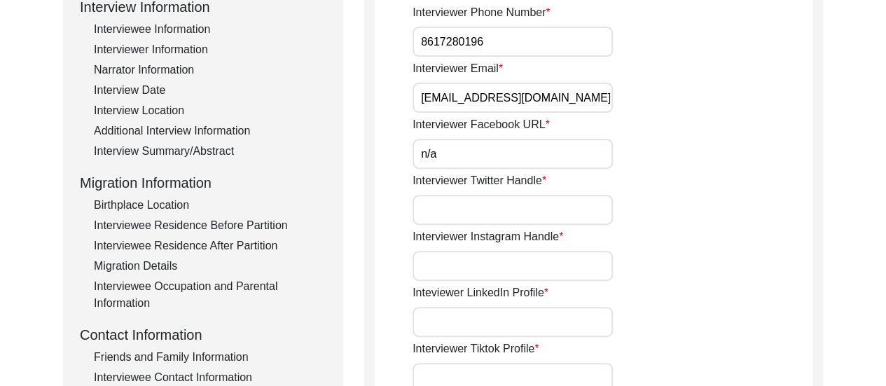
drag, startPoint x: 499, startPoint y: 211, endPoint x: 520, endPoint y: 255, distance: 48.9
type input "n/a"
click at [517, 271] on input "Interviewer Instagram Handle" at bounding box center [513, 266] width 200 height 30
type input "[URL][DOMAIN_NAME]"
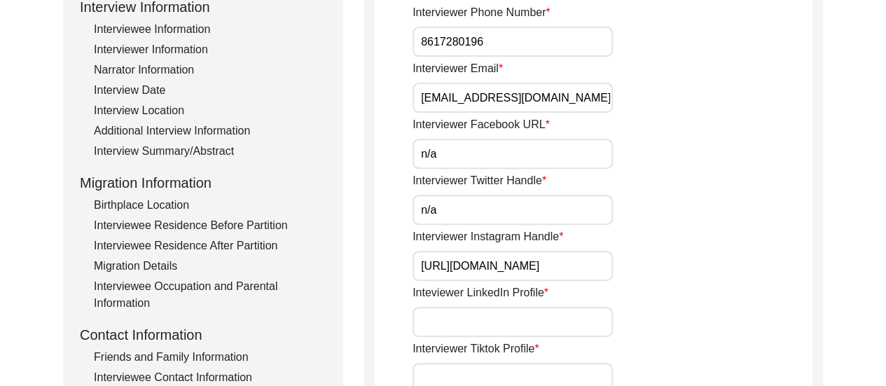
click at [495, 324] on input "Inteviewer LinkedIn Profile" at bounding box center [513, 322] width 200 height 30
type input "[URL][DOMAIN_NAME][PERSON_NAME]"
click at [704, 295] on div "Inteviewer LinkedIn Profile [URL][DOMAIN_NAME][PERSON_NAME]" at bounding box center [613, 310] width 400 height 53
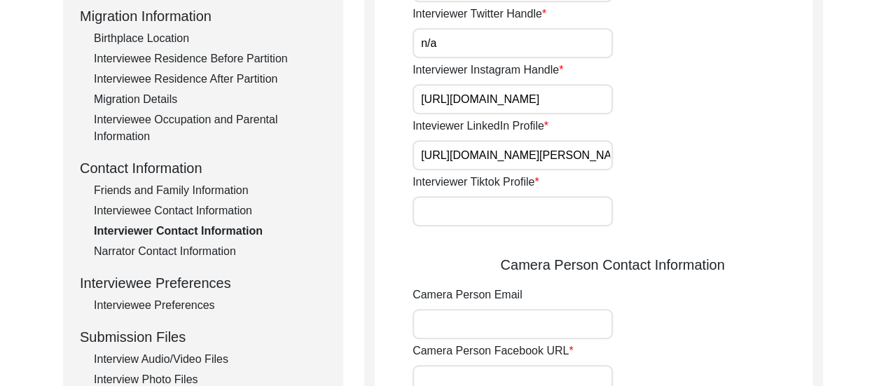
scroll to position [374, 0]
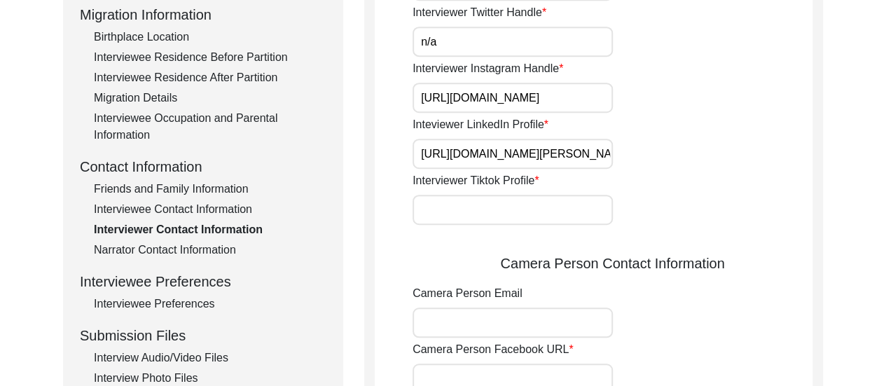
drag, startPoint x: 577, startPoint y: 216, endPoint x: 559, endPoint y: 244, distance: 33.4
click at [559, 244] on div "Interviewer Phone Number [PHONE_NUMBER] Interviewer Email [EMAIL_ADDRESS][DOMAI…" at bounding box center [613, 255] width 400 height 838
type input "n/a"
click at [558, 309] on input "Camera Person Email" at bounding box center [513, 323] width 200 height 30
click at [702, 318] on div "Camera Person Email" at bounding box center [613, 311] width 400 height 53
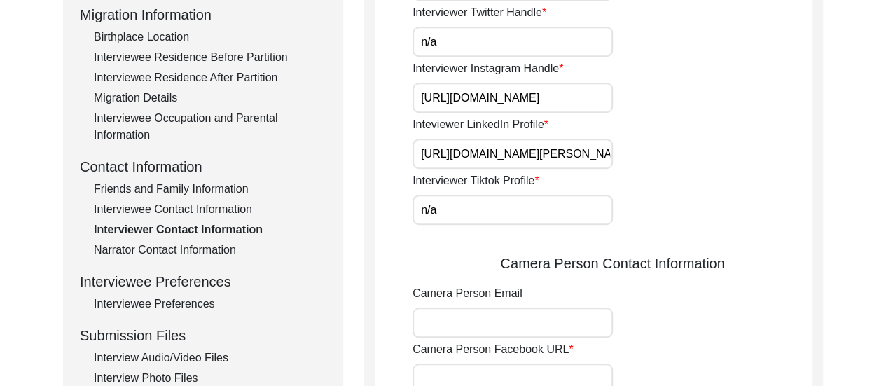
click at [560, 324] on input "Camera Person Email" at bounding box center [513, 323] width 200 height 30
type input "[EMAIL_ADDRESS][DOMAIN_NAME]"
click at [687, 336] on div "Camera Person Email [EMAIL_ADDRESS][DOMAIN_NAME]" at bounding box center [613, 311] width 400 height 53
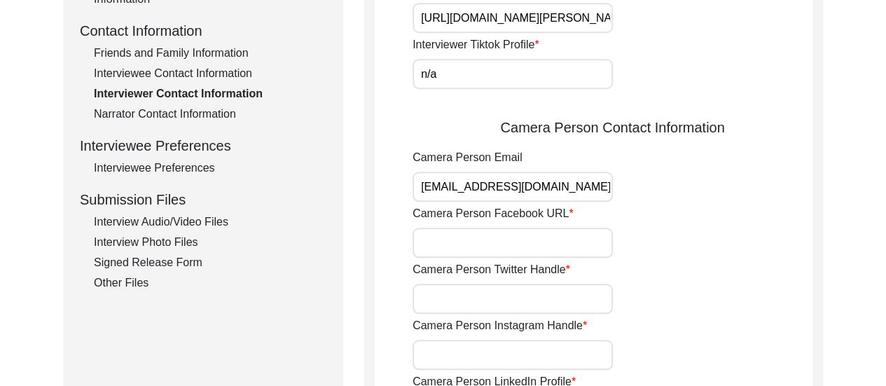
scroll to position [542, 0]
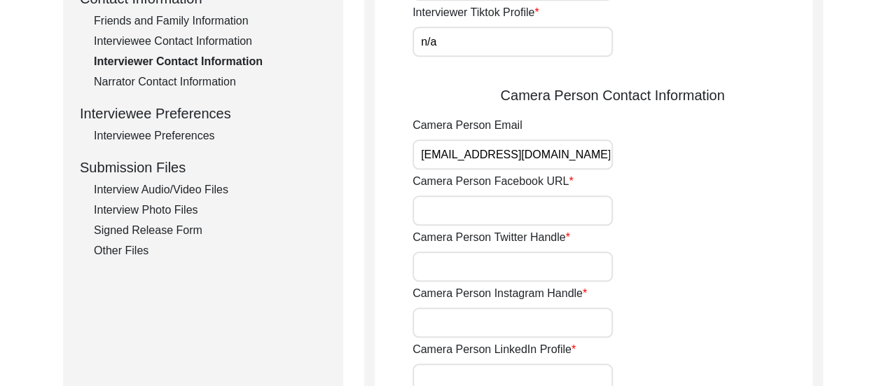
click at [537, 202] on input "Camera Person Facebook URL" at bounding box center [513, 210] width 200 height 30
type input "n/a"
drag, startPoint x: 539, startPoint y: 333, endPoint x: 579, endPoint y: 267, distance: 77.4
click at [579, 267] on div "Interviewer Phone Number [PHONE_NUMBER] Interviewer Email [EMAIL_ADDRESS][DOMAI…" at bounding box center [613, 87] width 400 height 838
type input "[URL][DOMAIN_NAME]"
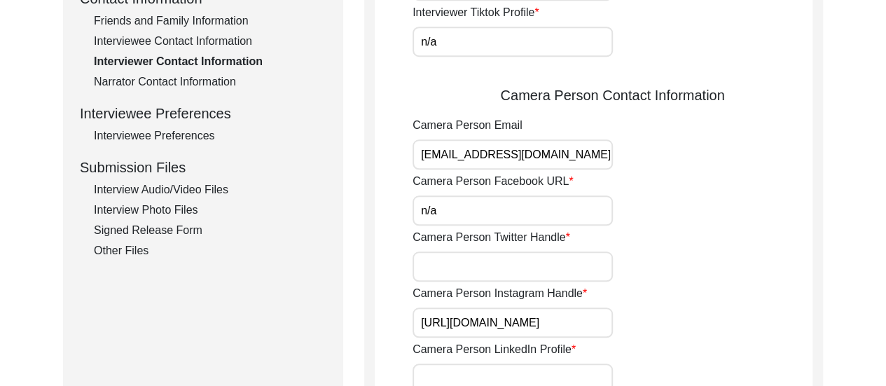
drag, startPoint x: 510, startPoint y: 270, endPoint x: 530, endPoint y: 307, distance: 42.3
click at [530, 307] on div "Interviewer Phone Number [PHONE_NUMBER] Interviewer Email [EMAIL_ADDRESS][DOMAI…" at bounding box center [613, 87] width 400 height 838
type input "n/a"
click at [738, 292] on div "Camera Person Instagram Handle [URL][DOMAIN_NAME]" at bounding box center [613, 311] width 400 height 53
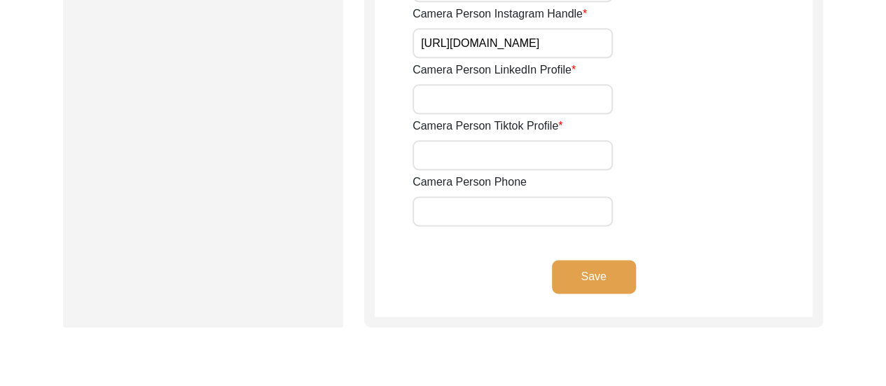
scroll to position [822, 0]
click at [567, 93] on input "Camera Person LinkedIn Profile" at bounding box center [513, 98] width 200 height 30
type input "[URL][DOMAIN_NAME][PERSON_NAME]"
click at [546, 160] on input "Camera Person Tiktok Profile" at bounding box center [513, 154] width 200 height 30
type input "n/a"
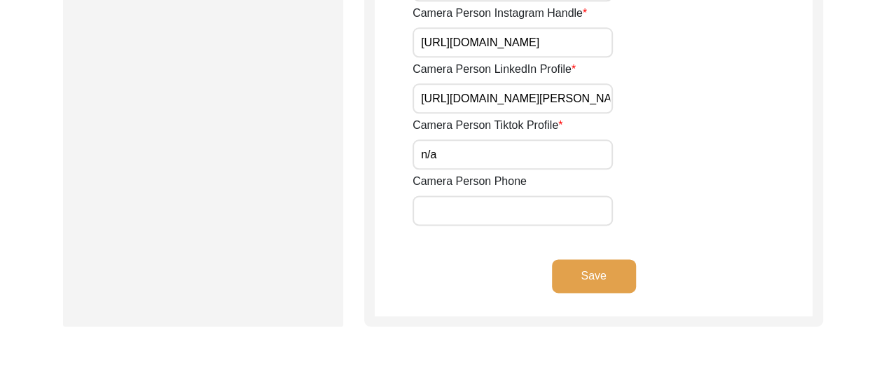
drag, startPoint x: 517, startPoint y: 212, endPoint x: 539, endPoint y: 260, distance: 52.6
type input "8617280196"
click at [583, 272] on button "Save" at bounding box center [594, 276] width 84 height 34
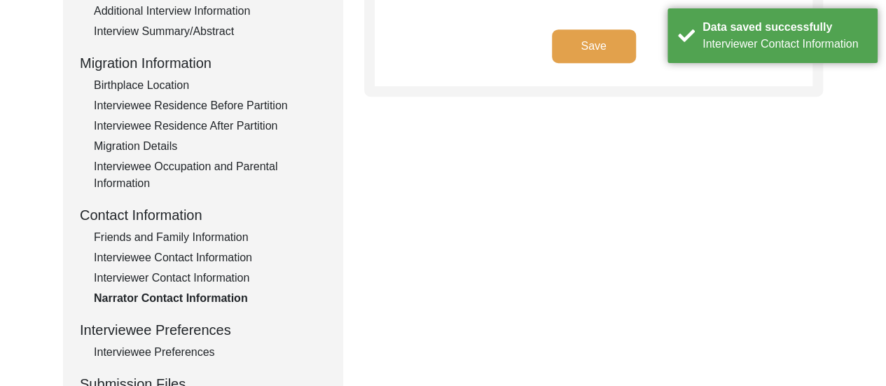
scroll to position [318, 0]
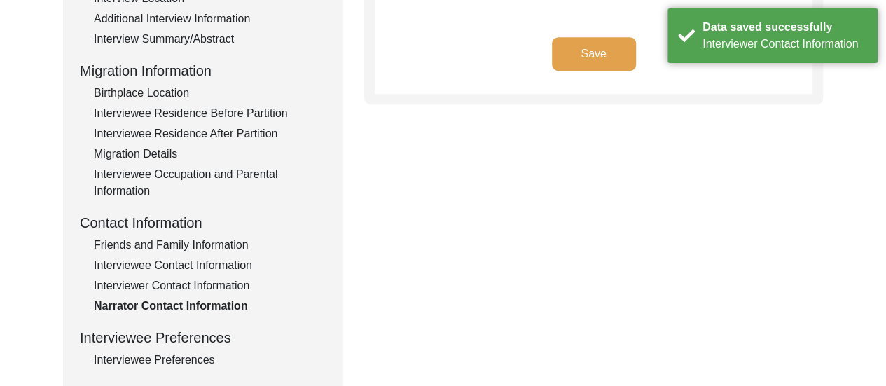
click at [212, 265] on div "Interviewee Contact Information" at bounding box center [210, 265] width 233 height 17
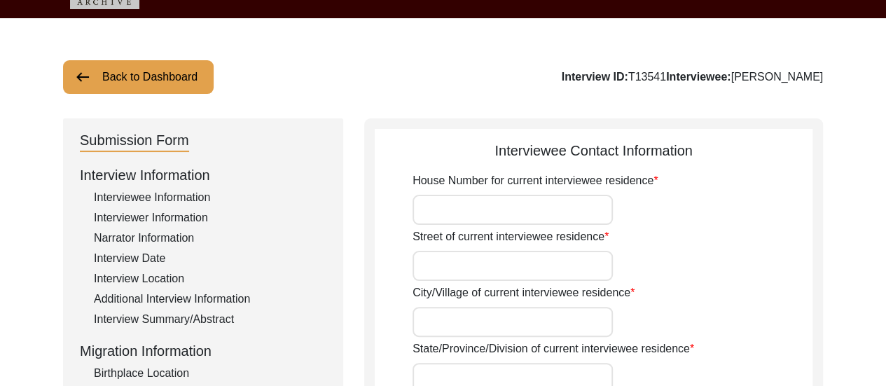
scroll to position [66, 0]
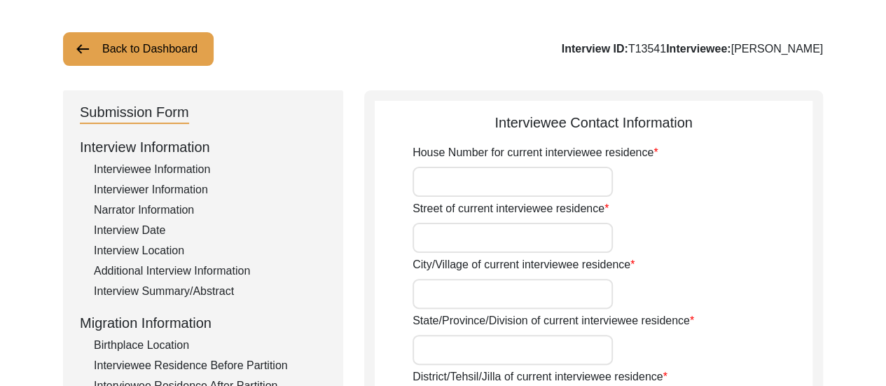
click at [483, 189] on input "House Number for current interviewee residence" at bounding box center [513, 182] width 200 height 30
click at [457, 238] on input "Street of current interviewee residence" at bounding box center [513, 238] width 200 height 30
click at [716, 225] on div "Street of current interviewee residence" at bounding box center [613, 226] width 400 height 53
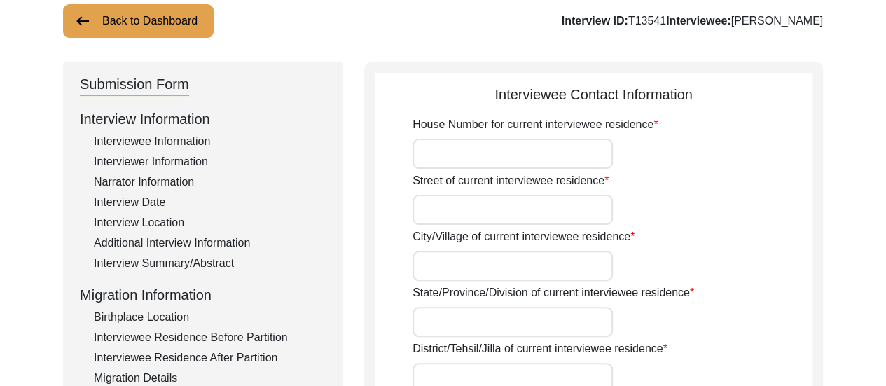
scroll to position [122, 0]
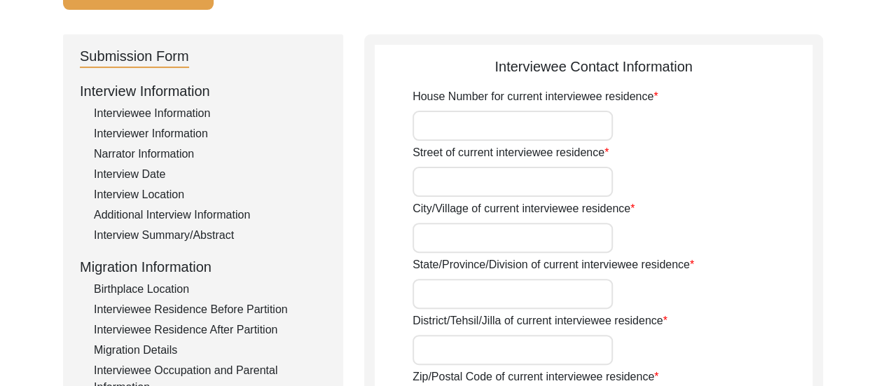
click at [515, 235] on input "City/Village of current interviewee residence" at bounding box center [513, 238] width 200 height 30
click at [748, 230] on div "City/Village of current interviewee residence" at bounding box center [613, 226] width 400 height 53
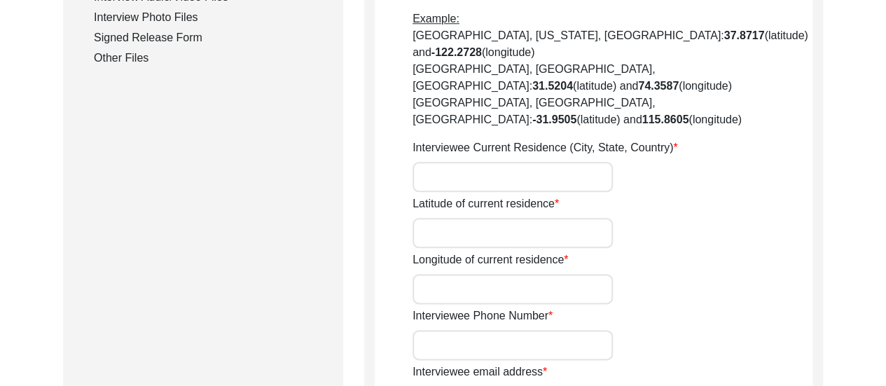
scroll to position [700, 0]
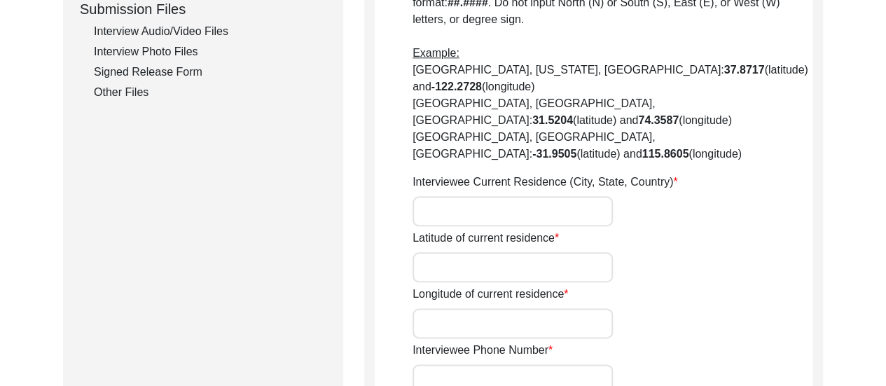
click at [563, 174] on div "Interviewee Current Residence (City, State, Country)" at bounding box center [613, 200] width 400 height 53
click at [557, 196] on input "Interviewee Current Residence (City, State, Country)" at bounding box center [513, 211] width 200 height 30
click at [703, 174] on div "Interviewee Current Residence (City, State, Country)" at bounding box center [613, 200] width 400 height 53
click at [553, 252] on input "Latitude of current residence" at bounding box center [513, 267] width 200 height 30
click at [623, 230] on div "Latitude of current residence" at bounding box center [613, 256] width 400 height 53
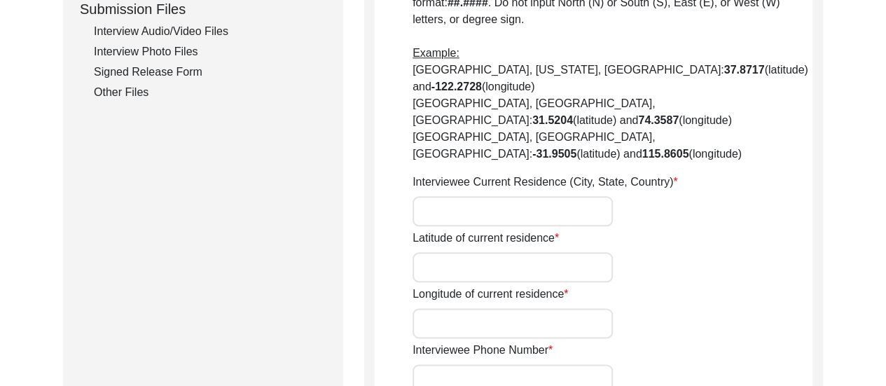
click at [555, 252] on input "Latitude of current residence" at bounding box center [513, 267] width 200 height 30
paste input "22.62738452152194, 88.44187568008316"
click at [560, 252] on input "22.62738452152194, 88.44187568008316" at bounding box center [513, 267] width 200 height 30
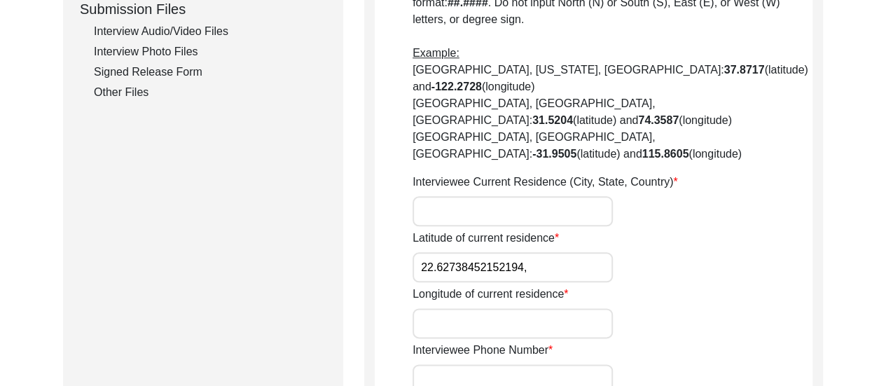
scroll to position [0, 0]
type input "22.62738452152194,"
click at [509, 308] on input "Longitude of current residence" at bounding box center [513, 323] width 200 height 30
paste input "88.44187568008316"
type input "88.44187568008316"
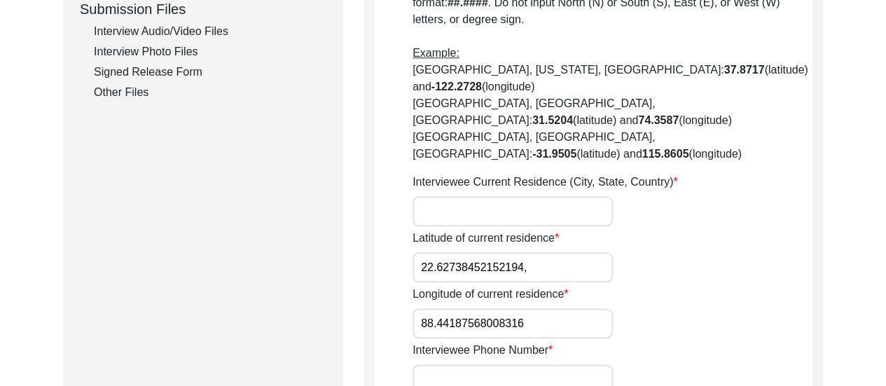
click at [539, 252] on input "22.62738452152194," at bounding box center [513, 267] width 200 height 30
type input "22.62738452152194"
click at [729, 342] on div "Interviewee Phone Number" at bounding box center [613, 368] width 400 height 53
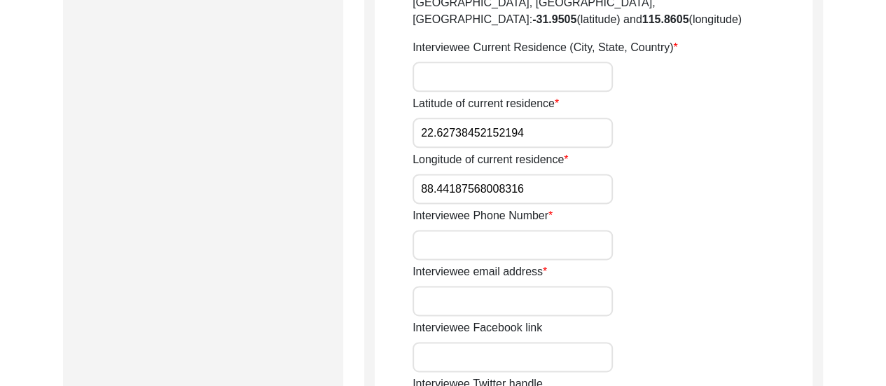
scroll to position [869, 0]
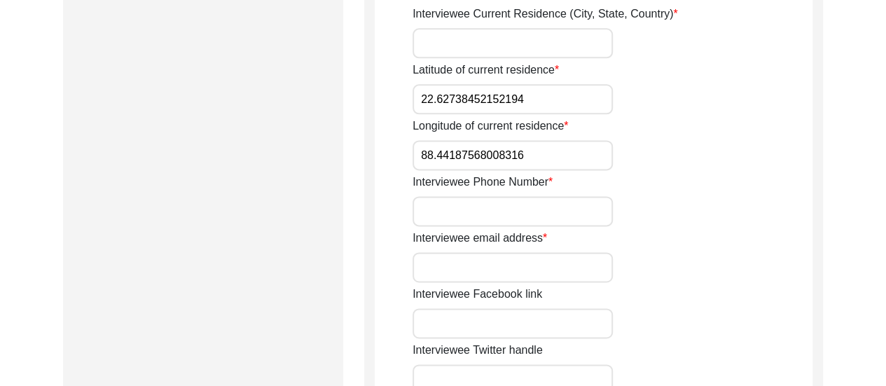
click at [508, 252] on input "Interviewee email address" at bounding box center [513, 267] width 200 height 30
type input "n/a"
click at [553, 196] on input "Interviewee Phone Number" at bounding box center [513, 211] width 200 height 30
click at [493, 196] on input "Interviewee Phone Number" at bounding box center [513, 211] width 200 height 30
type input "8583892198"
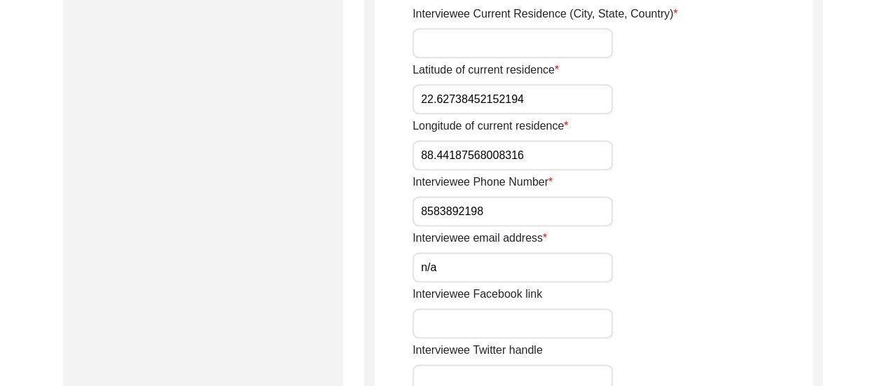
click at [771, 230] on div "Interviewee email address n/a" at bounding box center [613, 256] width 400 height 53
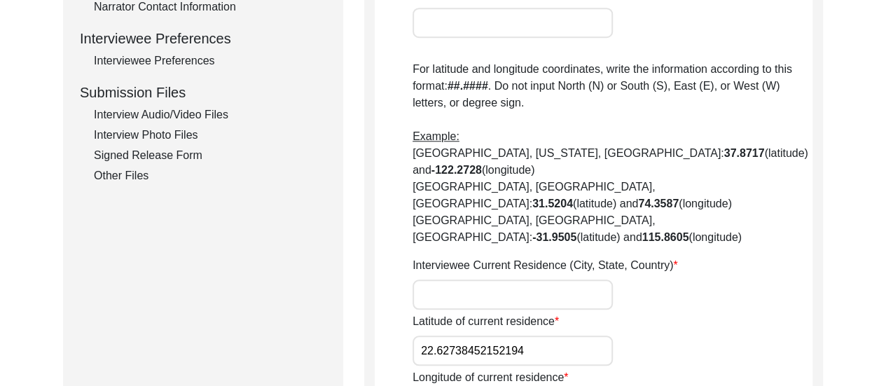
scroll to position [616, 0]
click at [499, 280] on input "Interviewee Current Residence (City, State, Country)" at bounding box center [513, 295] width 200 height 30
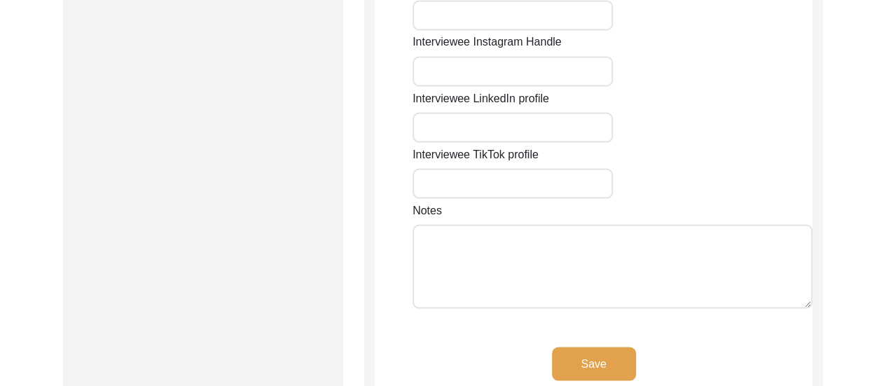
scroll to position [1240, 0]
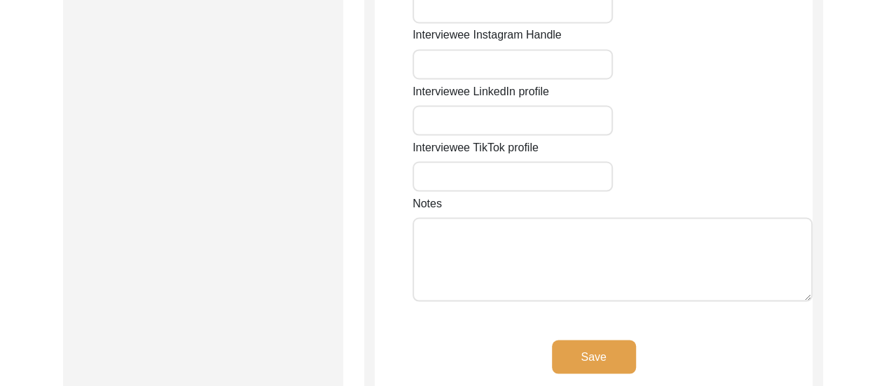
click at [611, 340] on button "Save" at bounding box center [594, 357] width 84 height 34
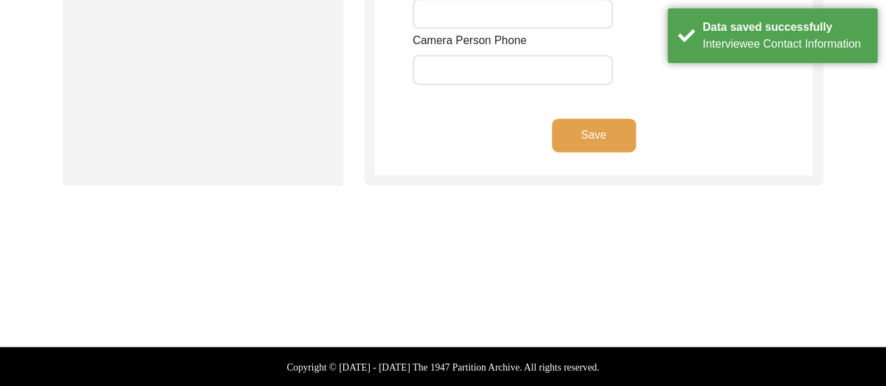
scroll to position [962, 0]
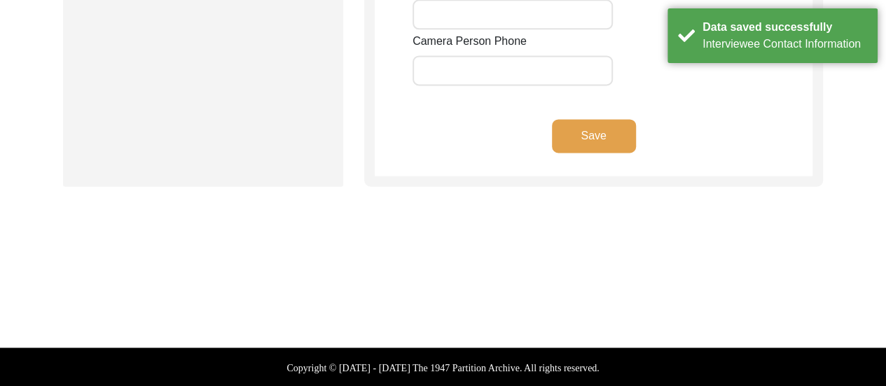
type input "8617280196"
type input "[EMAIL_ADDRESS][DOMAIN_NAME]"
type input "n/a"
type input "[URL][DOMAIN_NAME]"
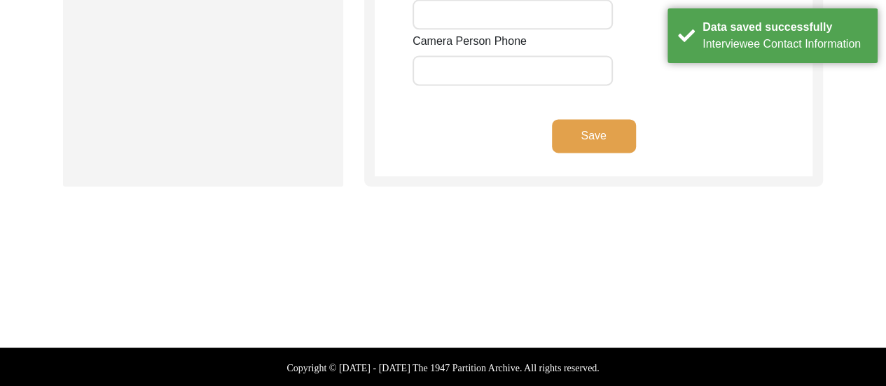
type input "[URL][DOMAIN_NAME][PERSON_NAME]"
type input "n/a"
type input "[EMAIL_ADDRESS][DOMAIN_NAME]"
type input "n/a"
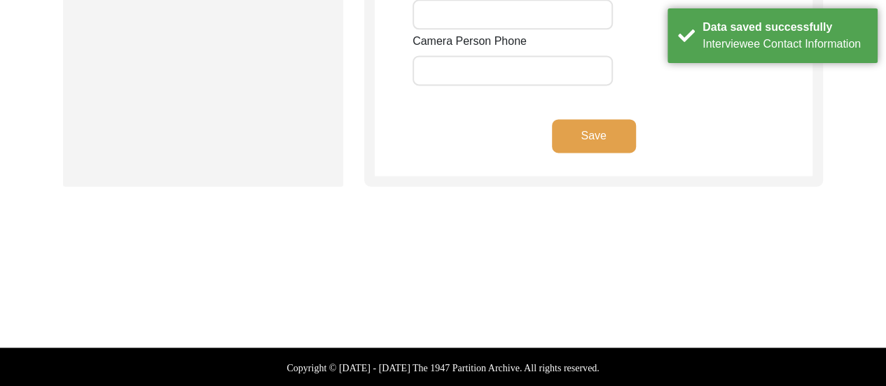
type input "[URL][DOMAIN_NAME]"
type input "[URL][DOMAIN_NAME][PERSON_NAME]"
type input "n/a"
type input "8617280196"
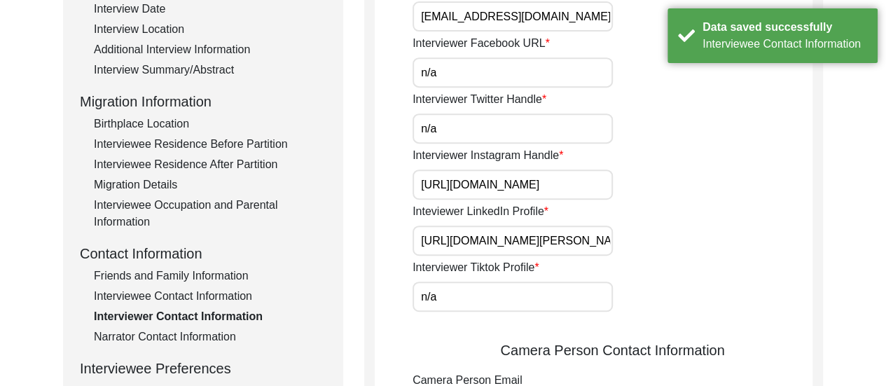
scroll to position [0, 0]
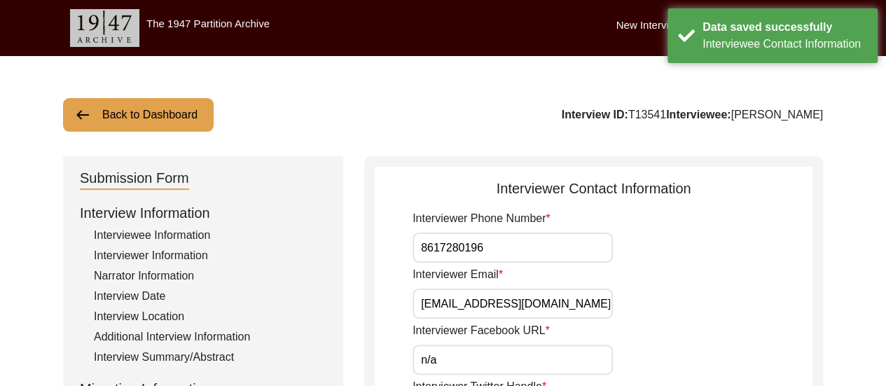
click at [687, 98] on div "Back to Dashboard Interview ID: T13541 Interviewee: [PERSON_NAME]" at bounding box center [443, 115] width 760 height 34
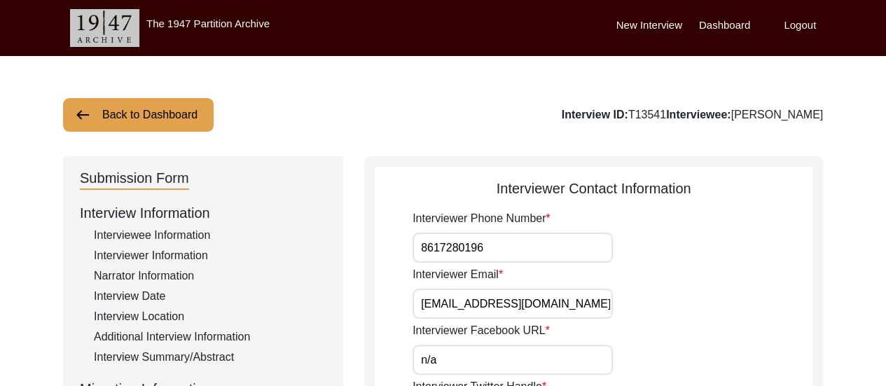
click at [717, 25] on label "Dashboard" at bounding box center [724, 26] width 51 height 16
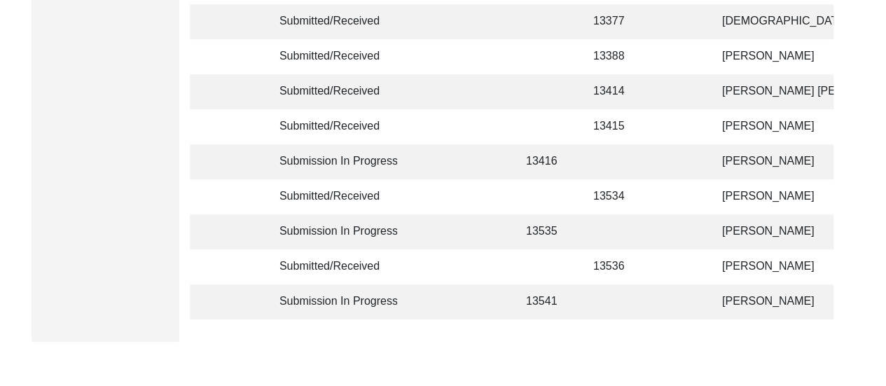
scroll to position [476, 0]
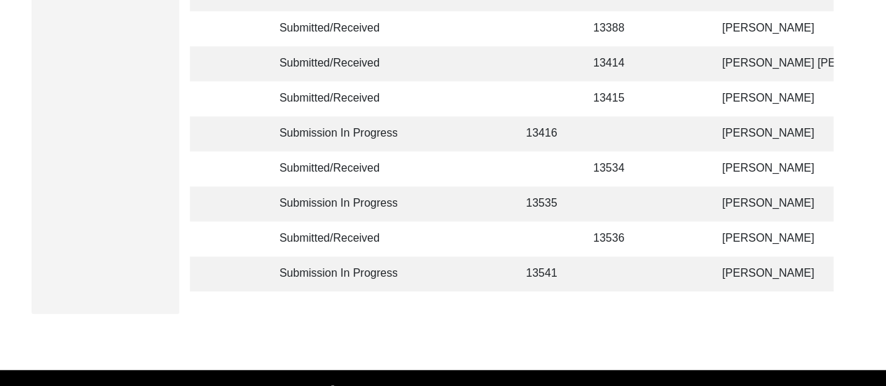
click at [662, 195] on td at bounding box center [680, 203] width 43 height 35
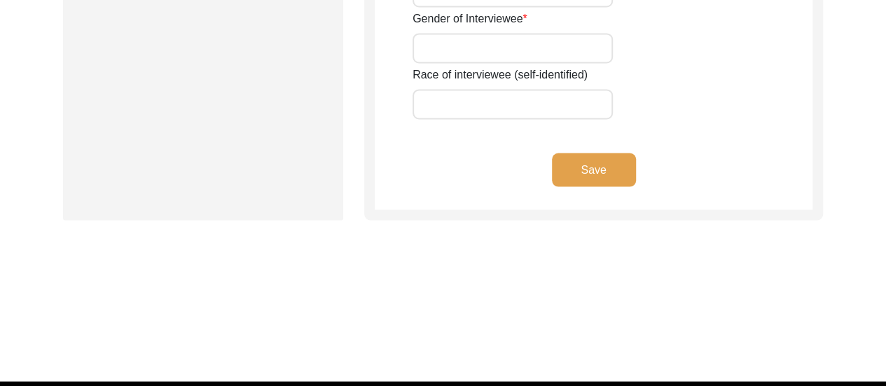
type input "[PERSON_NAME]"
type input "n/a"
type input "Biswas"
type input "[PERSON_NAME]"
type input "n/a"
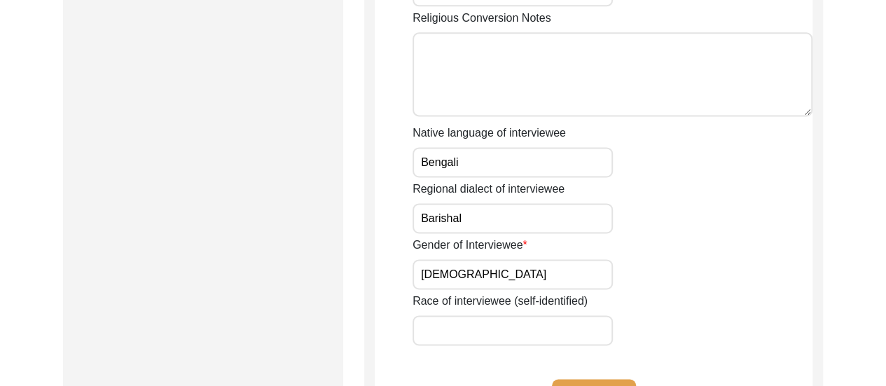
scroll to position [1017, 0]
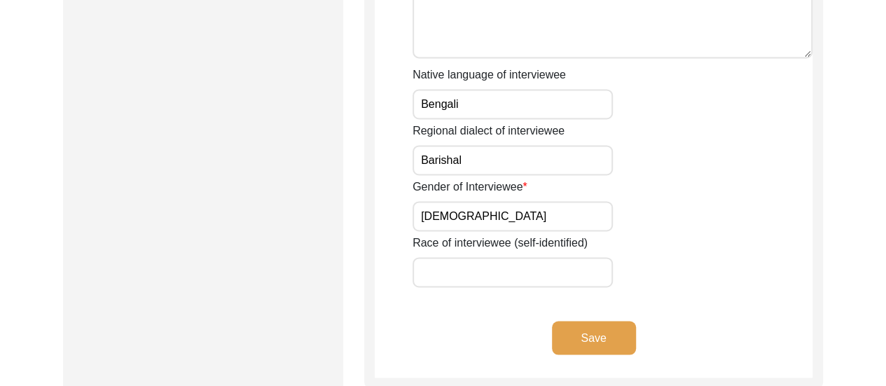
click at [504, 229] on input "[DEMOGRAPHIC_DATA]" at bounding box center [513, 216] width 200 height 30
click at [595, 322] on button "Save" at bounding box center [594, 338] width 84 height 34
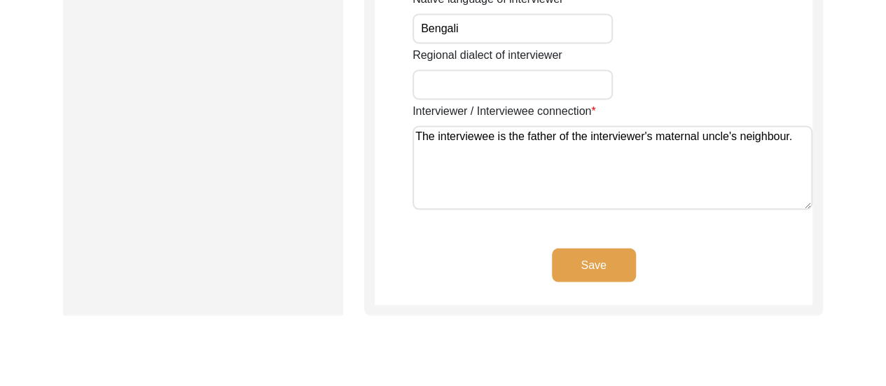
scroll to position [1185, 0]
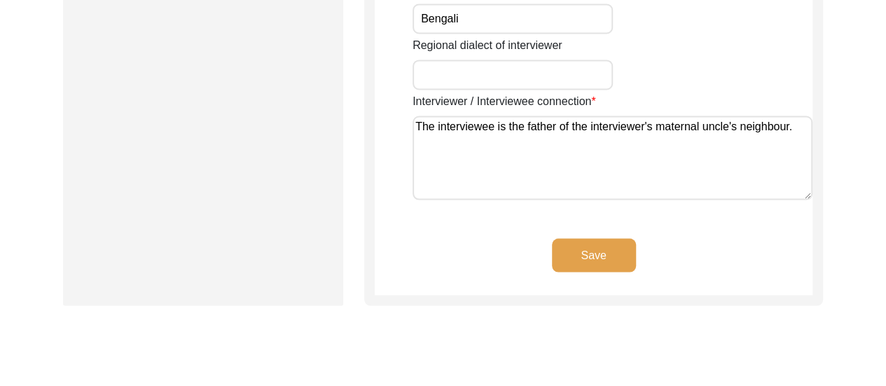
click at [612, 254] on button "Save" at bounding box center [594, 255] width 84 height 34
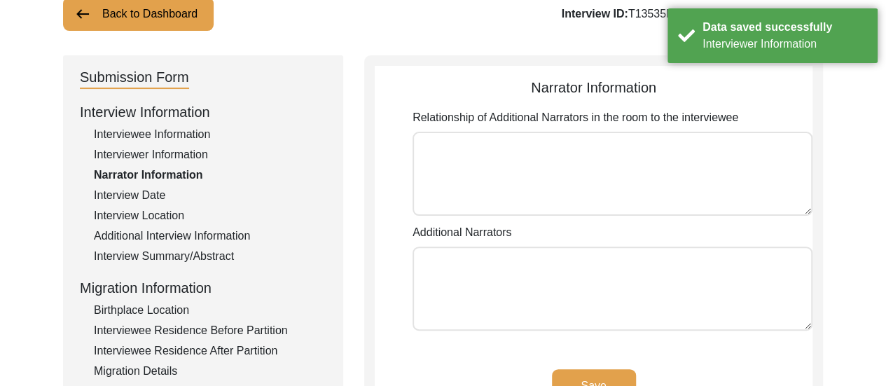
scroll to position [94, 0]
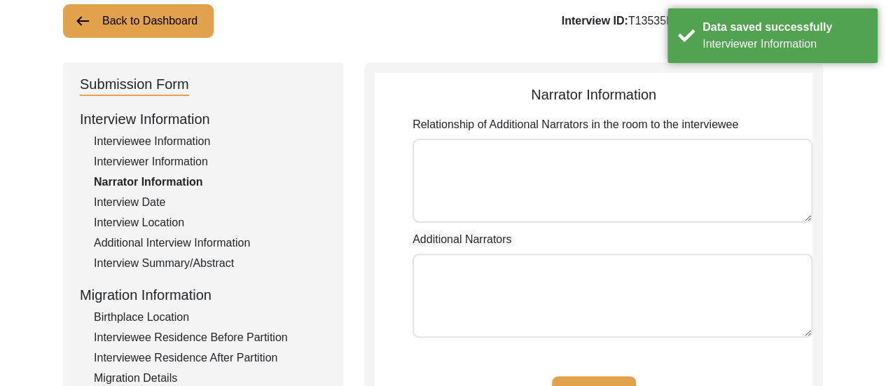
click at [538, 169] on textarea "Relationship of Additional Narrators in the room to the interviewee" at bounding box center [613, 181] width 400 height 84
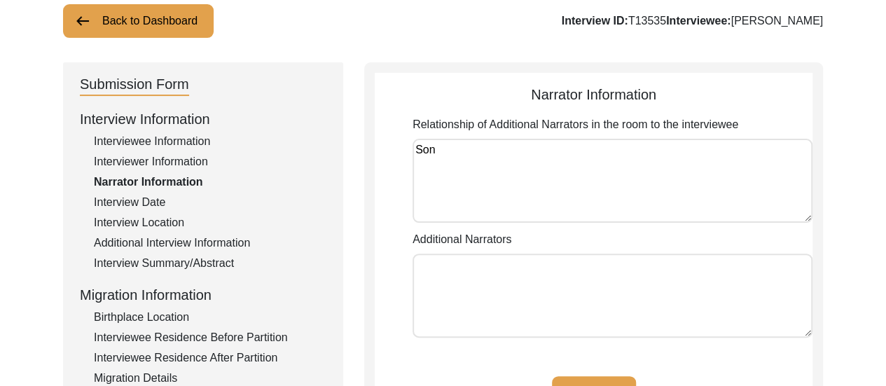
click at [518, 272] on textarea "Additional Narrators" at bounding box center [613, 296] width 400 height 84
click at [558, 333] on textarea "[PERSON_NAME]" at bounding box center [613, 296] width 400 height 84
click at [492, 359] on app-narrator-information "Narrator Information Relationship of Additional Narrators in the room to the in…" at bounding box center [594, 258] width 438 height 349
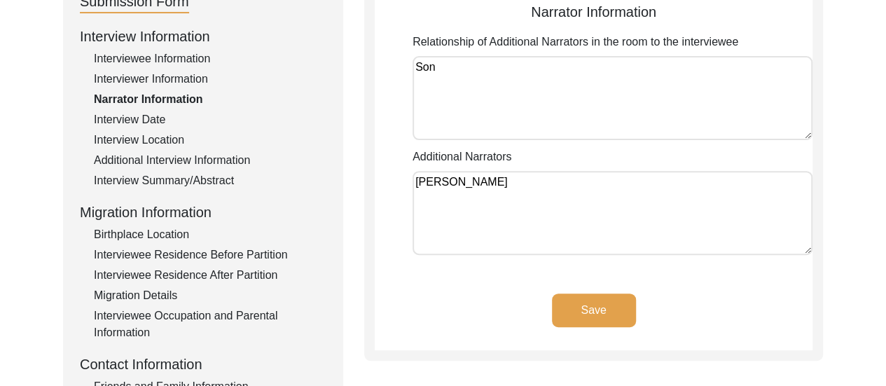
scroll to position [178, 0]
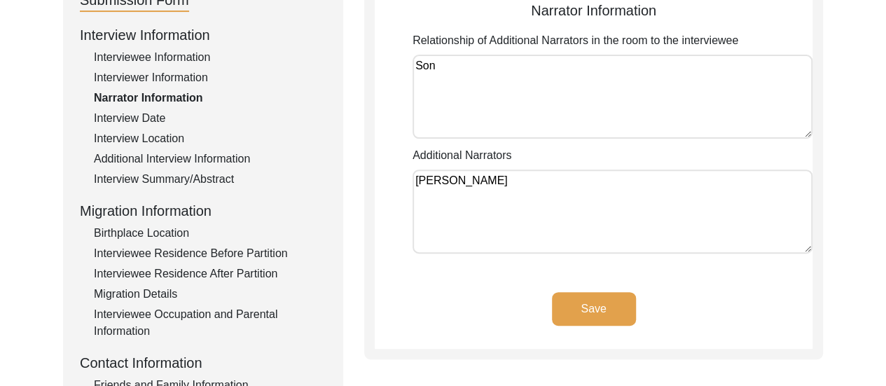
click at [593, 301] on button "Save" at bounding box center [594, 309] width 84 height 34
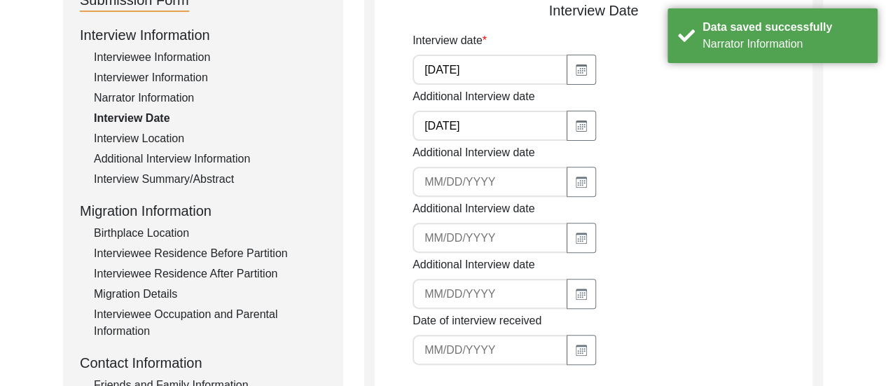
click at [151, 137] on div "Interview Location" at bounding box center [210, 138] width 233 height 17
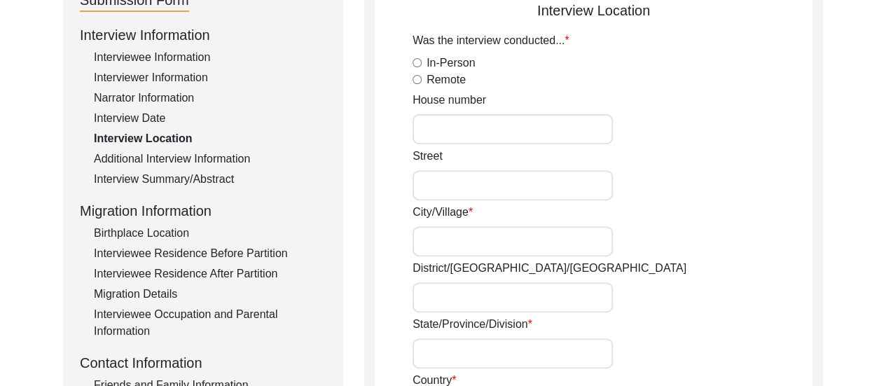
click at [430, 237] on input "City/Village" at bounding box center [513, 241] width 200 height 30
click at [419, 81] on input "Remote" at bounding box center [417, 79] width 9 height 9
click at [510, 239] on input "[DEMOGRAPHIC_DATA]" at bounding box center [513, 241] width 200 height 30
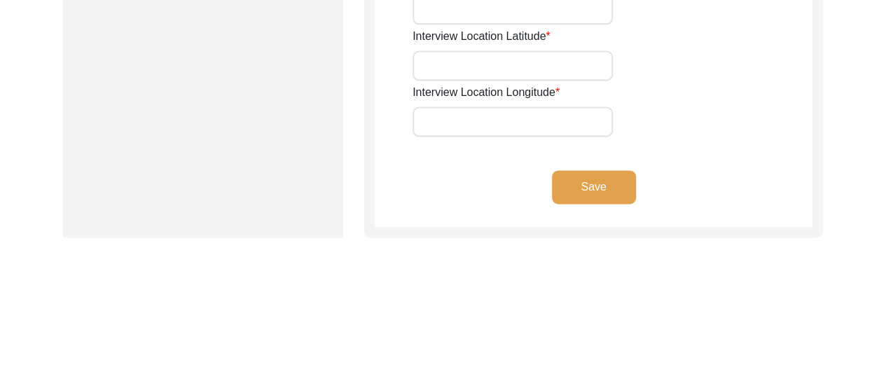
scroll to position [962, 0]
click at [620, 170] on button "Save" at bounding box center [594, 187] width 84 height 34
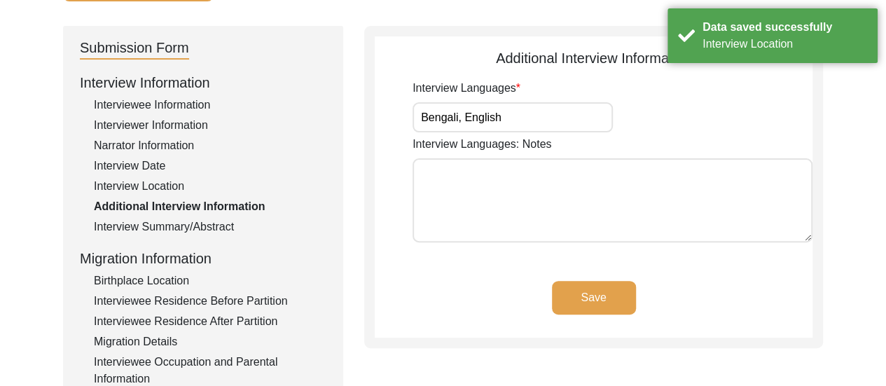
scroll to position [140, 0]
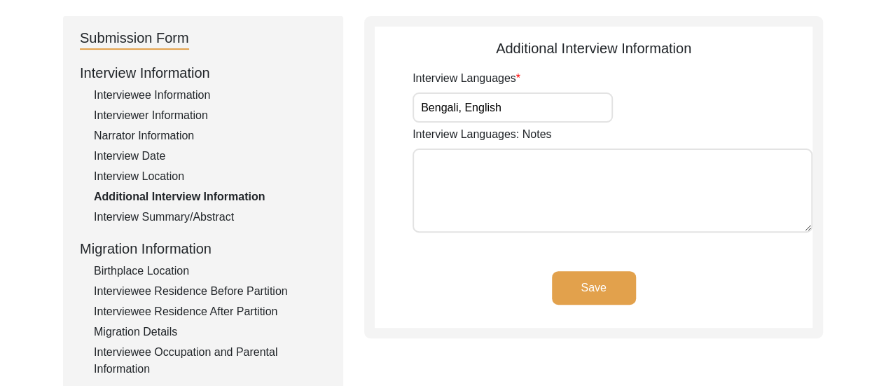
click at [194, 215] on div "Interview Summary/Abstract" at bounding box center [210, 217] width 233 height 17
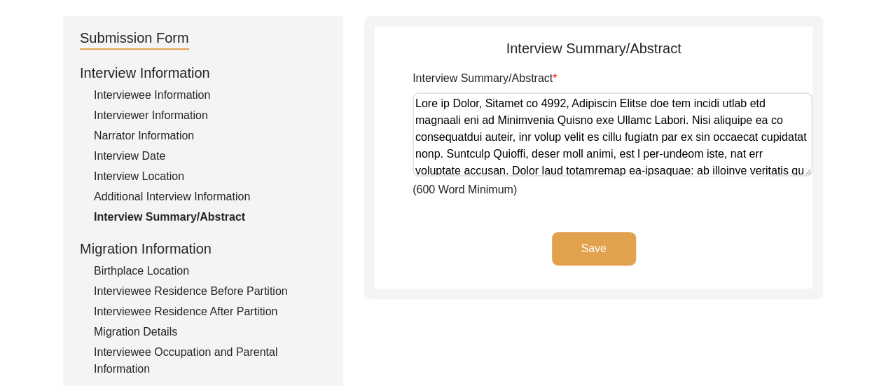
click at [476, 113] on textarea "Interview Summary/Abstract" at bounding box center [613, 134] width 400 height 84
click at [476, 111] on textarea "Interview Summary/Abstract" at bounding box center [613, 134] width 400 height 84
click at [475, 107] on textarea "Interview Summary/Abstract" at bounding box center [613, 134] width 400 height 84
click at [582, 251] on button "Save" at bounding box center [594, 249] width 84 height 34
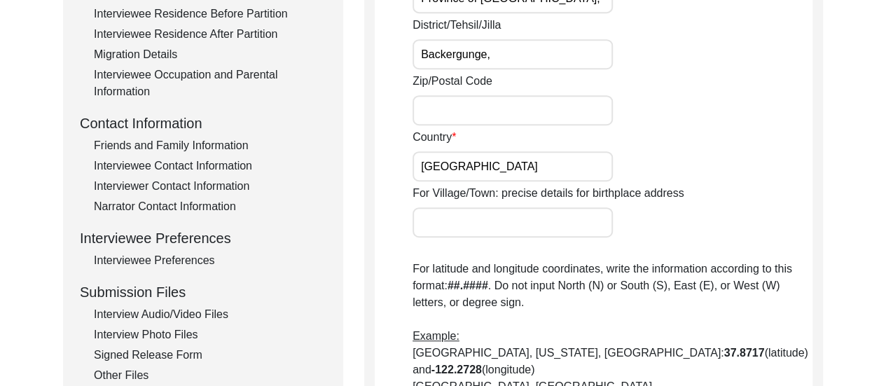
scroll to position [334, 0]
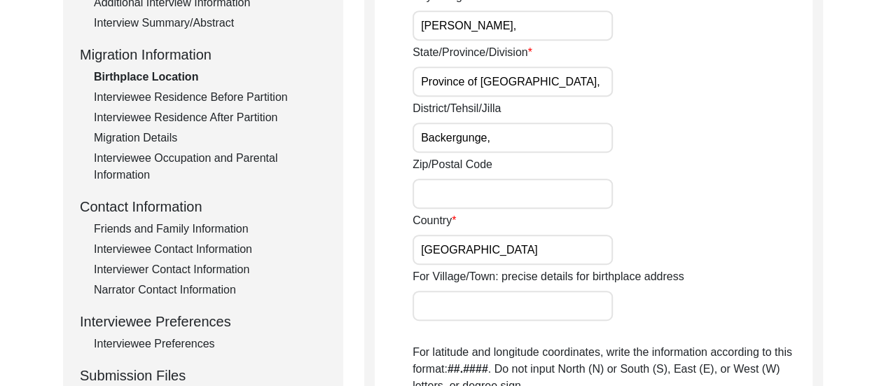
click at [209, 102] on div "Interviewee Residence Before Partition" at bounding box center [210, 97] width 233 height 17
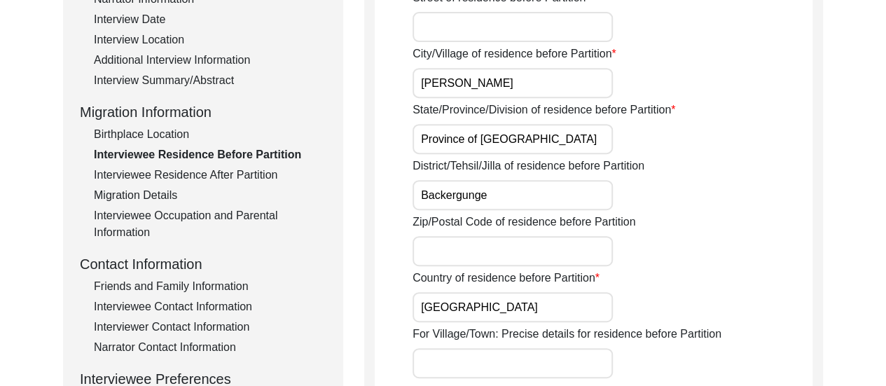
scroll to position [268, 0]
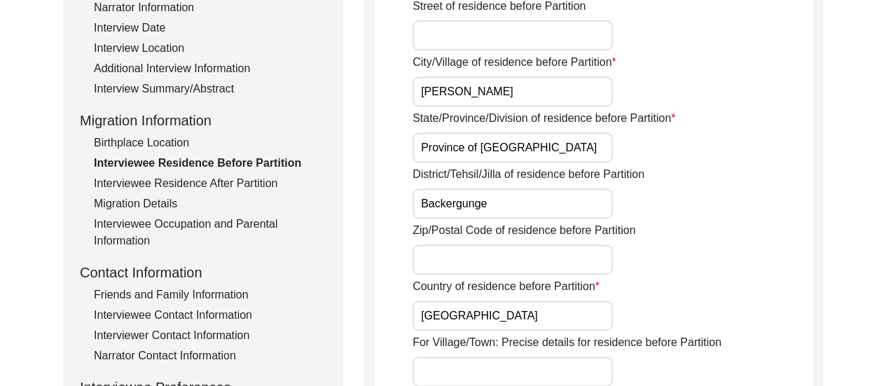
click at [272, 184] on div "Interviewee Residence After Partition" at bounding box center [210, 183] width 233 height 17
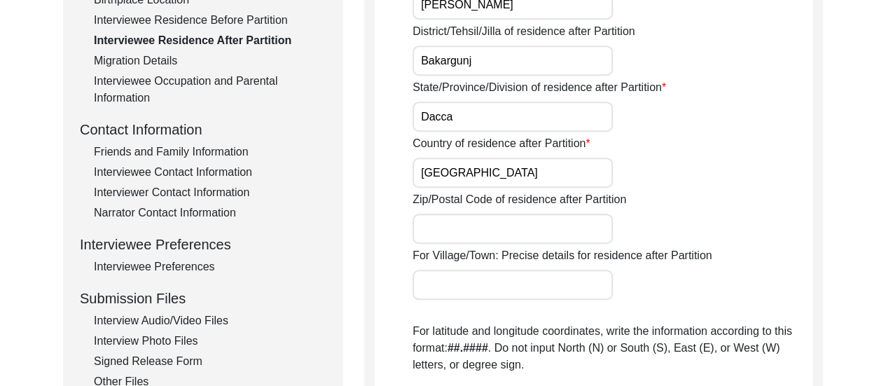
scroll to position [343, 0]
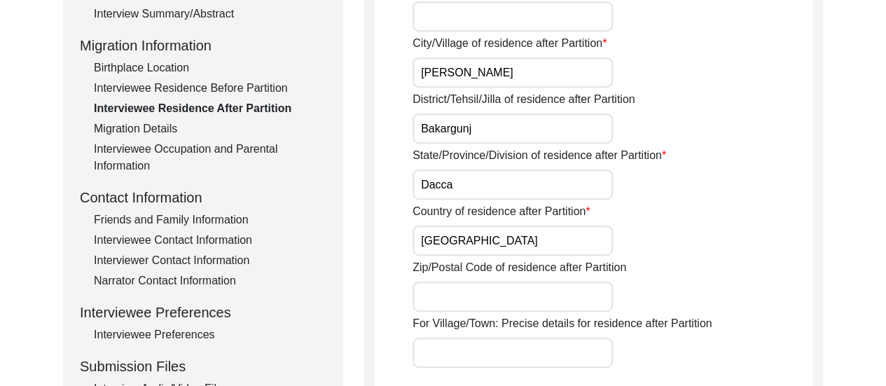
click at [167, 120] on div "Migration Details" at bounding box center [210, 128] width 233 height 17
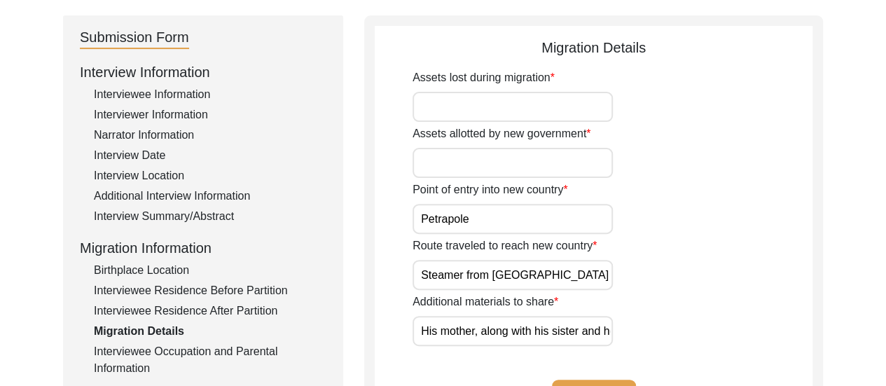
scroll to position [139, 0]
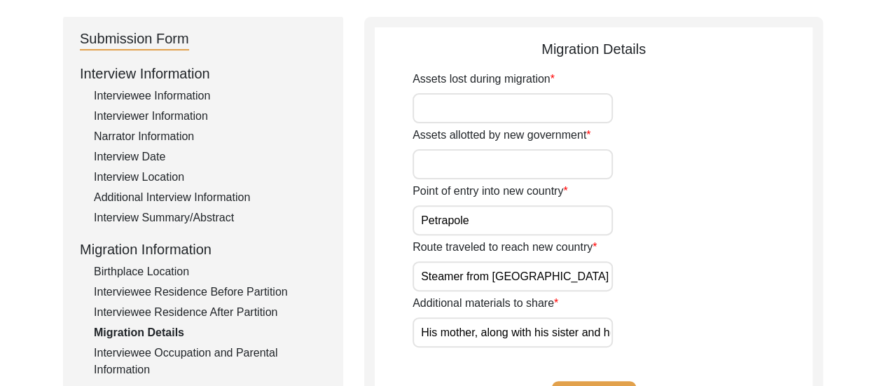
click at [539, 104] on input "Assets lost during migration" at bounding box center [513, 108] width 200 height 30
click at [807, 176] on div "Assets allotted by new government" at bounding box center [613, 153] width 400 height 53
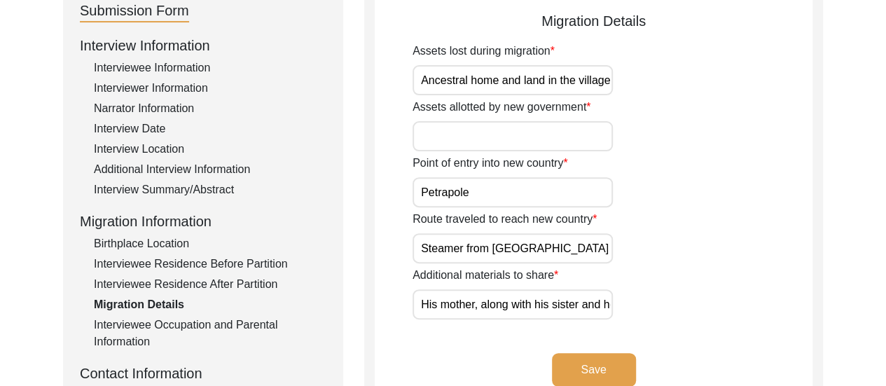
scroll to position [195, 0]
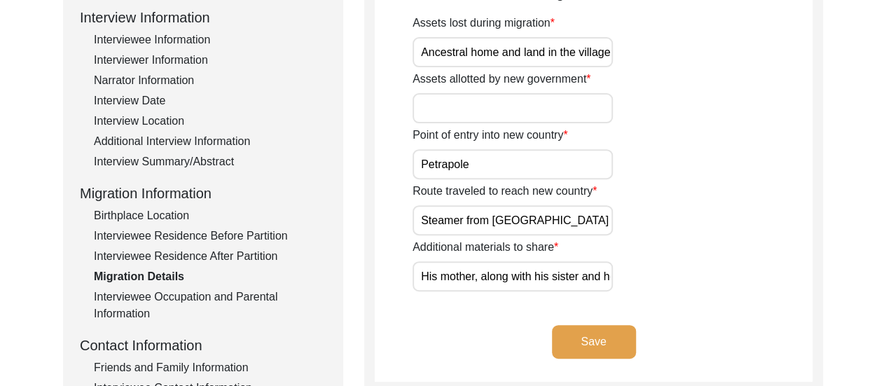
click at [560, 98] on input "Assets allotted by new government" at bounding box center [513, 108] width 200 height 30
click at [588, 338] on button "Save" at bounding box center [594, 342] width 84 height 34
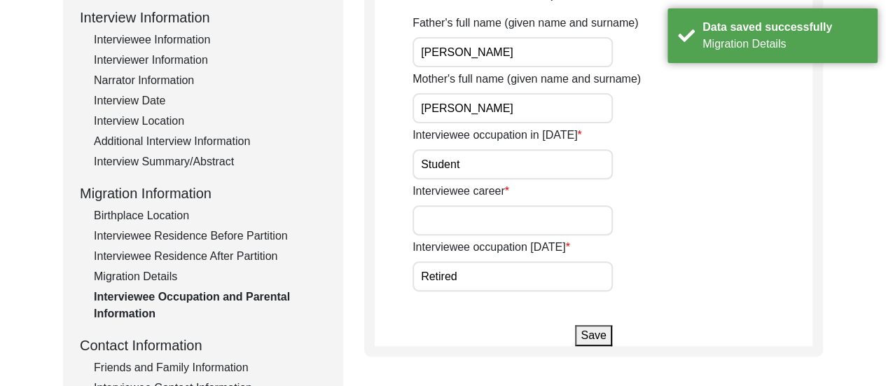
click at [462, 216] on input "Interviewee career" at bounding box center [513, 220] width 200 height 30
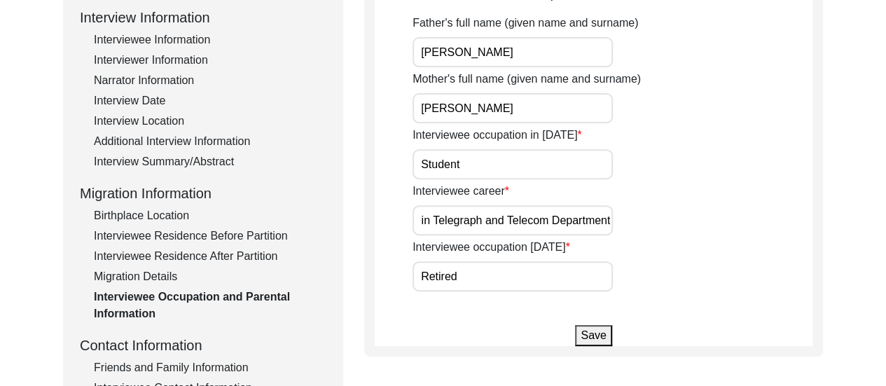
scroll to position [0, 0]
click at [593, 333] on button "Save" at bounding box center [593, 335] width 36 height 21
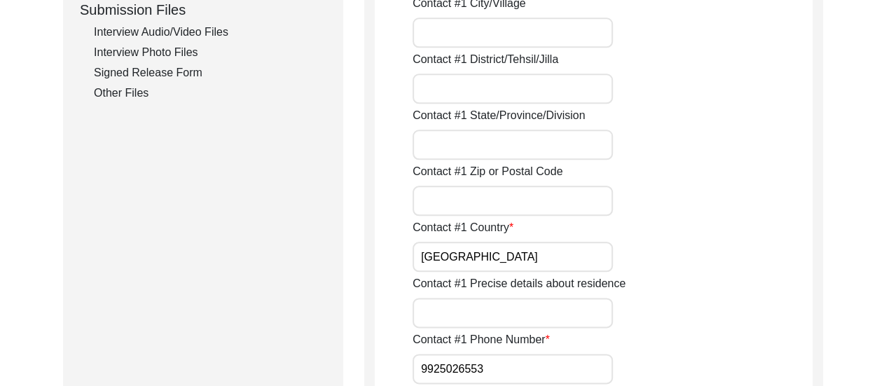
scroll to position [672, 0]
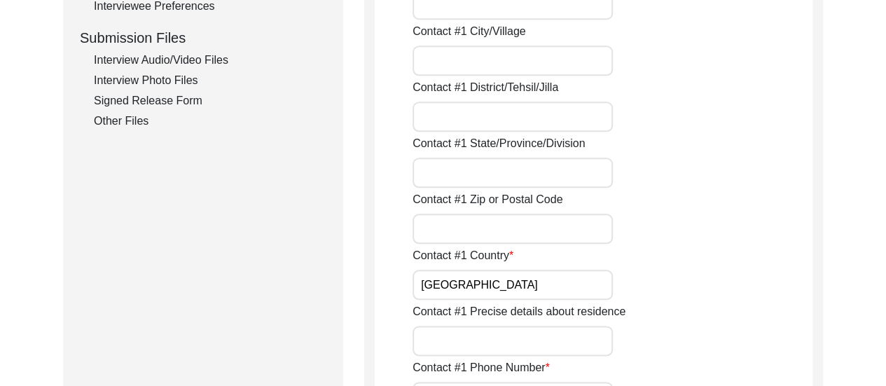
click at [799, 260] on div "Contact #1 Country [GEOGRAPHIC_DATA]" at bounding box center [613, 273] width 400 height 53
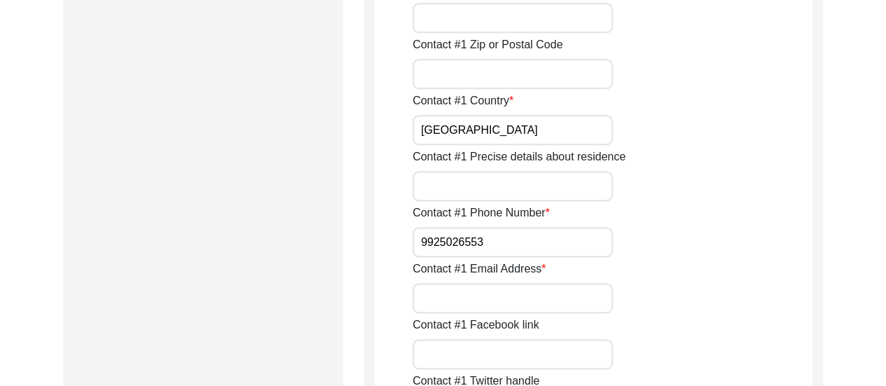
scroll to position [896, 0]
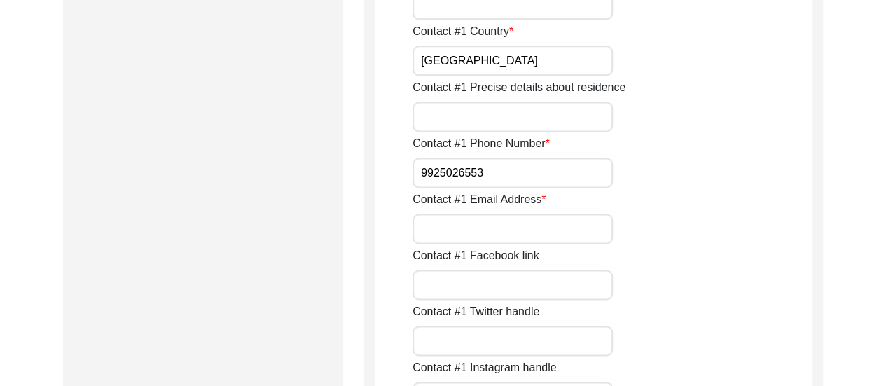
click at [490, 218] on input "Contact #1 Email Address" at bounding box center [513, 229] width 200 height 30
click at [671, 270] on div "Contact #1 Facebook link" at bounding box center [613, 273] width 400 height 53
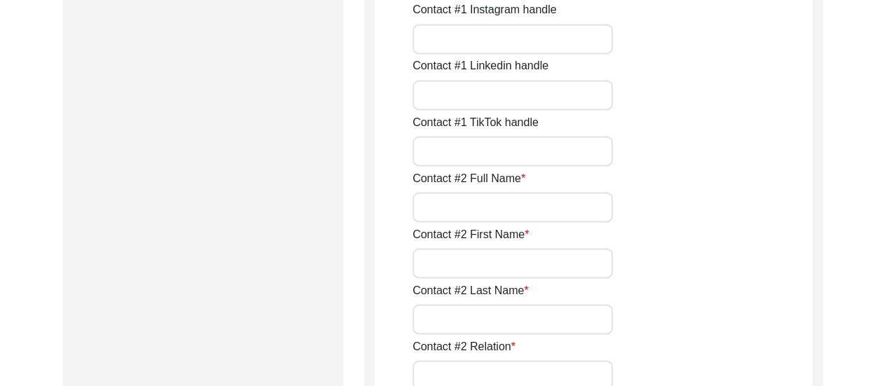
scroll to position [1344, 0]
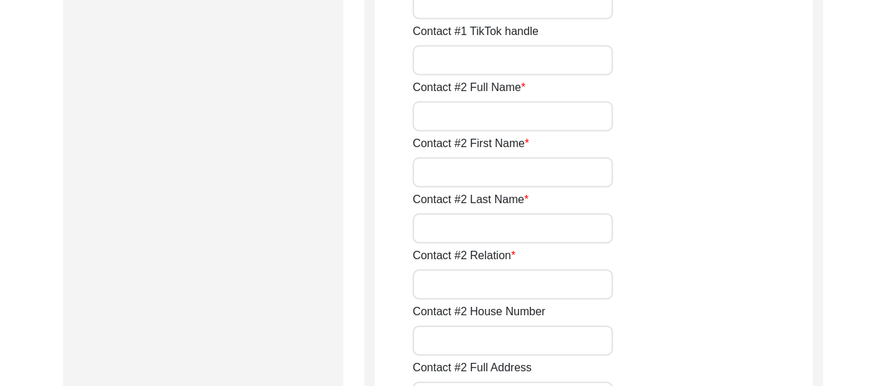
click at [497, 118] on input "Contact #2 Full Name" at bounding box center [513, 117] width 200 height 30
click at [492, 173] on input "Contact #2 First Name" at bounding box center [513, 173] width 200 height 30
click at [544, 106] on input "[PERSON_NAME]" at bounding box center [513, 117] width 200 height 30
click at [523, 172] on input "Contact #2 First Name" at bounding box center [513, 173] width 200 height 30
click at [518, 232] on input "Contact #2 Last Name" at bounding box center [513, 229] width 200 height 30
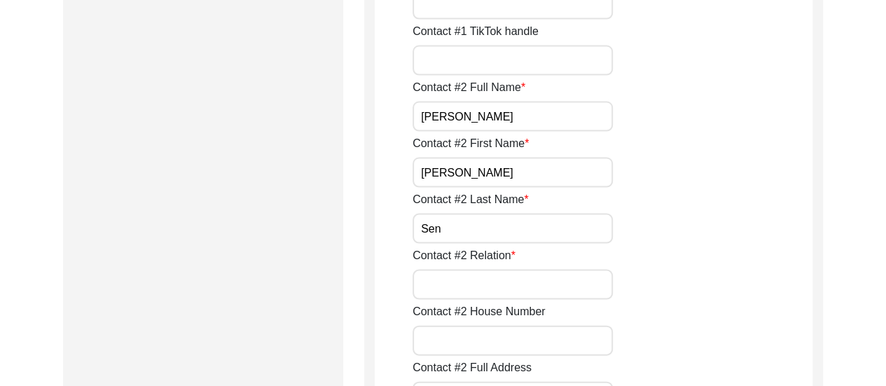
click at [553, 296] on input "Contact #2 Relation" at bounding box center [513, 285] width 200 height 30
click at [644, 296] on div "Contact #2 Relation Neighbour" at bounding box center [613, 273] width 400 height 53
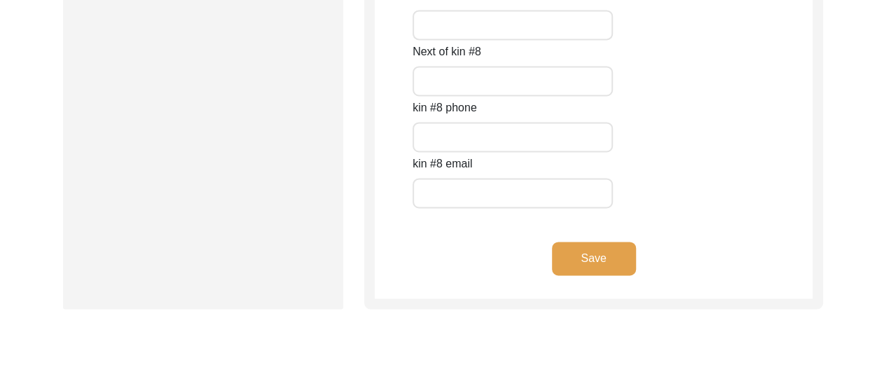
scroll to position [6490, 0]
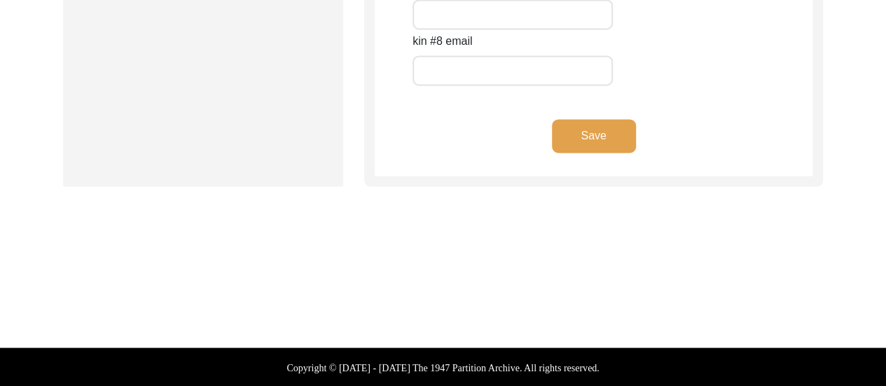
click at [584, 141] on button "Save" at bounding box center [594, 136] width 84 height 34
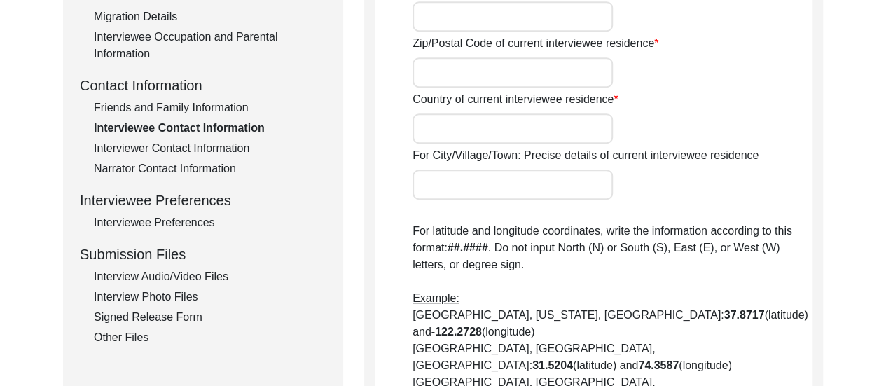
scroll to position [457, 0]
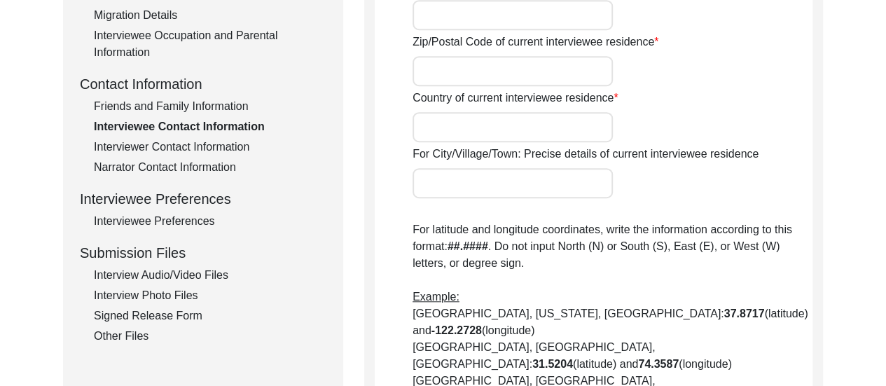
click at [196, 139] on div "Interviewer Contact Information" at bounding box center [210, 147] width 233 height 17
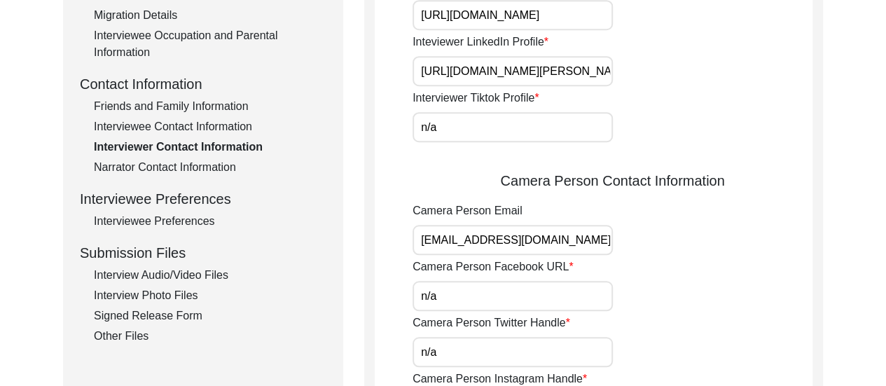
click at [235, 124] on div "Interviewee Contact Information" at bounding box center [210, 126] width 233 height 17
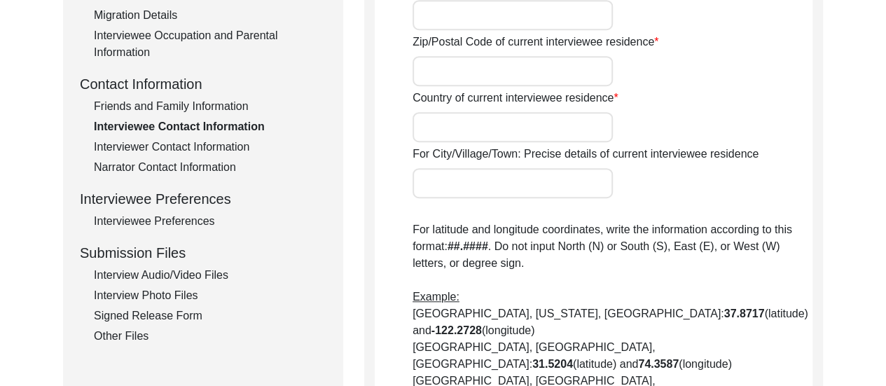
click at [223, 170] on div "Narrator Contact Information" at bounding box center [210, 167] width 233 height 17
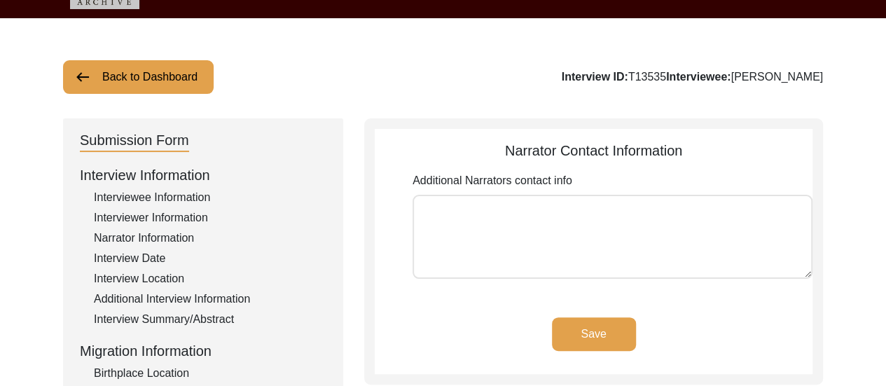
scroll to position [36, 0]
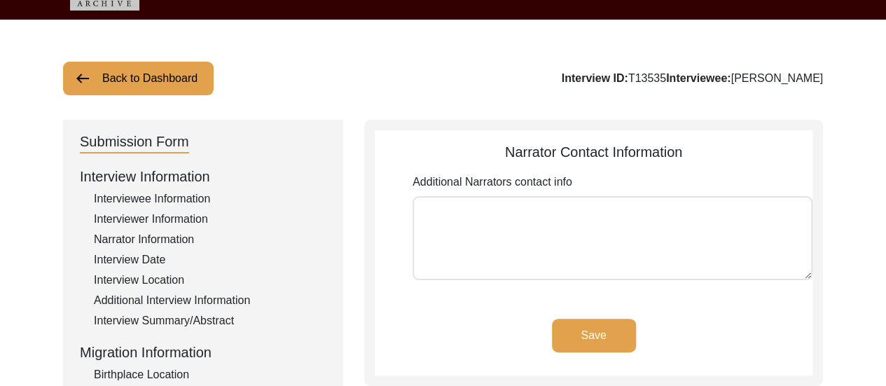
click at [434, 205] on textarea "Additional Narrators contact info" at bounding box center [613, 238] width 400 height 84
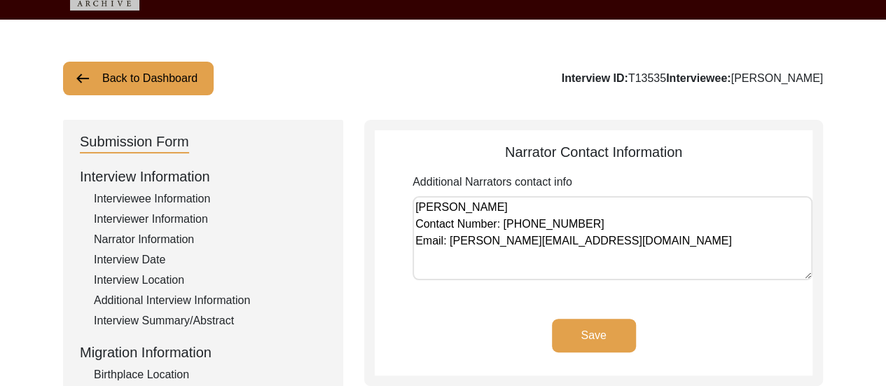
click at [572, 332] on button "Save" at bounding box center [594, 336] width 84 height 34
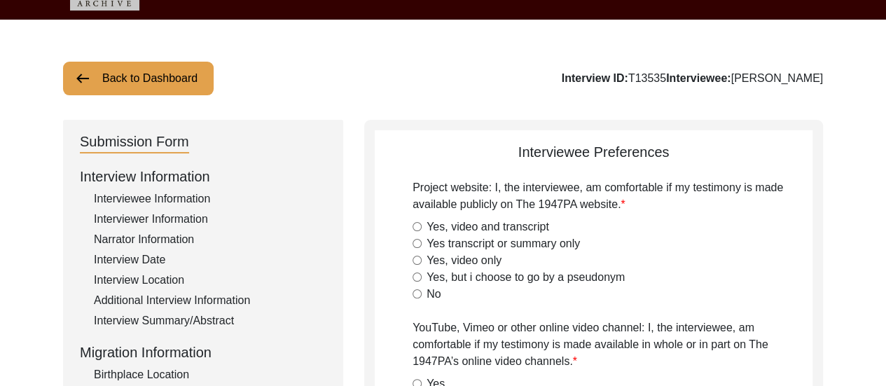
click at [417, 242] on input "Yes transcript or summary only" at bounding box center [417, 243] width 9 height 9
click at [661, 258] on div "Yes, video only" at bounding box center [613, 260] width 400 height 17
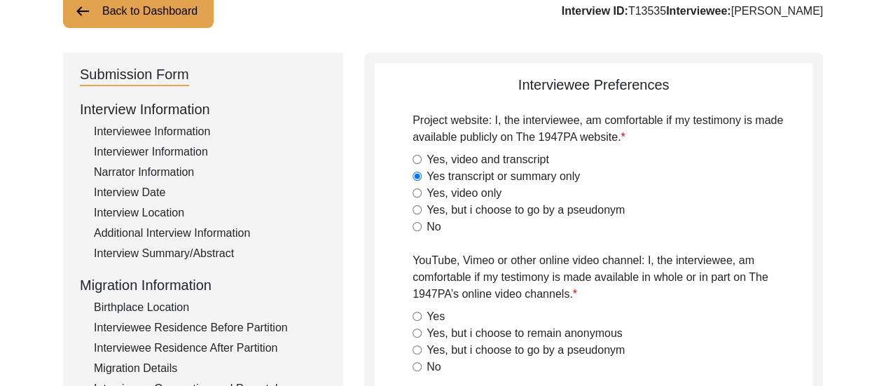
scroll to position [205, 0]
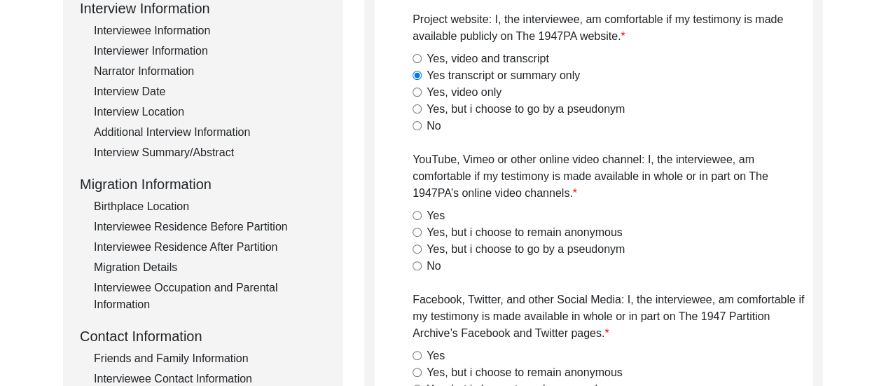
click at [418, 232] on input "Yes, but i choose to remain anonymous" at bounding box center [417, 232] width 9 height 9
click at [416, 267] on input "No" at bounding box center [417, 265] width 9 height 9
click at [496, 272] on div "No" at bounding box center [613, 266] width 400 height 17
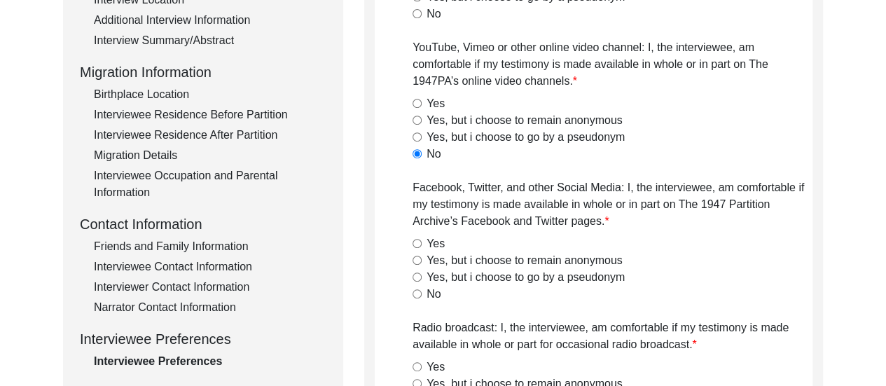
scroll to position [345, 0]
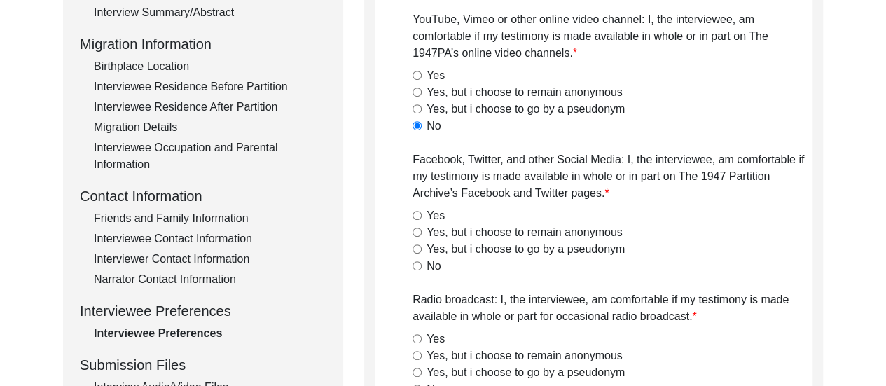
click at [419, 264] on input "No" at bounding box center [417, 265] width 9 height 9
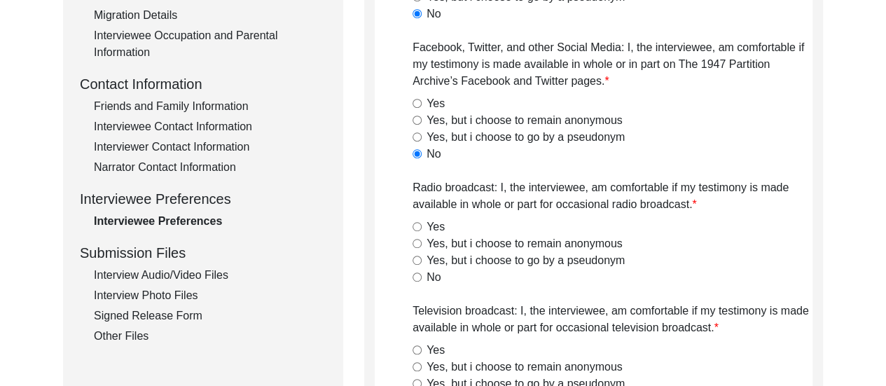
scroll to position [485, 0]
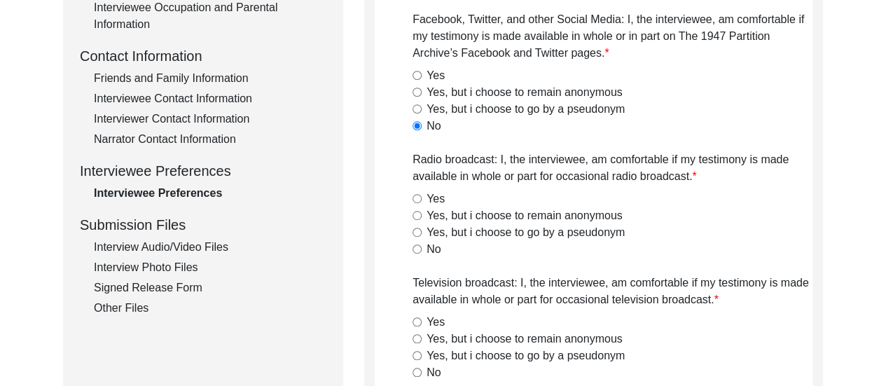
click at [416, 214] on input "Yes, but i choose to remain anonymous" at bounding box center [417, 215] width 9 height 9
click at [682, 243] on div "No" at bounding box center [613, 249] width 400 height 17
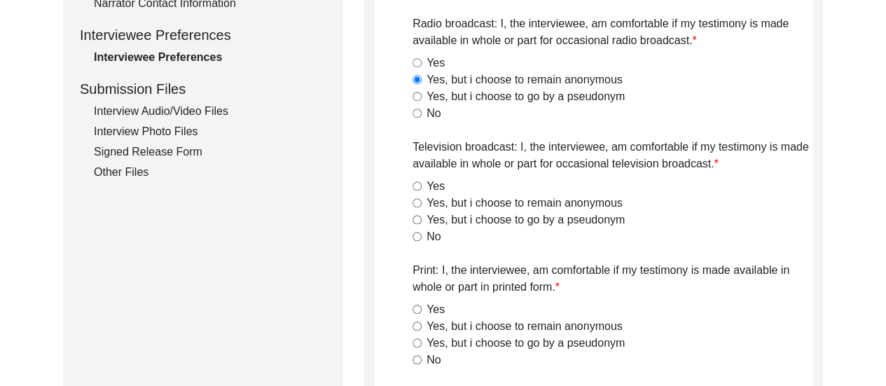
scroll to position [653, 0]
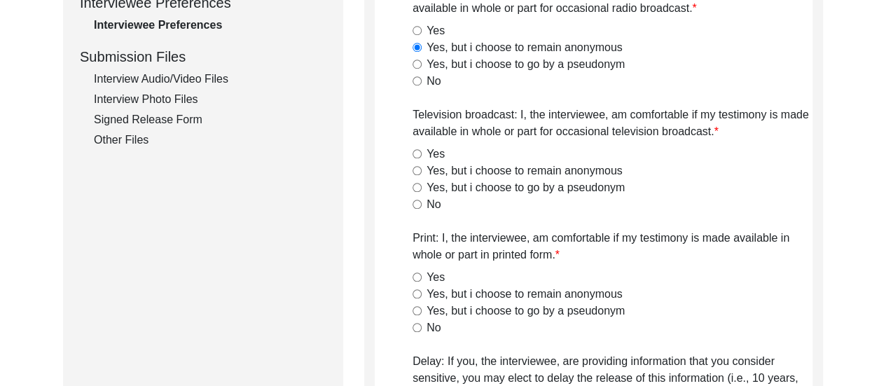
click at [417, 202] on input "No" at bounding box center [417, 204] width 9 height 9
click at [509, 216] on div "Project website: I, the interviewee, am comfortable if my testimony is made ava…" at bounding box center [613, 156] width 400 height 1187
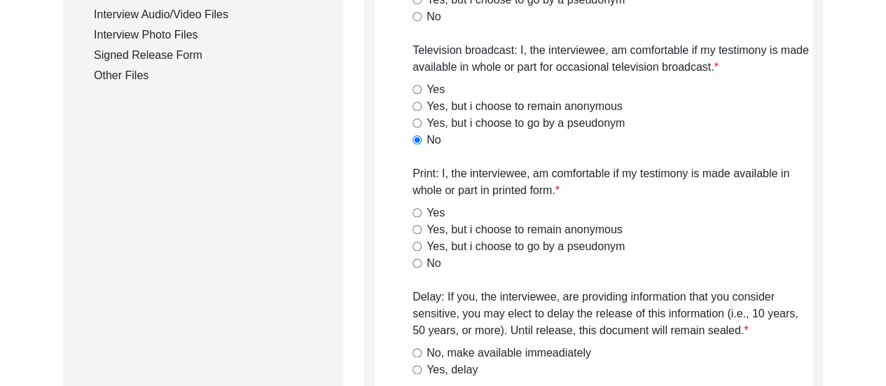
scroll to position [737, 0]
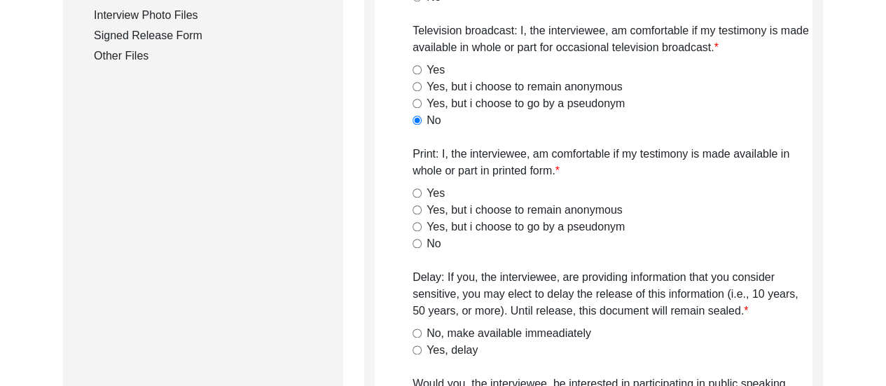
click at [417, 209] on input "Yes, but i choose to remain anonymous" at bounding box center [417, 209] width 9 height 9
click at [525, 263] on div "Project website: I, the interviewee, am comfortable if my testimony is made ava…" at bounding box center [613, 72] width 400 height 1187
click at [743, 202] on div "Yes, but i choose to remain anonymous" at bounding box center [613, 210] width 400 height 17
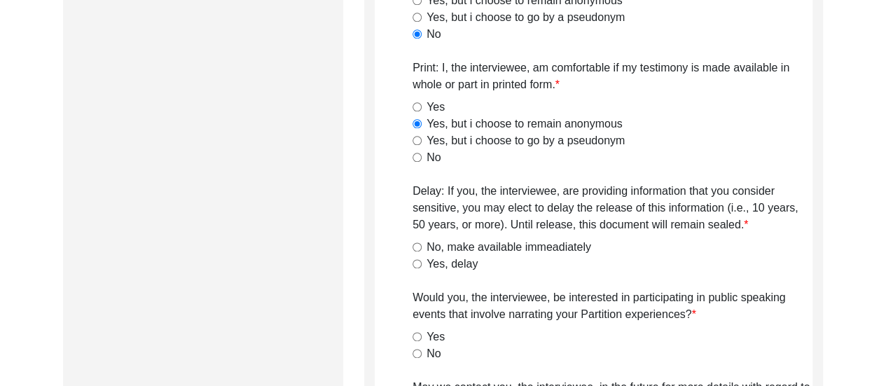
scroll to position [961, 0]
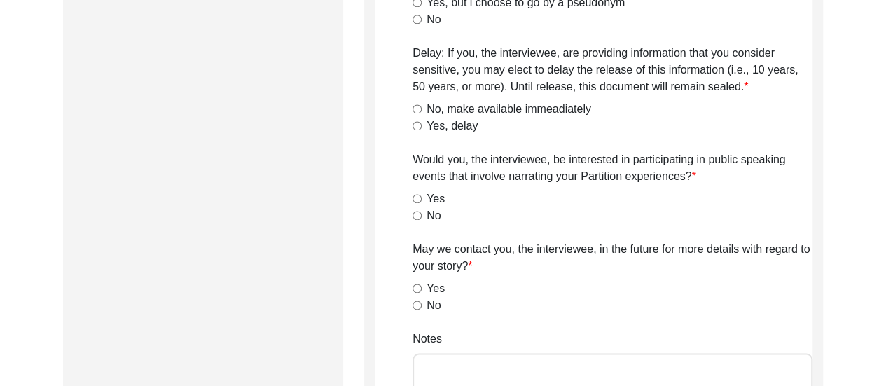
click at [415, 109] on input "No, make available immeadiately" at bounding box center [417, 108] width 9 height 9
click at [416, 216] on input "No" at bounding box center [417, 215] width 9 height 9
click at [417, 304] on input "No" at bounding box center [417, 305] width 9 height 9
click at [544, 291] on div "Yes" at bounding box center [613, 288] width 400 height 17
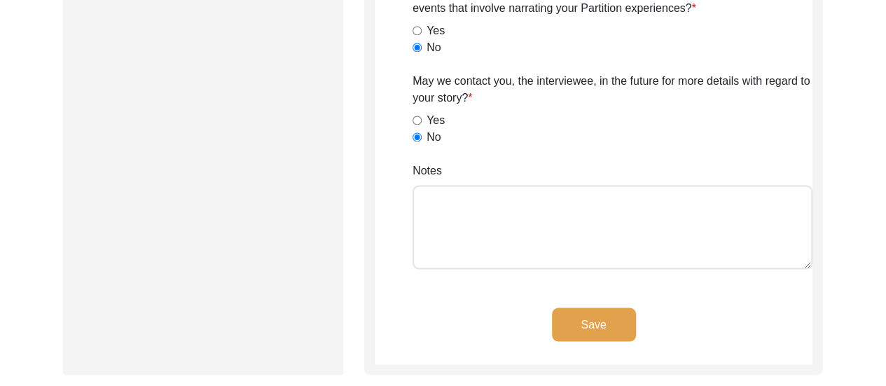
click at [590, 320] on button "Save" at bounding box center [594, 325] width 84 height 34
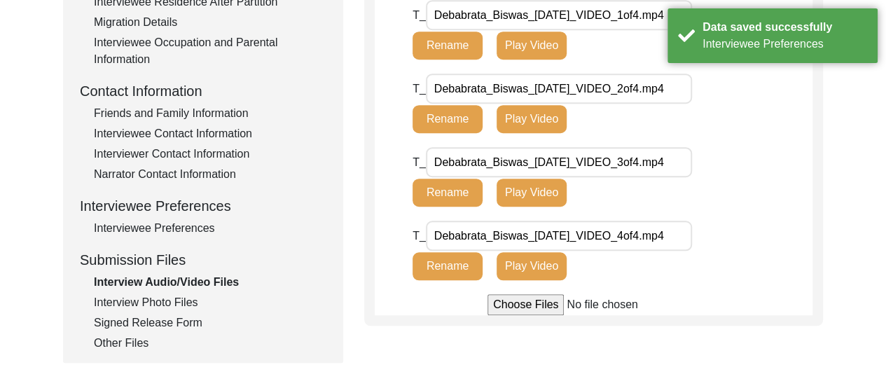
scroll to position [458, 0]
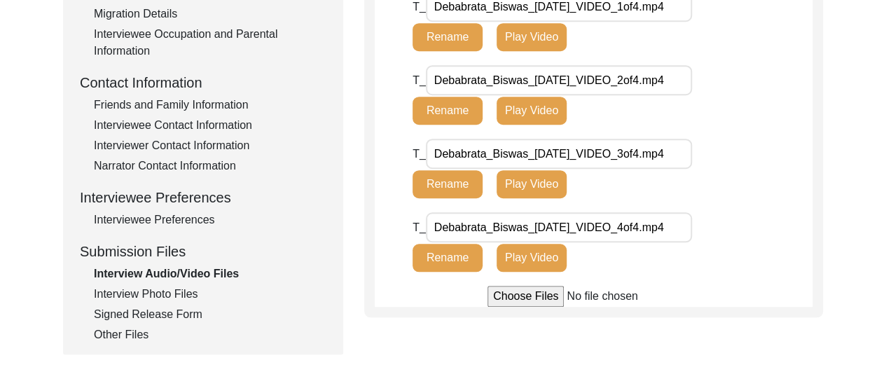
click at [175, 291] on div "Interview Photo Files" at bounding box center [210, 294] width 233 height 17
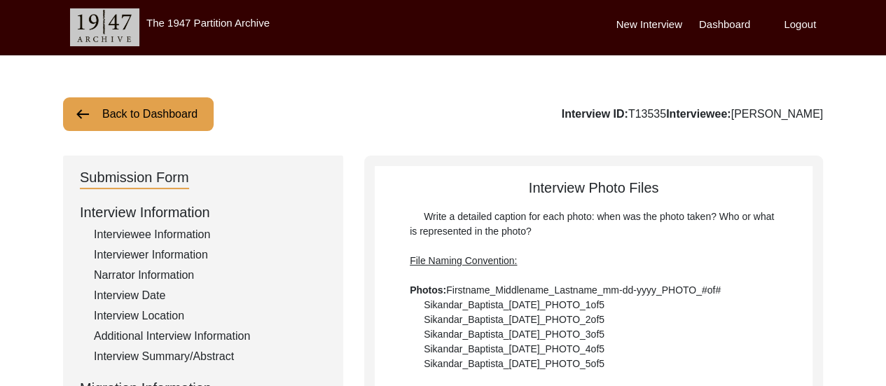
scroll to position [0, 0]
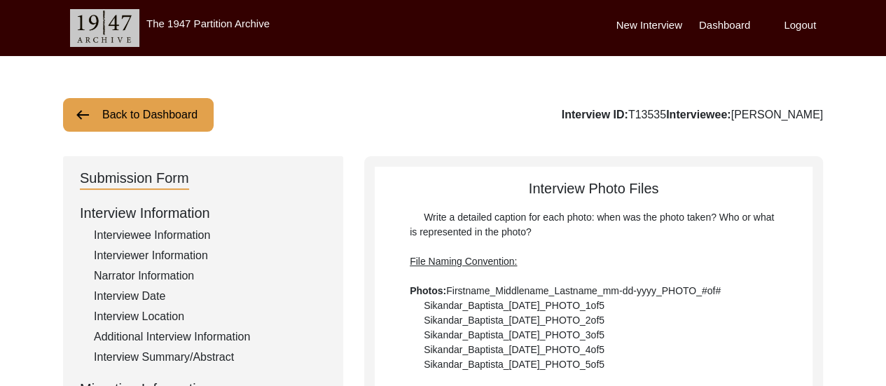
click at [726, 27] on label "Dashboard" at bounding box center [724, 26] width 51 height 16
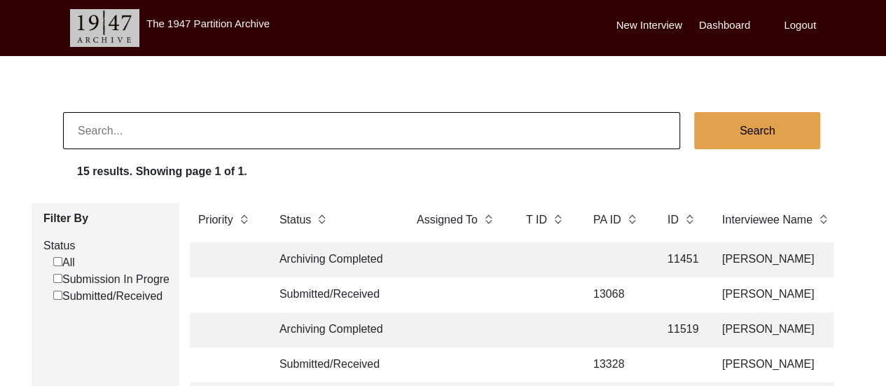
click at [806, 22] on label "Logout" at bounding box center [800, 26] width 32 height 16
